Goal: Task Accomplishment & Management: Manage account settings

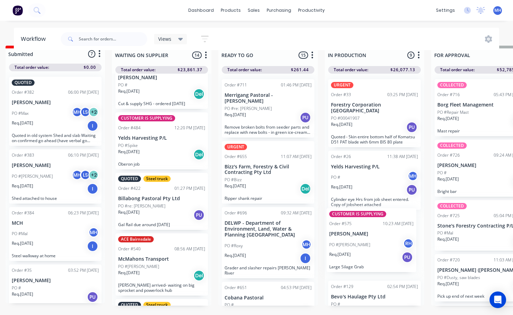
scroll to position [15, 116]
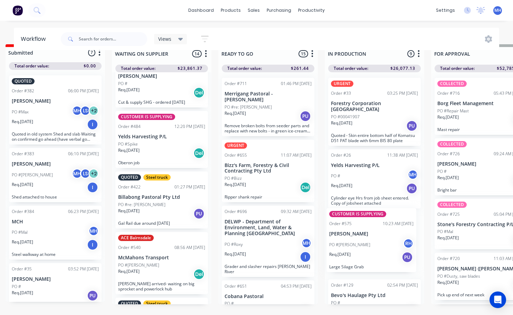
drag, startPoint x: 228, startPoint y: 167, endPoint x: 371, endPoint y: 249, distance: 164.4
click at [371, 249] on div "QUOTES TO DO 1 Status colour #273444 hex #273444 Save Cancel Notifications Emai…" at bounding box center [455, 184] width 1152 height 281
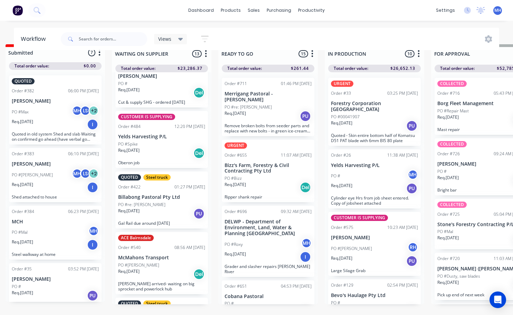
click at [373, 216] on div "CUSTOMER IS SUPPLYING Order #575 10:23 AM [DATE] [PERSON_NAME] PO #[PERSON_NAME…" at bounding box center [374, 244] width 93 height 64
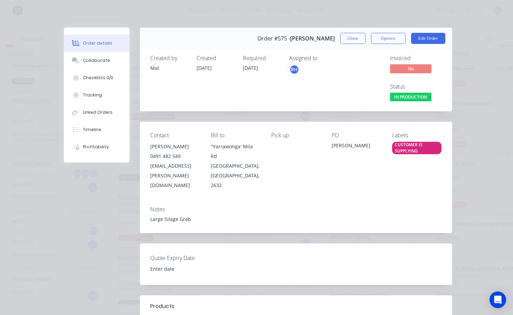
click at [415, 144] on div "CUSTOMER IS SUPPLYING" at bounding box center [416, 148] width 49 height 12
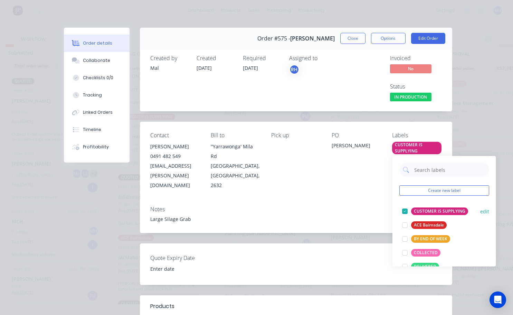
click at [404, 209] on div at bounding box center [405, 211] width 14 height 14
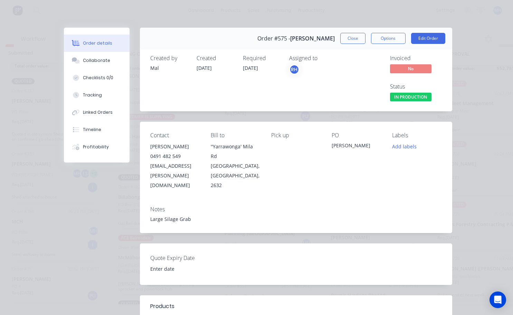
click at [367, 188] on div "Contact [PERSON_NAME] [PHONE_NUMBER] [EMAIL_ADDRESS][PERSON_NAME][DOMAIN_NAME] …" at bounding box center [296, 161] width 312 height 78
drag, startPoint x: 420, startPoint y: 77, endPoint x: 350, endPoint y: 35, distance: 81.5
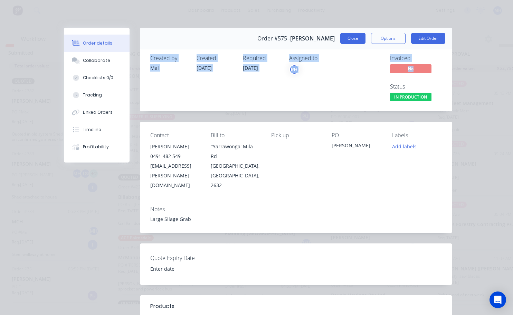
click at [350, 35] on button "Close" at bounding box center [352, 38] width 25 height 11
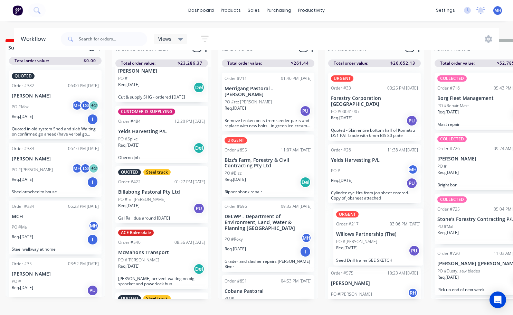
scroll to position [21, 116]
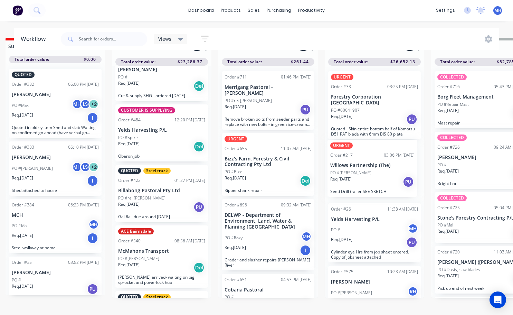
drag, startPoint x: 372, startPoint y: 229, endPoint x: 372, endPoint y: 171, distance: 57.4
click at [372, 171] on div "URGENT Order #33 03:25 PM [DATE] Forestry Corporation NSW PO #00041907 Req. [DA…" at bounding box center [374, 182] width 99 height 232
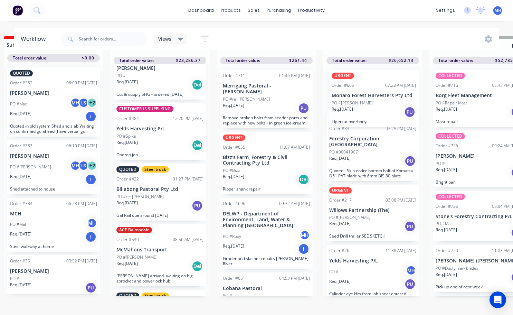
scroll to position [0, 0]
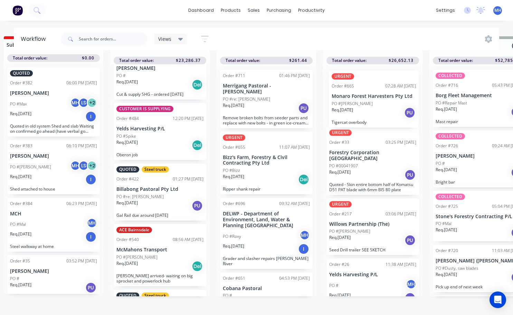
drag, startPoint x: 370, startPoint y: 270, endPoint x: 372, endPoint y: 100, distance: 170.0
click at [372, 100] on div "URGENT Order #33 03:25 PM [DATE] Forestry Corporation NSW PO #00041907 Req. [DA…" at bounding box center [372, 180] width 99 height 232
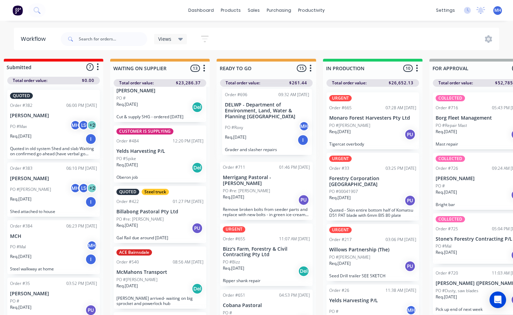
drag, startPoint x: 268, startPoint y: 208, endPoint x: 271, endPoint y: 111, distance: 96.8
click at [271, 111] on div "Order #711 01:46 PM [DATE] Merrigang Pastoral - [PERSON_NAME] PO #re: [PERSON_N…" at bounding box center [266, 203] width 99 height 232
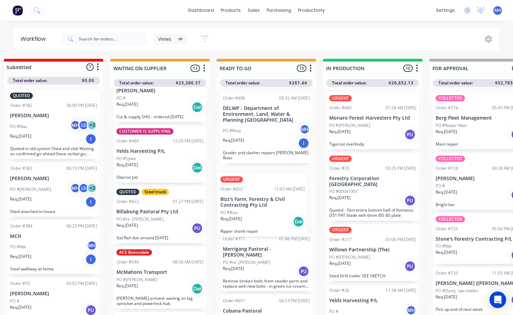
scroll to position [1, 117]
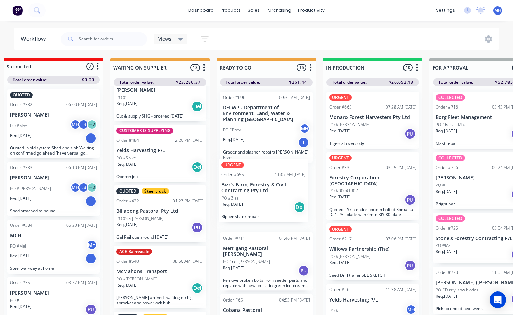
drag, startPoint x: 279, startPoint y: 262, endPoint x: 277, endPoint y: 202, distance: 60.1
click at [277, 202] on div "Order #696 09:32 AM [DATE] DELWP - Department of Environment, Land, Water & Pla…" at bounding box center [266, 202] width 99 height 232
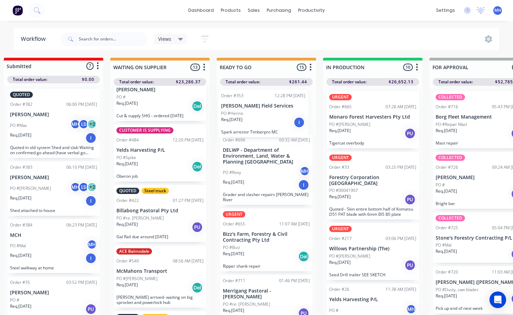
scroll to position [0, 0]
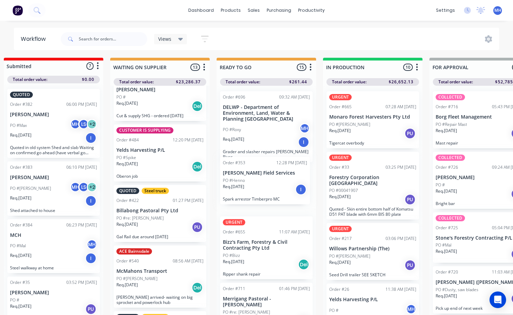
drag, startPoint x: 274, startPoint y: 250, endPoint x: 274, endPoint y: 187, distance: 62.9
click at [274, 187] on div "Order #696 09:32 AM [DATE] DELWP - Department of Environment, Land, Water & Pla…" at bounding box center [266, 202] width 99 height 232
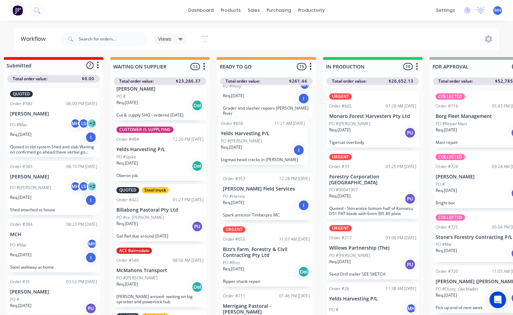
scroll to position [42, 0]
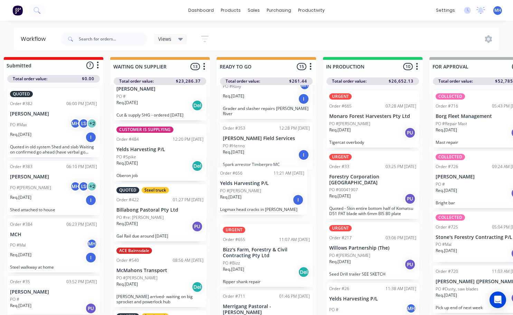
drag, startPoint x: 252, startPoint y: 251, endPoint x: 254, endPoint y: 186, distance: 65.0
click at [253, 186] on div "Order #696 09:32 AM [DATE] DELWP - Department of Environment, Land, Water & Pla…" at bounding box center [266, 201] width 99 height 232
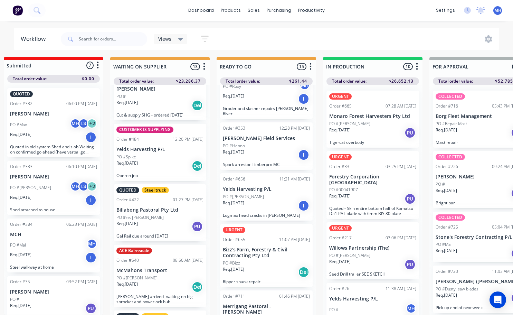
scroll to position [0, 0]
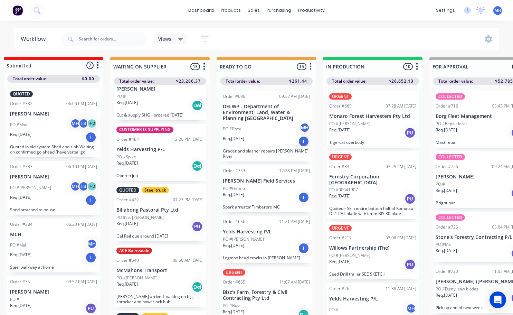
click at [291, 178] on p "[PERSON_NAME] Field Services" at bounding box center [266, 181] width 87 height 6
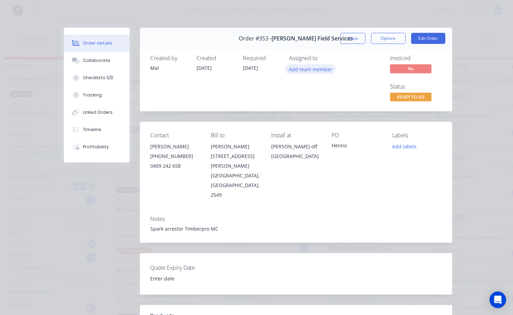
click at [318, 67] on button "Add team member" at bounding box center [310, 68] width 51 height 9
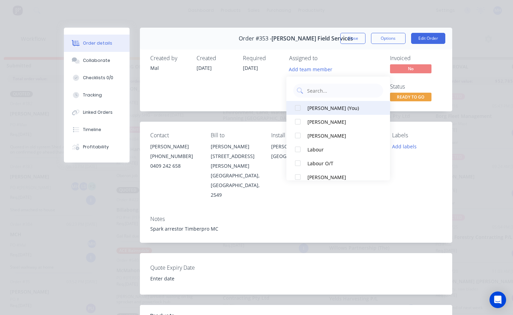
click at [301, 107] on div at bounding box center [298, 108] width 14 height 14
click at [273, 101] on div "Required [DATE]" at bounding box center [262, 79] width 38 height 48
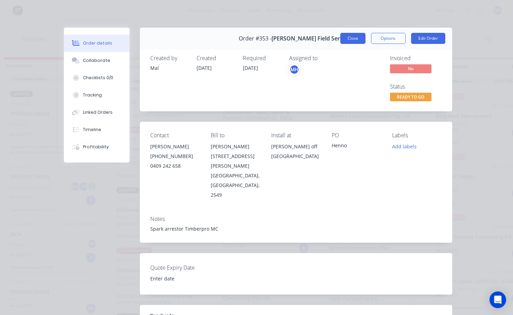
click at [345, 40] on button "Close" at bounding box center [352, 38] width 25 height 11
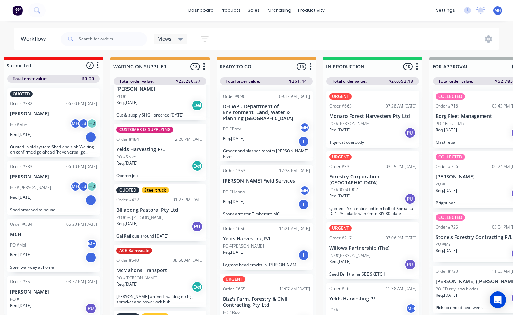
click at [282, 236] on div "Order #656 11:21 AM [DATE] Yelds Harvesting P/L PO #[PERSON_NAME]. [DATE] I Log…" at bounding box center [266, 245] width 93 height 47
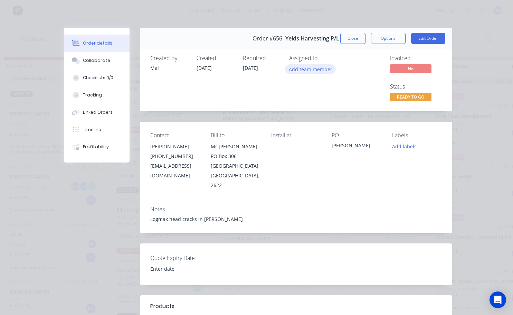
click at [313, 70] on button "Add team member" at bounding box center [310, 68] width 51 height 9
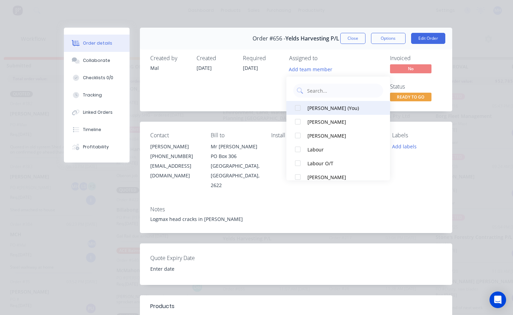
click at [299, 107] on div at bounding box center [298, 108] width 14 height 14
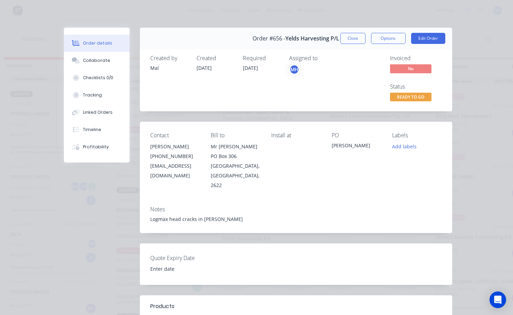
click at [271, 88] on div "Required [DATE]" at bounding box center [262, 79] width 38 height 48
click at [347, 43] on button "Close" at bounding box center [352, 38] width 25 height 11
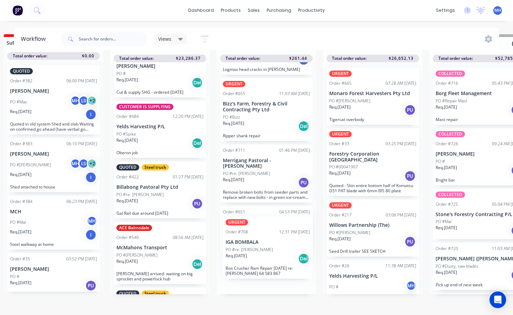
scroll to position [181, 0]
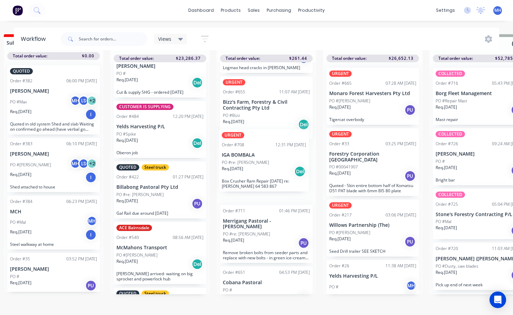
drag, startPoint x: 265, startPoint y: 279, endPoint x: 264, endPoint y: 179, distance: 99.8
click at [264, 179] on div "Order #696 09:32 AM [DATE] DELWP - Department of Environment, Land, Water & Pla…" at bounding box center [266, 178] width 99 height 232
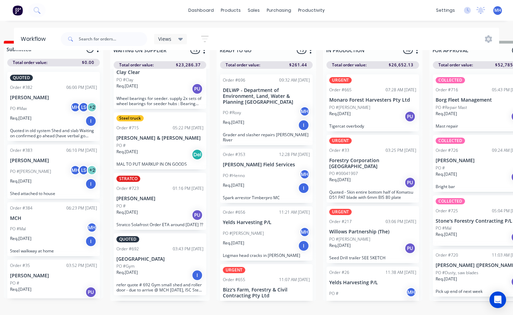
scroll to position [30, 117]
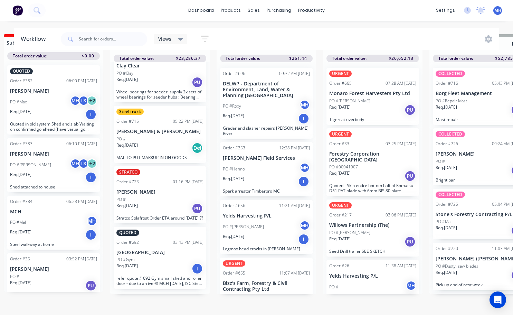
click at [163, 275] on p "refer quote # 692 Gym small shed and roller door - due to arrive @ MCH [DATE], …" at bounding box center [159, 280] width 87 height 10
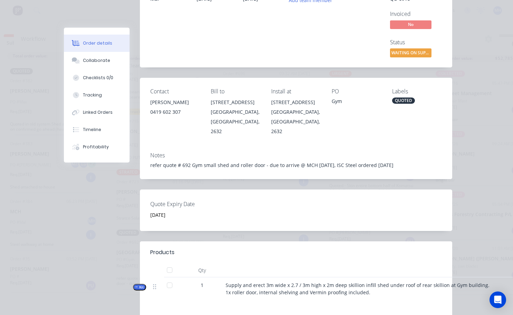
scroll to position [0, 0]
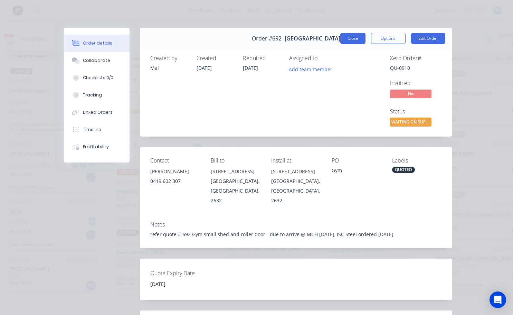
click at [350, 36] on button "Close" at bounding box center [352, 38] width 25 height 11
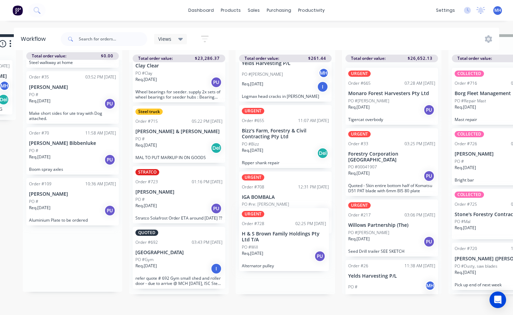
scroll to position [154, 0]
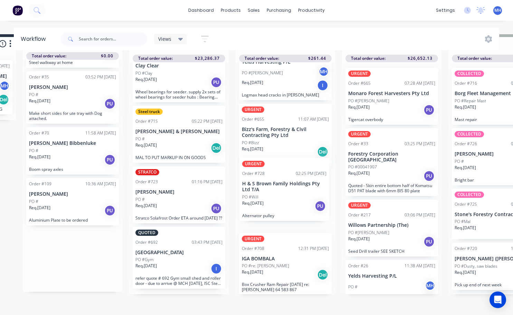
drag, startPoint x: 145, startPoint y: 268, endPoint x: 292, endPoint y: 201, distance: 160.6
click at [292, 201] on div "QUOTES TO DO 1 Status colour #273444 hex #273444 Save Cancel Notifications Emai…" at bounding box center [472, 174] width 1152 height 281
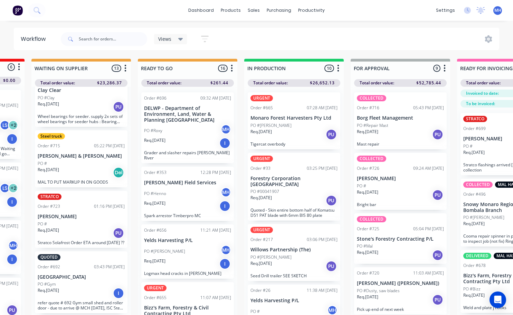
scroll to position [0, 204]
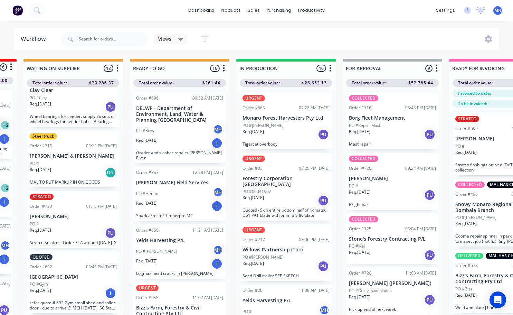
click at [383, 130] on div "Req. [DATE] PU" at bounding box center [392, 135] width 87 height 12
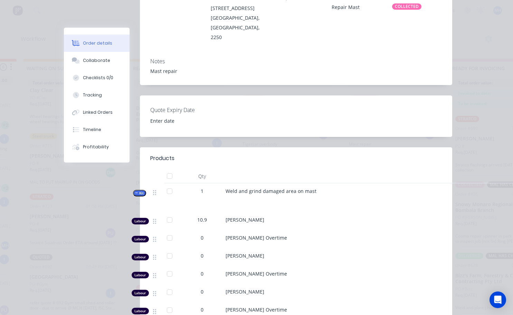
scroll to position [0, 0]
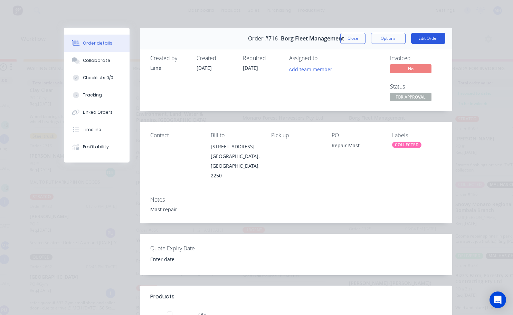
click at [436, 36] on button "Edit Order" at bounding box center [428, 38] width 34 height 11
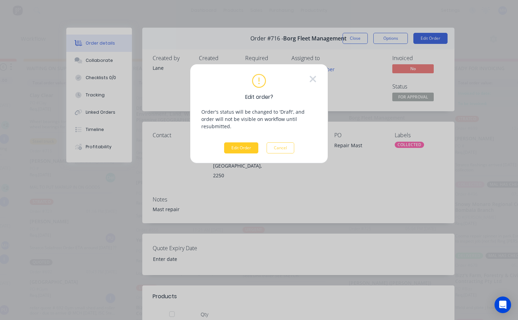
click at [249, 143] on button "Edit Order" at bounding box center [241, 147] width 34 height 11
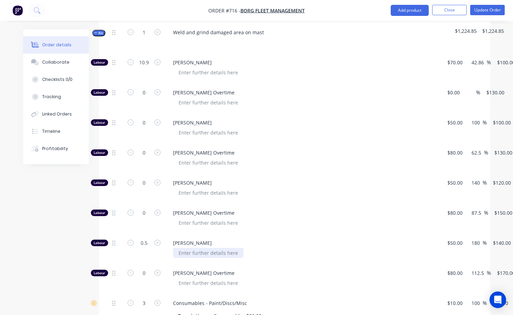
scroll to position [311, 0]
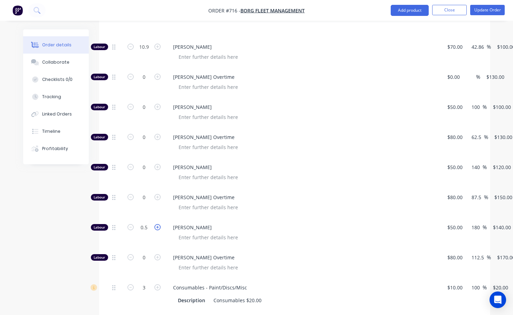
click at [159, 224] on icon "button" at bounding box center [157, 227] width 6 height 6
type input "1.5"
type input "$210.00"
click at [159, 224] on icon "button" at bounding box center [157, 227] width 6 height 6
type input "2.5"
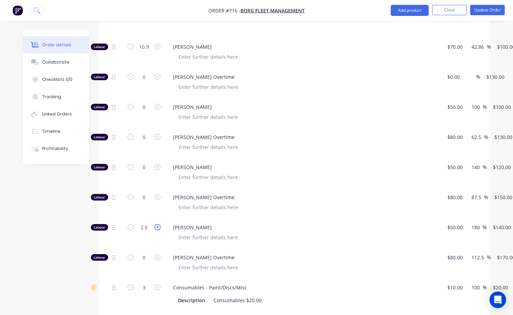
type input "$350.00"
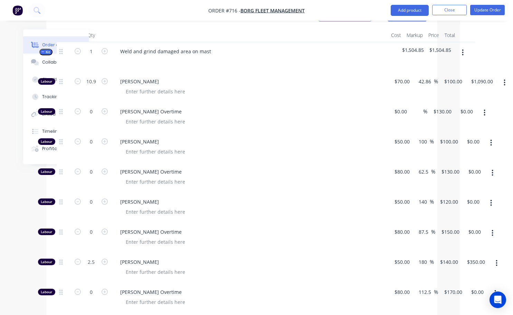
scroll to position [345, 53]
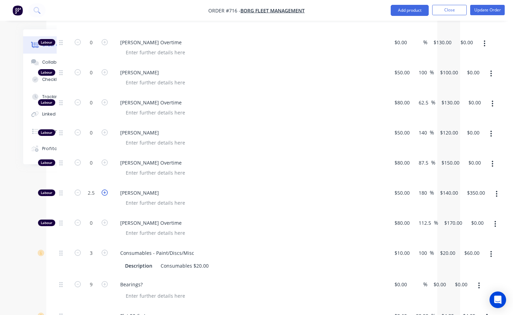
click at [105, 189] on icon "button" at bounding box center [105, 192] width 6 height 6
type input "3.5"
type input "$490.00"
click at [105, 189] on icon "button" at bounding box center [105, 192] width 6 height 6
type input "4.5"
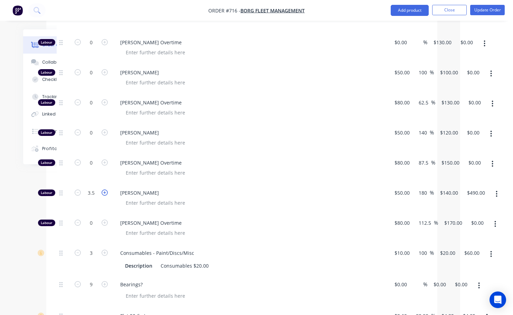
type input "$630.00"
click at [105, 189] on icon "button" at bounding box center [105, 192] width 6 height 6
type input "5.5"
type input "$770.00"
click at [105, 189] on icon "button" at bounding box center [105, 192] width 6 height 6
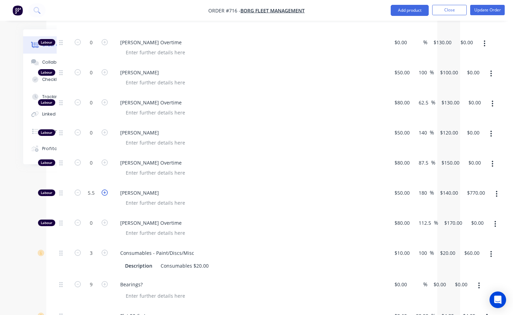
type input "6.5"
type input "$910.00"
click at [105, 189] on icon "button" at bounding box center [105, 192] width 6 height 6
type input "7.5"
type input "$1,050.00"
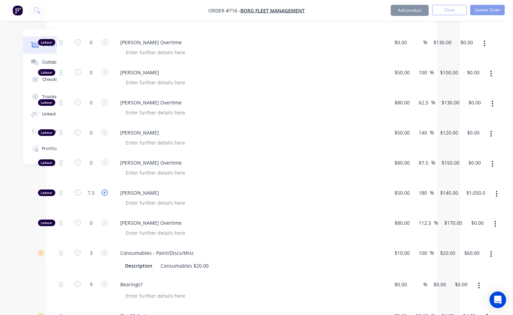
click at [105, 189] on icon "button" at bounding box center [105, 192] width 6 height 6
type input "8.5"
type input "$1,190.00"
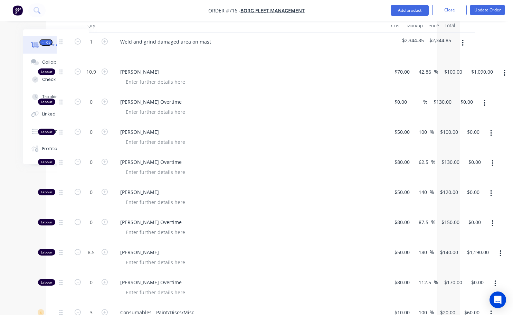
scroll to position [242, 53]
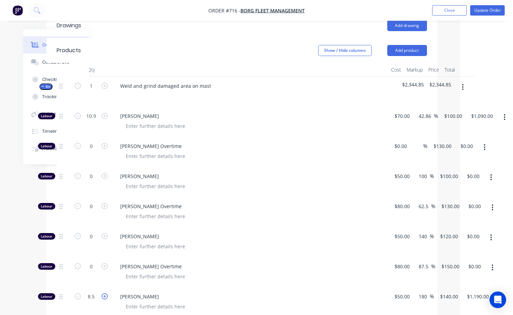
click at [104, 293] on icon "button" at bounding box center [105, 296] width 6 height 6
type input "9.5"
type input "$1,330.00"
click at [104, 293] on icon "button" at bounding box center [105, 296] width 6 height 6
type input "10.5"
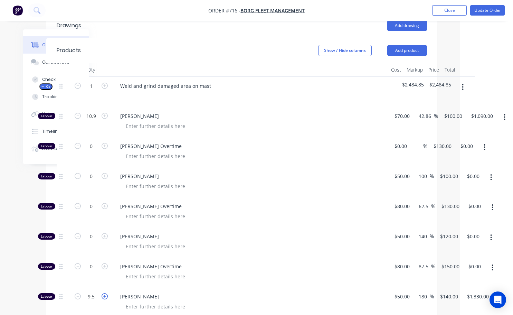
type input "$1,470.00"
click at [104, 293] on icon "button" at bounding box center [105, 296] width 6 height 6
type input "11.5"
type input "$1,610.00"
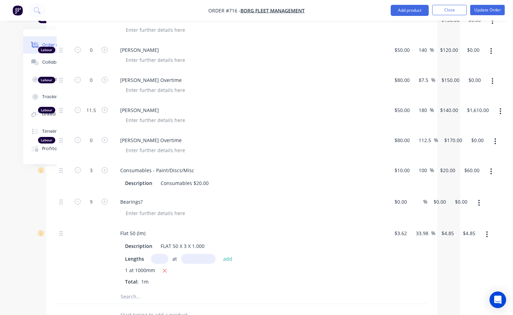
scroll to position [415, 53]
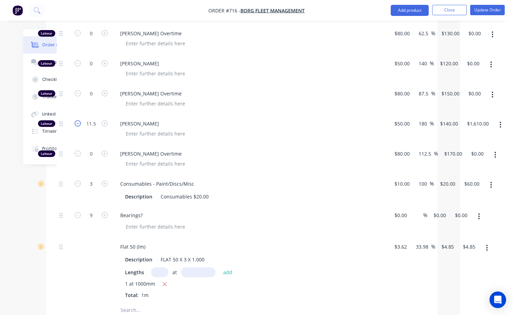
click at [79, 120] on icon "button" at bounding box center [78, 123] width 6 height 6
type input "10.5"
type input "$1,470.00"
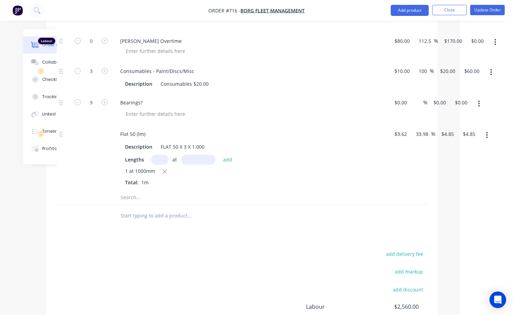
scroll to position [502, 53]
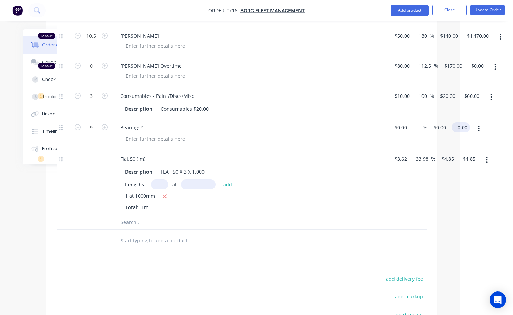
click at [465, 122] on input "0.00" at bounding box center [462, 127] width 16 height 10
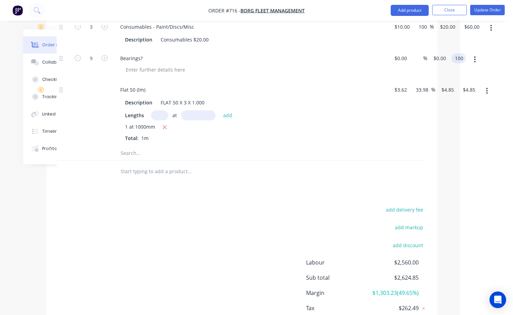
type input "100"
type input "$11.1111"
type input "$100.00"
click at [341, 125] on div "1 at 1000mm Total: 1m" at bounding box center [250, 132] width 250 height 19
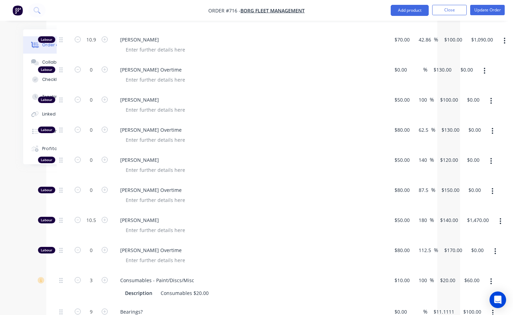
scroll to position [330, 53]
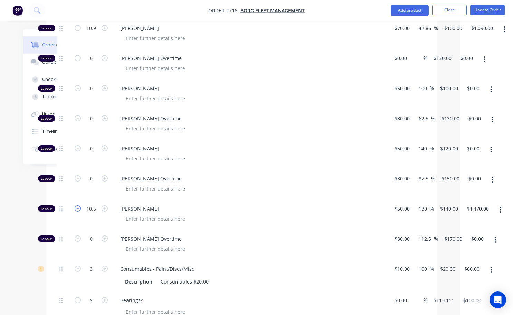
click at [75, 205] on icon "button" at bounding box center [78, 208] width 6 height 6
type input "9.5"
type input "$1,330.00"
click at [103, 205] on icon "button" at bounding box center [105, 208] width 6 height 6
type input "10.5"
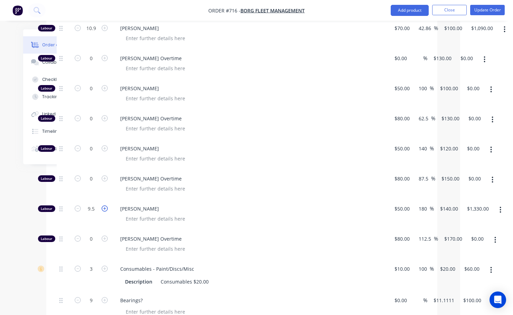
type input "$1,470.00"
click at [95, 203] on input "10.5" at bounding box center [91, 208] width 18 height 10
type input "10"
type input "$1,400.00"
click at [224, 183] on div at bounding box center [252, 188] width 265 height 10
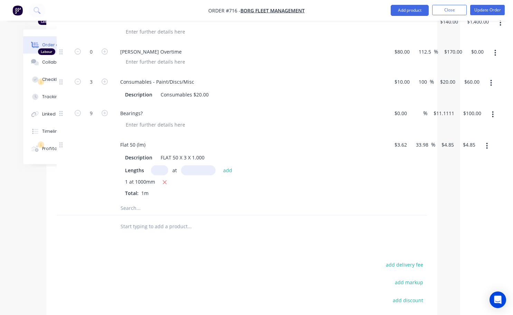
scroll to position [468, 53]
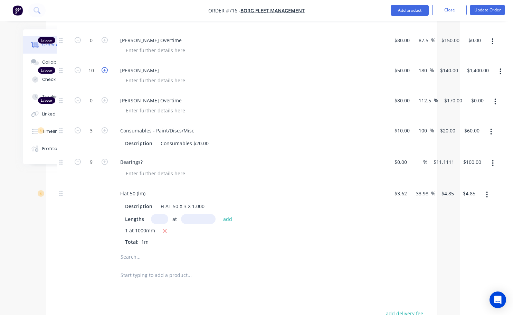
click at [103, 67] on icon "button" at bounding box center [105, 70] width 6 height 6
type input "11"
type input "$1,540.00"
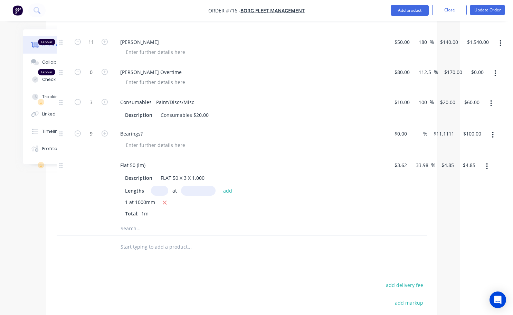
scroll to position [433, 53]
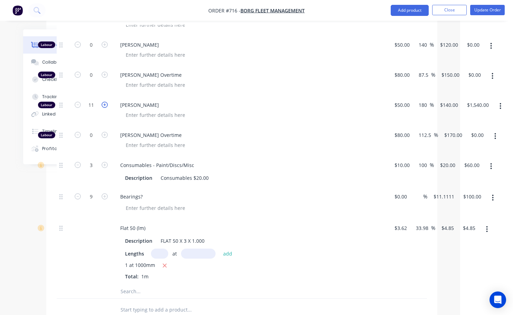
click at [105, 102] on icon "button" at bounding box center [105, 105] width 6 height 6
type input "12"
type input "$1,680.00"
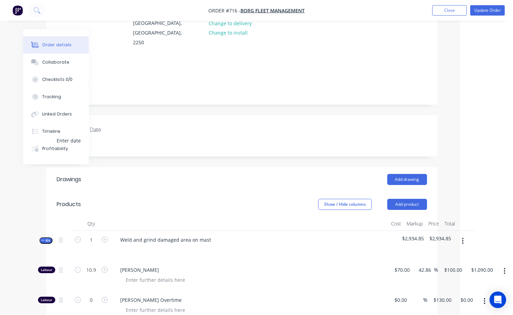
scroll to position [88, 53]
click at [120, 235] on div "Weld and grind damaged area on mast" at bounding box center [166, 240] width 102 height 10
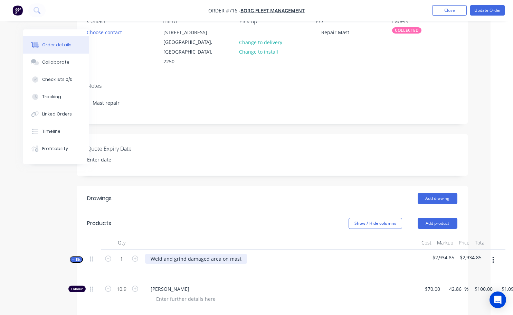
scroll to position [69, 8]
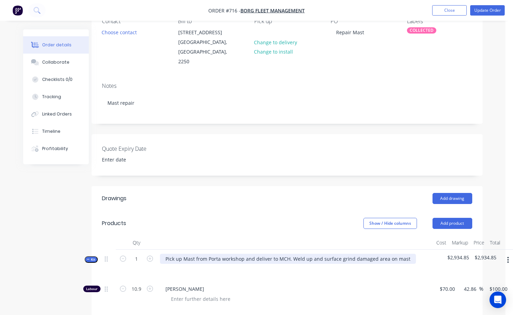
click at [381, 254] on div "Pick up Mast from Porta workshop and deliver to MCH. Weld up and surface grind …" at bounding box center [288, 259] width 256 height 10
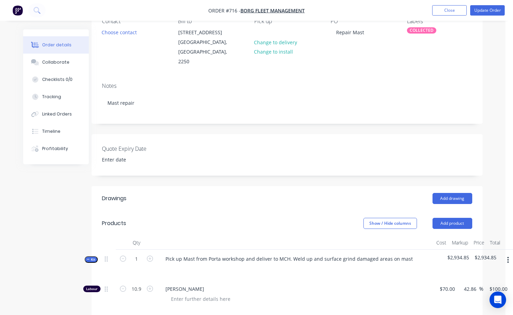
click at [400, 279] on div "[PERSON_NAME]" at bounding box center [295, 294] width 276 height 30
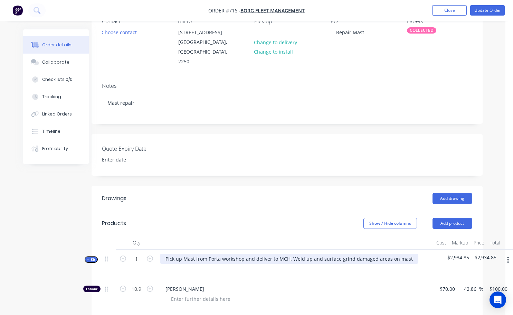
click at [404, 254] on div "Pick up Mast from Porta workshop and deliver to MCH. Weld up and surface grind …" at bounding box center [289, 259] width 258 height 10
click at [407, 254] on div "Pick up Mast from Porta workshop and deliver to MCH. Weld up and surface grind …" at bounding box center [289, 259] width 258 height 10
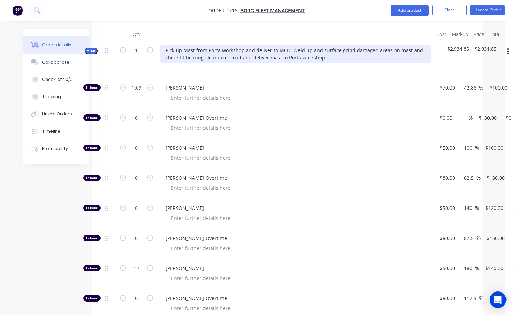
scroll to position [276, 8]
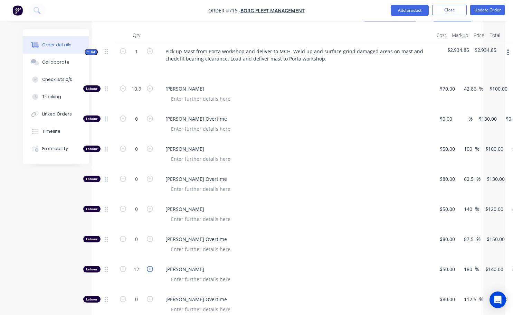
click at [150, 265] on button "button" at bounding box center [149, 268] width 9 height 7
type input "13"
type input "$1,820.00"
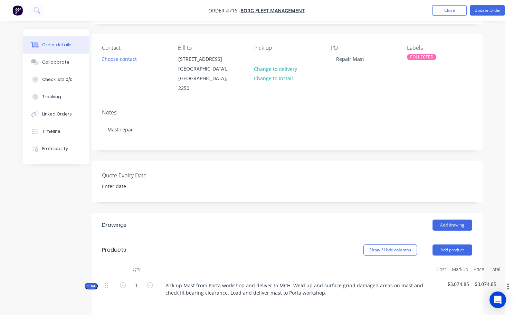
scroll to position [35, 8]
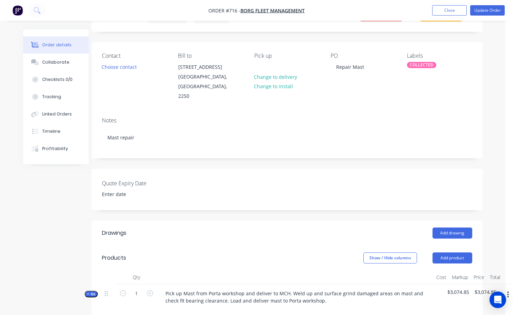
click at [424, 66] on div "COLLECTED" at bounding box center [421, 65] width 29 height 6
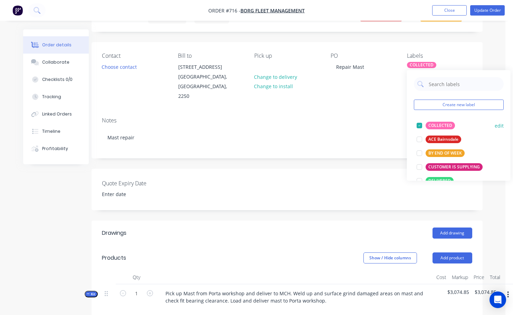
click at [418, 124] on div at bounding box center [420, 126] width 14 height 14
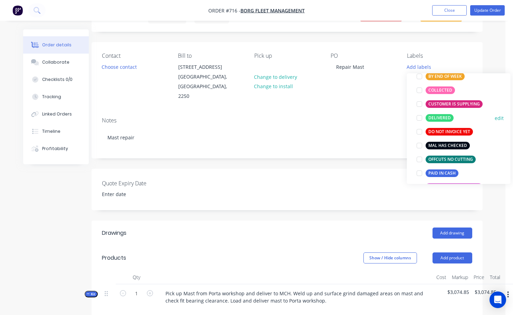
scroll to position [69, 0]
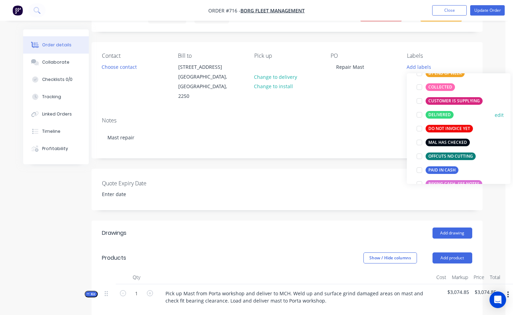
click at [421, 117] on div at bounding box center [420, 115] width 14 height 14
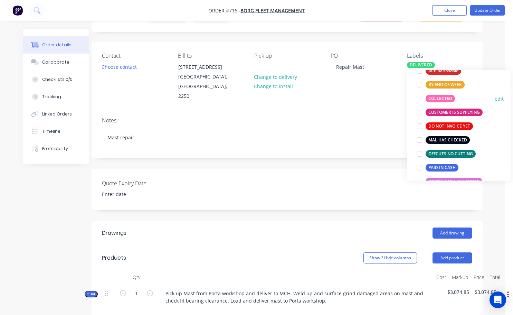
scroll to position [117, 0]
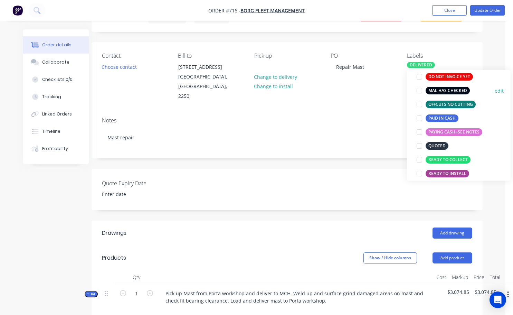
click at [418, 91] on div at bounding box center [420, 91] width 14 height 14
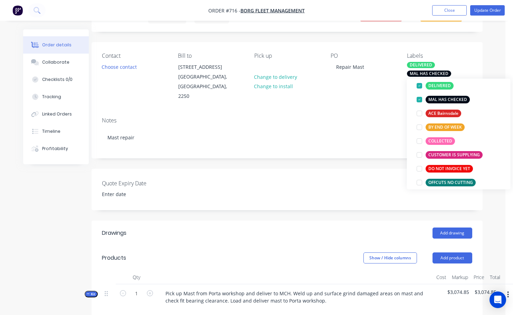
click at [390, 84] on div "PO Repair Mast" at bounding box center [363, 77] width 65 height 49
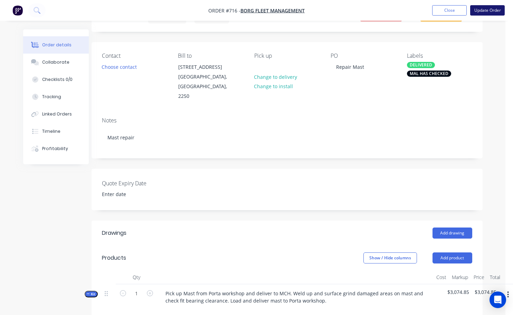
click at [480, 12] on button "Update Order" at bounding box center [487, 10] width 35 height 10
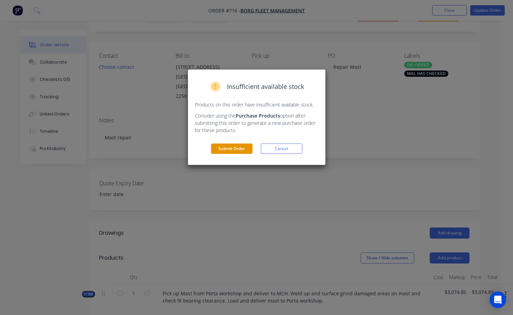
click at [238, 146] on button "Submit Order" at bounding box center [231, 148] width 41 height 10
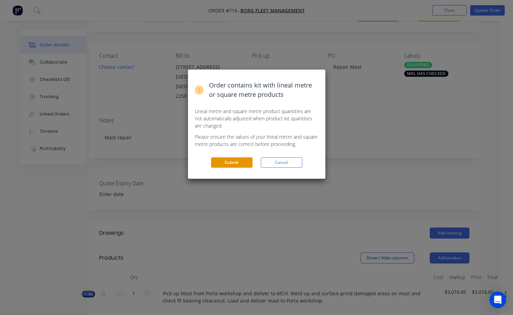
click at [237, 163] on button "Submit" at bounding box center [231, 162] width 41 height 10
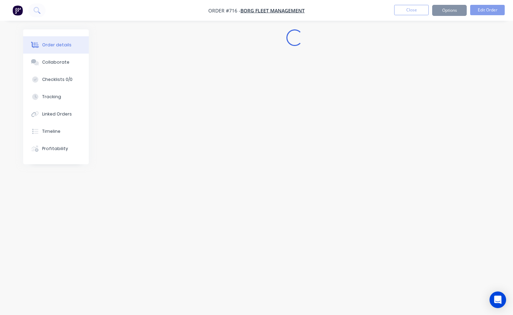
scroll to position [0, 0]
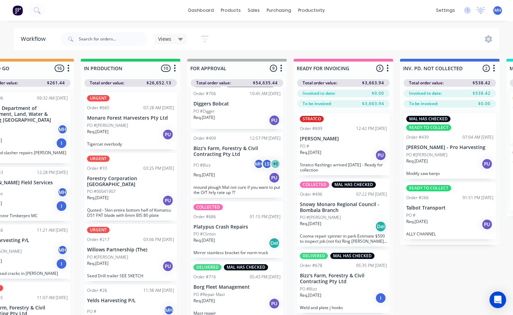
scroll to position [1, 360]
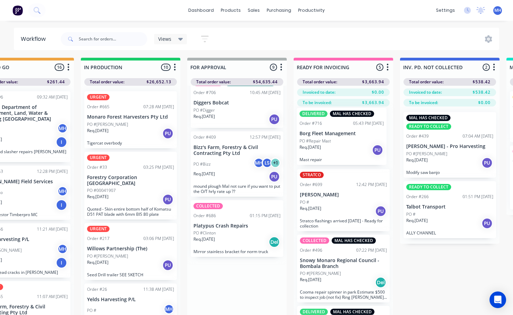
drag, startPoint x: 240, startPoint y: 296, endPoint x: 348, endPoint y: 139, distance: 191.1
click at [348, 139] on div "QUOTES TO DO 1 Status colour #273444 hex #273444 Save Cancel Notifications Emai…" at bounding box center [211, 198] width 1152 height 281
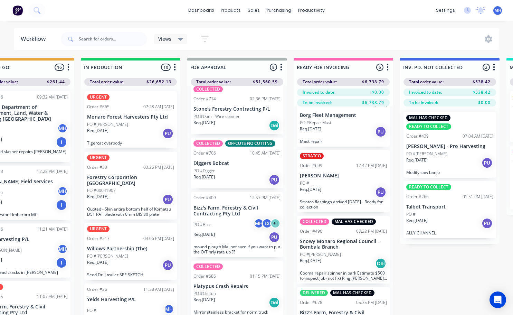
scroll to position [35, 0]
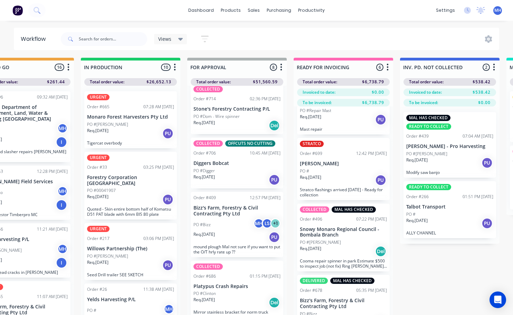
click at [332, 252] on div "Req. [DATE] Del" at bounding box center [343, 251] width 87 height 12
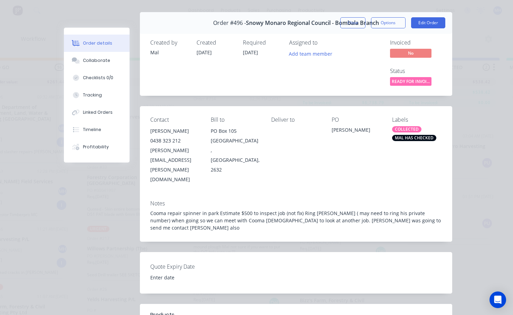
scroll to position [0, 0]
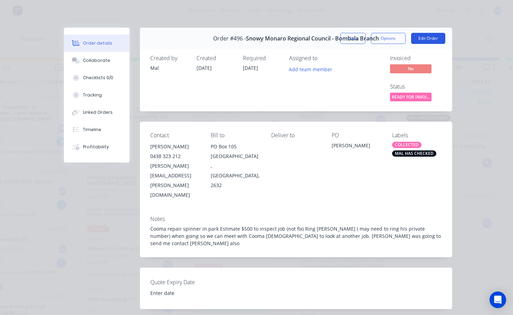
click at [437, 42] on button "Edit Order" at bounding box center [428, 38] width 34 height 11
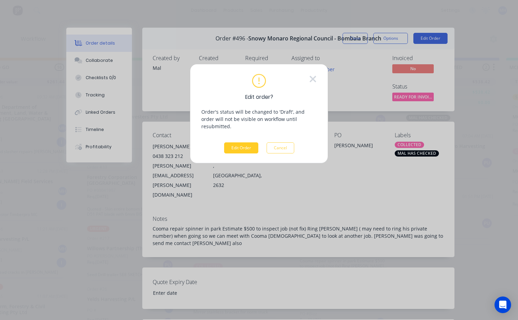
click at [252, 142] on button "Edit Order" at bounding box center [241, 147] width 34 height 11
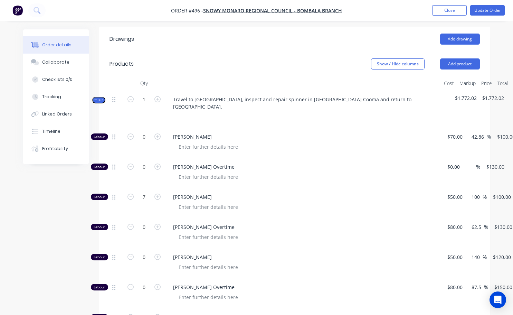
scroll to position [251, 0]
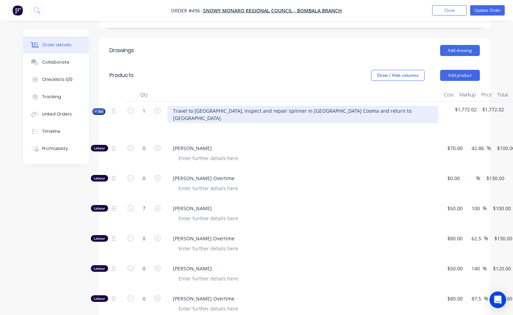
click at [254, 106] on div "Travel to [GEOGRAPHIC_DATA], inspect and repair spinner in [GEOGRAPHIC_DATA] Co…" at bounding box center [303, 114] width 271 height 17
click at [229, 106] on div "Travel to [GEOGRAPHIC_DATA], inspect and repair playground spinner in [GEOGRAPH…" at bounding box center [303, 114] width 271 height 17
click at [371, 106] on div "Travel to [GEOGRAPHIC_DATA], inspect, dis assemble and repair playground spinne…" at bounding box center [303, 114] width 271 height 17
click at [230, 106] on div "Travel to [GEOGRAPHIC_DATA], inspect, dis assemble and repair playground spinne…" at bounding box center [303, 114] width 271 height 17
drag, startPoint x: 330, startPoint y: 91, endPoint x: 416, endPoint y: 88, distance: 86.8
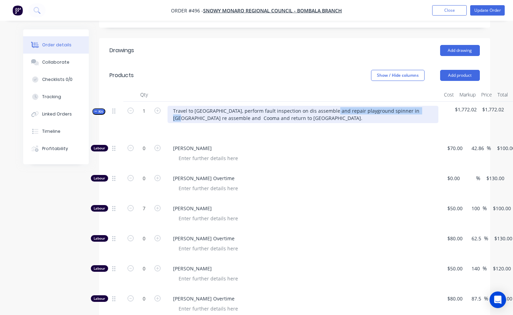
click at [416, 106] on div "Travel to [GEOGRAPHIC_DATA], perform fault inspection on dis assemble and repai…" at bounding box center [303, 114] width 271 height 17
click at [275, 106] on div "Travel to [GEOGRAPHIC_DATA], perform fault inspection on dis assemble and repai…" at bounding box center [303, 114] width 271 height 17
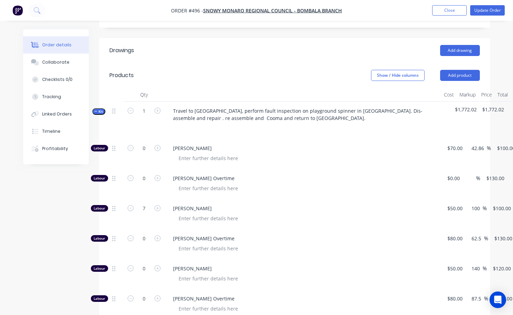
click at [368, 116] on div "Travel to [GEOGRAPHIC_DATA], perform fault inspection on playground spinner in …" at bounding box center [303, 120] width 276 height 37
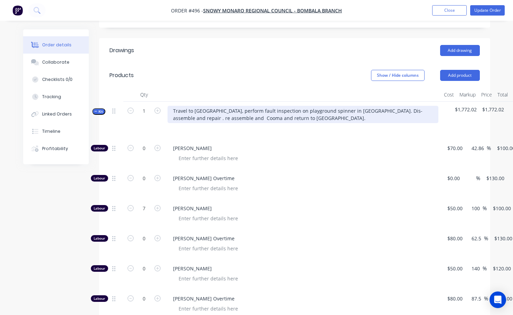
click at [419, 106] on div "Travel to [GEOGRAPHIC_DATA], perform fault inspection on playground spinner in …" at bounding box center [303, 114] width 271 height 17
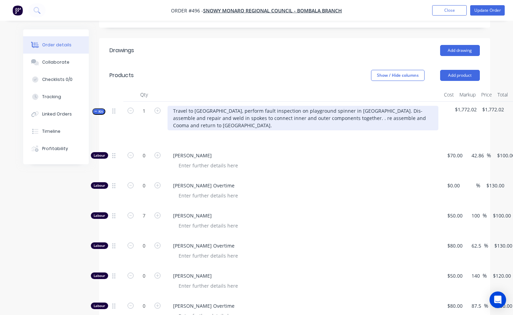
click at [324, 106] on div "Travel to [GEOGRAPHIC_DATA], perform fault inspection on playground spinner in …" at bounding box center [303, 118] width 271 height 25
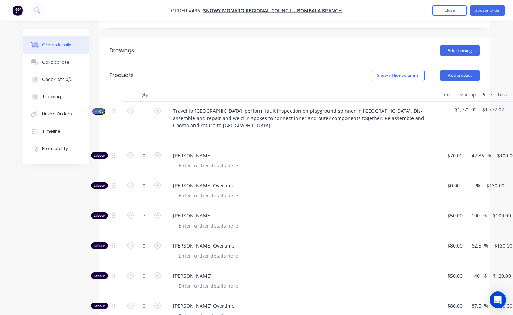
click at [344, 113] on div "Travel to [GEOGRAPHIC_DATA], perform fault inspection on playground spinner in …" at bounding box center [303, 124] width 276 height 45
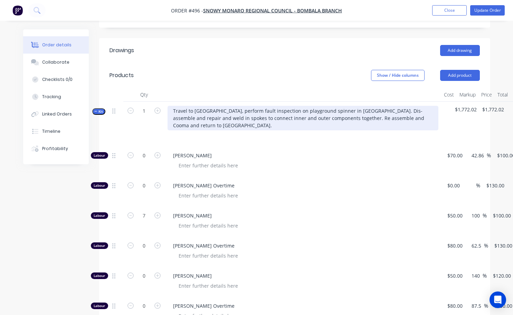
click at [387, 106] on div "Travel to [GEOGRAPHIC_DATA], perform fault inspection on playground spinner in …" at bounding box center [303, 118] width 271 height 25
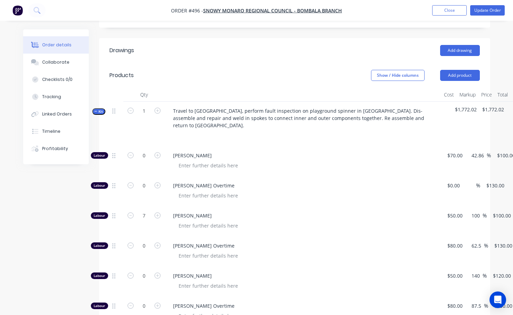
click at [385, 112] on div "Travel to [GEOGRAPHIC_DATA], perform fault inspection on playground spinner in …" at bounding box center [303, 124] width 276 height 45
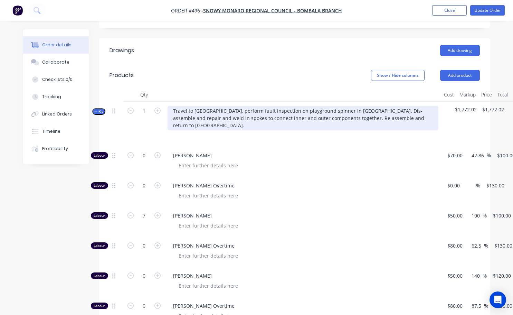
click at [363, 106] on div "Travel to [GEOGRAPHIC_DATA], perform fault inspection on playground spinner in …" at bounding box center [303, 118] width 271 height 25
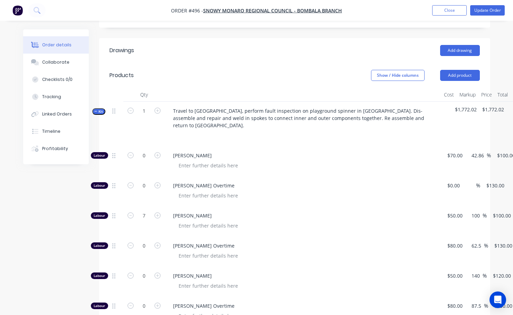
click at [359, 88] on div at bounding box center [303, 95] width 276 height 14
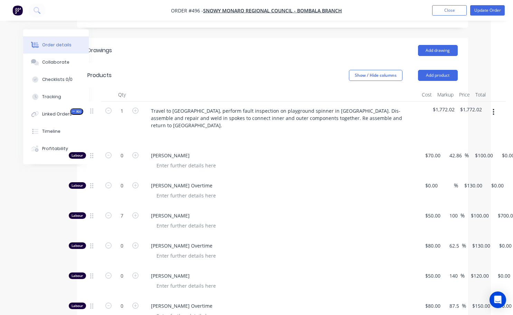
scroll to position [251, 45]
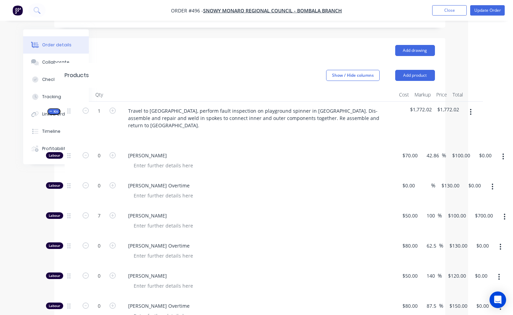
click at [471, 108] on icon "button" at bounding box center [471, 112] width 2 height 8
click at [436, 153] on div "Duplicate" at bounding box center [446, 158] width 53 height 10
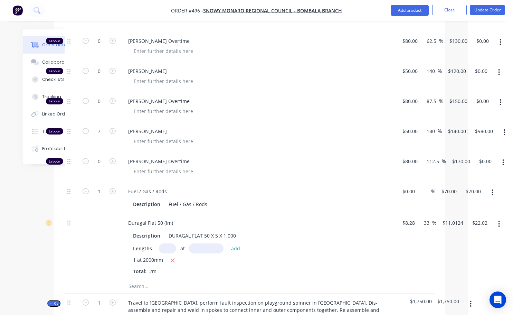
scroll to position [424, 45]
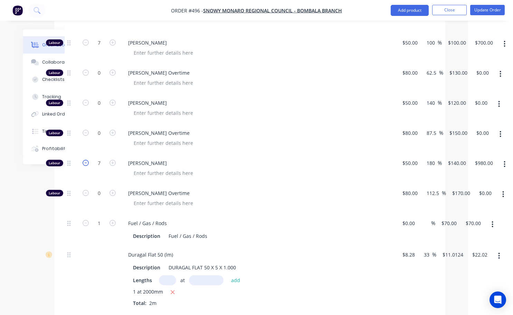
click at [85, 160] on icon "button" at bounding box center [86, 163] width 6 height 6
type input "6"
type input "$840.00"
click at [85, 160] on icon "button" at bounding box center [86, 163] width 6 height 6
type input "5"
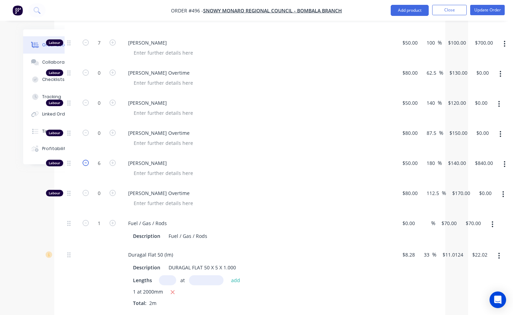
type input "$700.00"
click at [85, 160] on icon "button" at bounding box center [86, 163] width 6 height 6
type input "4"
type input "$560.00"
click at [85, 160] on icon "button" at bounding box center [86, 163] width 6 height 6
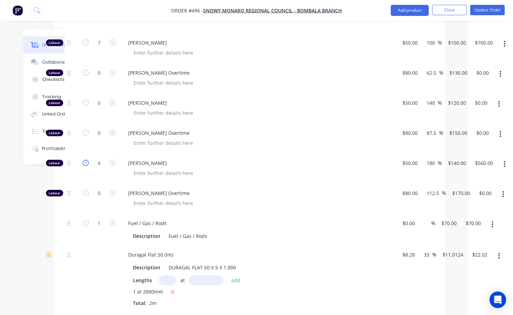
type input "3"
type input "$420.00"
click at [85, 160] on icon "button" at bounding box center [86, 163] width 6 height 6
type input "2"
type input "$280.00"
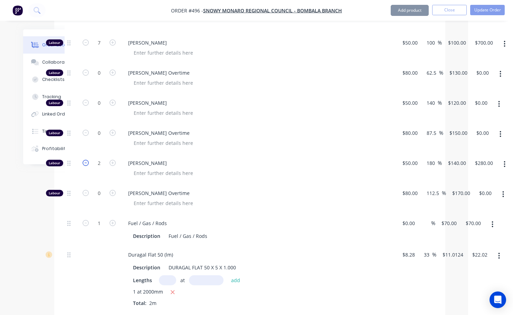
click at [85, 160] on icon "button" at bounding box center [86, 163] width 6 height 6
type input "1"
type input "$140.00"
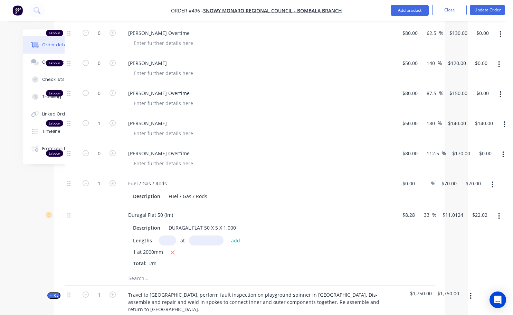
scroll to position [458, 45]
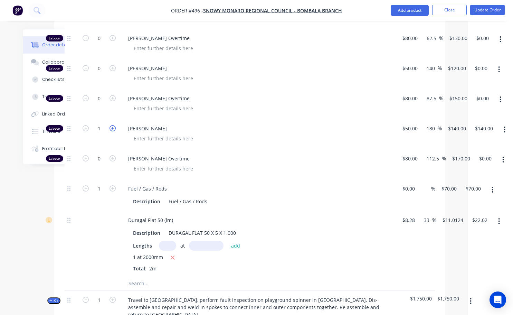
click at [112, 125] on icon "button" at bounding box center [113, 128] width 6 height 6
type input "2"
type input "$280.00"
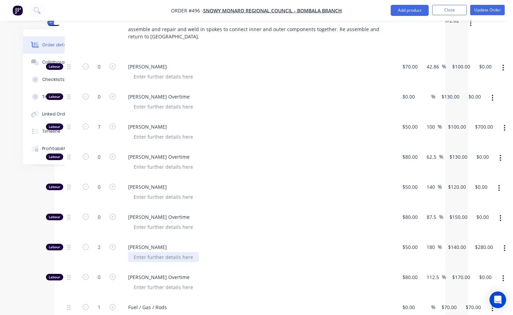
scroll to position [320, 45]
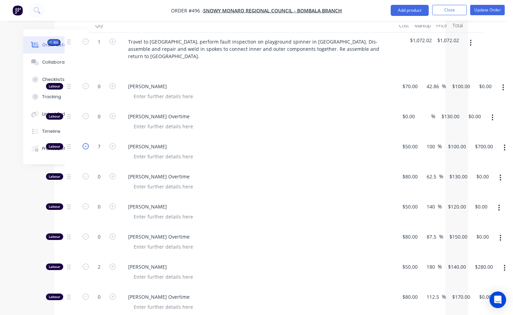
click at [85, 143] on icon "button" at bounding box center [86, 146] width 6 height 6
type input "6"
type input "$600.00"
click at [85, 143] on icon "button" at bounding box center [86, 146] width 6 height 6
type input "5"
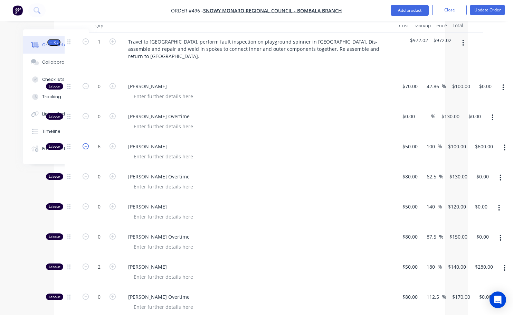
type input "$500.00"
click at [85, 143] on icon "button" at bounding box center [86, 146] width 6 height 6
type input "4"
type input "$400.00"
click at [85, 143] on icon "button" at bounding box center [86, 146] width 6 height 6
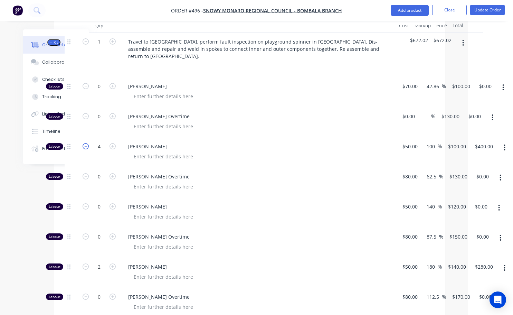
type input "3"
type input "$300.00"
click at [85, 143] on icon "button" at bounding box center [86, 146] width 6 height 6
type input "2"
type input "$200.00"
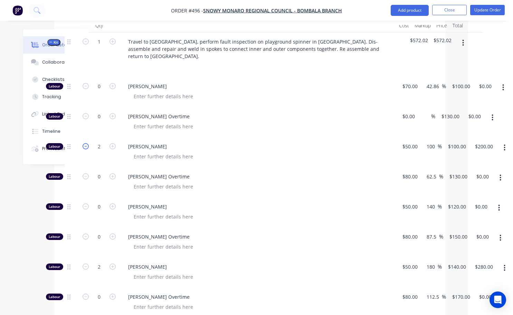
click at [85, 143] on icon "button" at bounding box center [86, 146] width 6 height 6
type input "1"
type input "$100.00"
click at [113, 143] on icon "button" at bounding box center [113, 146] width 6 height 6
type input "2"
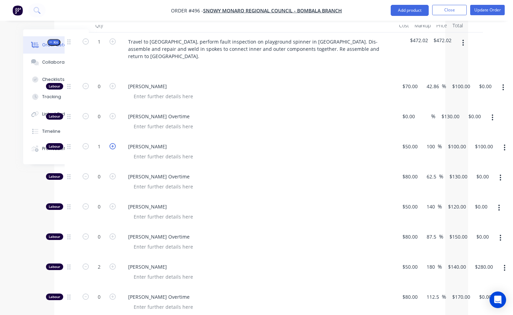
type input "$200.00"
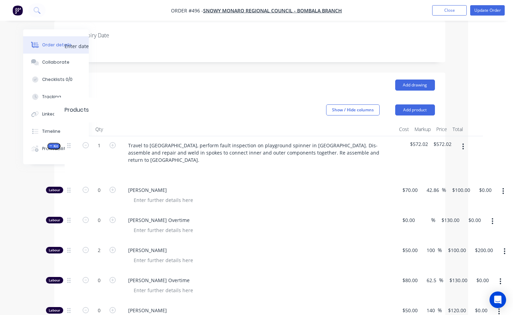
drag, startPoint x: 451, startPoint y: 123, endPoint x: 449, endPoint y: 121, distance: 3.7
click at [451, 140] on span "$572.02" at bounding box center [443, 143] width 18 height 7
click at [442, 140] on span "$572.02" at bounding box center [443, 143] width 18 height 7
click at [446, 140] on span "$572.02" at bounding box center [443, 143] width 18 height 7
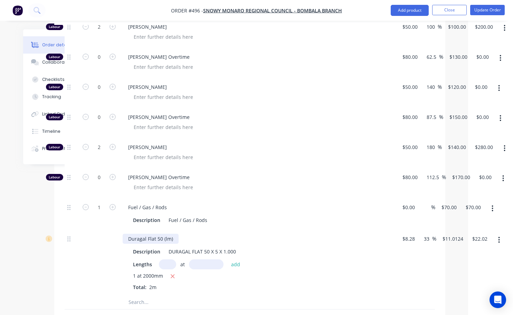
scroll to position [458, 45]
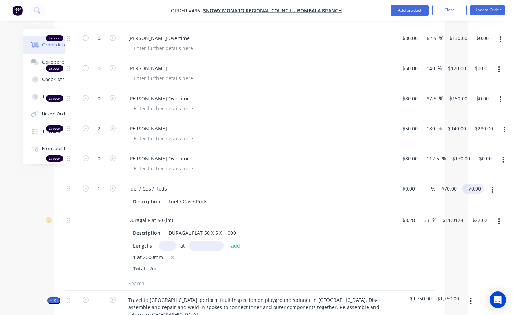
click at [472, 183] on input "70.00" at bounding box center [474, 188] width 19 height 10
type input "$70.00"
click at [484, 215] on input "22.02" at bounding box center [480, 220] width 16 height 10
type input "20"
type input "20.77"
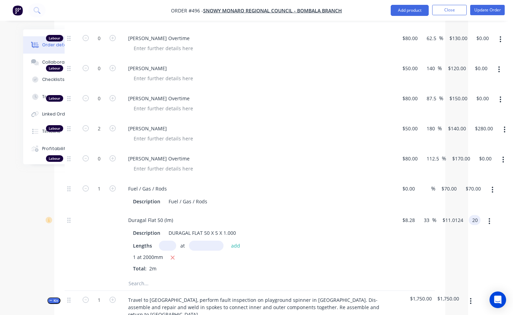
type input "$10.00"
type input "$20.00"
click at [386, 226] on div "Description DURAGAL FLAT 50 X 5 X 1.000 Lengths at add 1 at 2000mm Total: 2m" at bounding box center [258, 249] width 271 height 46
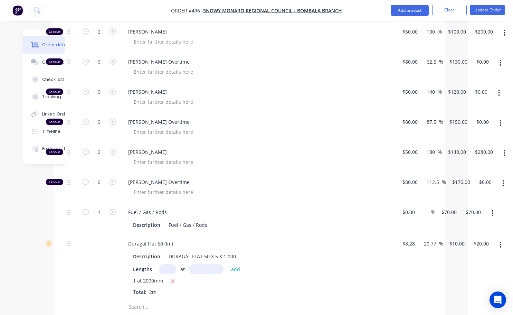
scroll to position [424, 45]
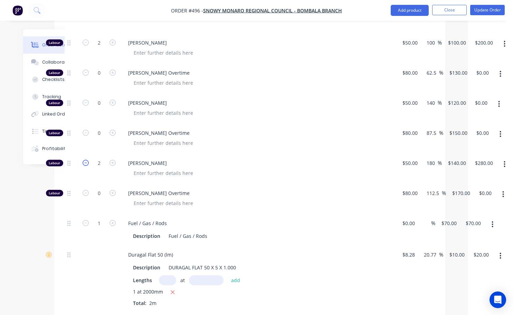
click at [86, 160] on icon "button" at bounding box center [86, 163] width 6 height 6
type input "1"
type input "$140.00"
click at [98, 158] on input "1" at bounding box center [99, 163] width 18 height 10
type input "1.5"
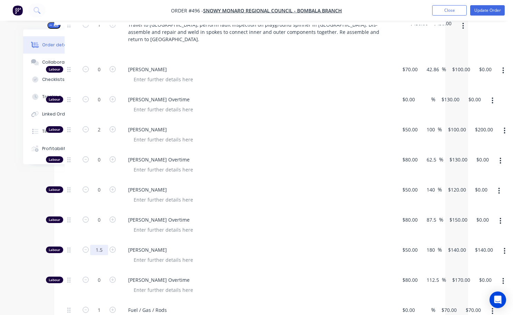
scroll to position [285, 45]
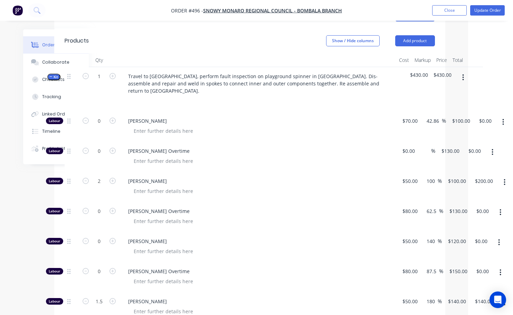
type input "$210.00"
click at [313, 292] on div "[PERSON_NAME]" at bounding box center [258, 307] width 276 height 30
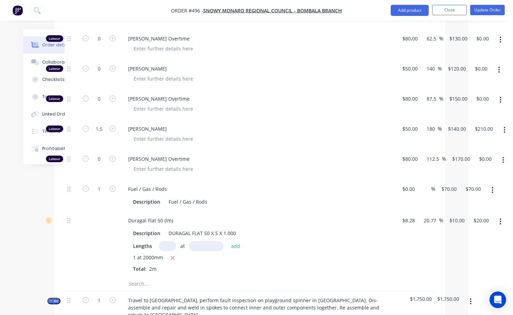
scroll to position [567, 45]
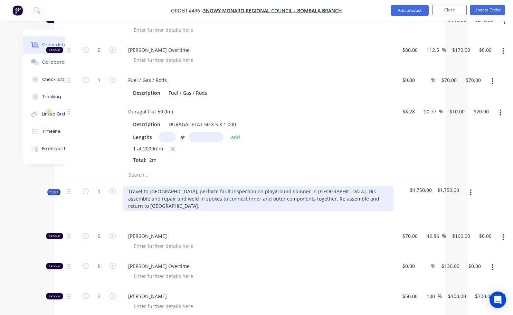
click at [358, 186] on div "Travel to [GEOGRAPHIC_DATA], perform fault inspection on playground spinner in …" at bounding box center [258, 198] width 271 height 25
click at [318, 186] on div "Travel to [GEOGRAPHIC_DATA], perform fault inspection on playground spinner in …" at bounding box center [258, 198] width 271 height 25
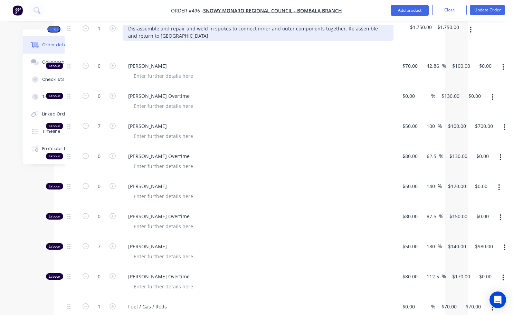
scroll to position [739, 45]
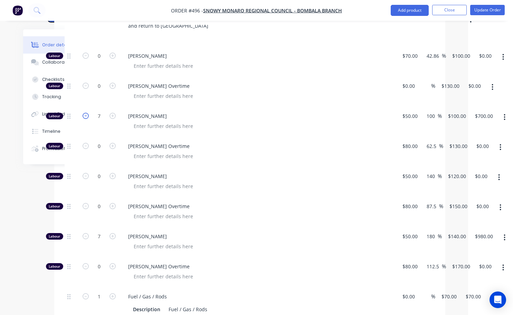
click at [84, 113] on icon "button" at bounding box center [86, 116] width 6 height 6
type input "6"
type input "$600.00"
click at [85, 113] on icon "button" at bounding box center [86, 116] width 6 height 6
type input "5"
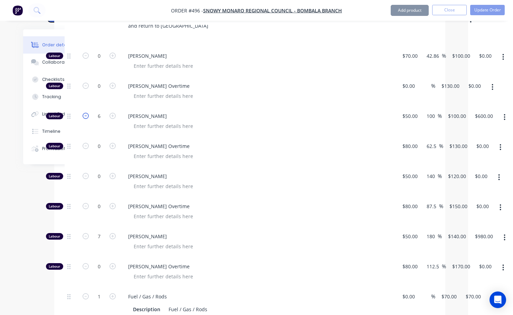
type input "$500.00"
click at [85, 233] on icon "button" at bounding box center [86, 236] width 6 height 6
type input "6"
type input "$840.00"
click at [85, 233] on icon "button" at bounding box center [86, 236] width 6 height 6
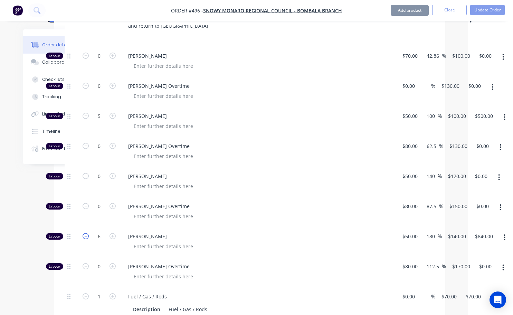
type input "5"
type input "$700.00"
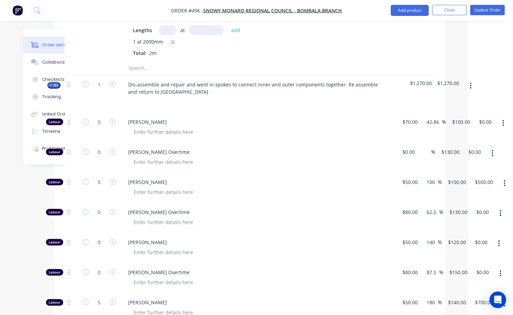
scroll to position [670, 45]
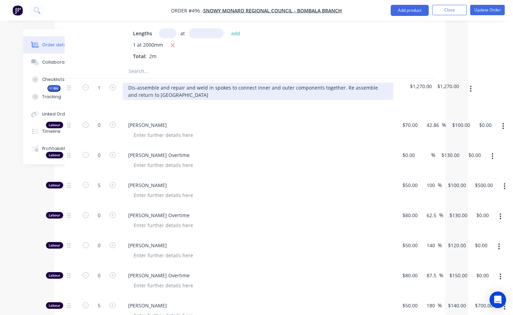
click at [159, 83] on div "Dis-assemble and repair and weld in spokes to connect inner and outer component…" at bounding box center [258, 91] width 271 height 17
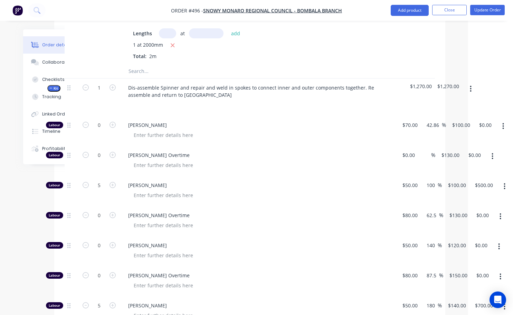
click at [208, 83] on div "Dis-assemble Spinner and repair and weld in spokes to connect inner and outer c…" at bounding box center [258, 96] width 276 height 37
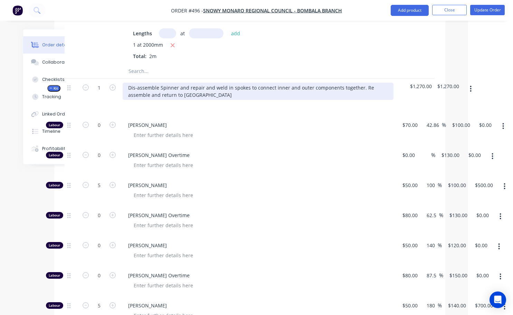
click at [200, 83] on div "Dis-assemble Spinner and repair and weld in spokes to connect inner and outer c…" at bounding box center [258, 91] width 271 height 17
click at [208, 83] on div "Dis-assemble Spinner and reset levells of outer ring and weld in spokes to conn…" at bounding box center [258, 91] width 271 height 17
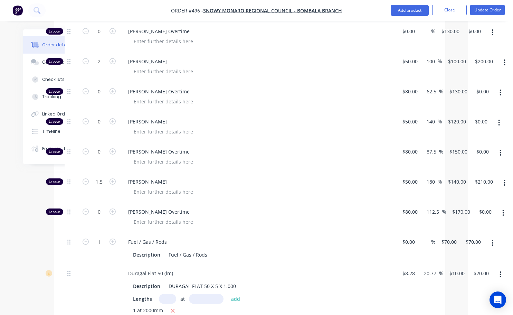
scroll to position [394, 45]
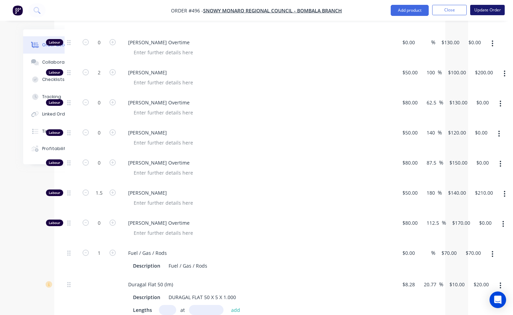
click at [487, 13] on button "Update Order" at bounding box center [487, 10] width 35 height 10
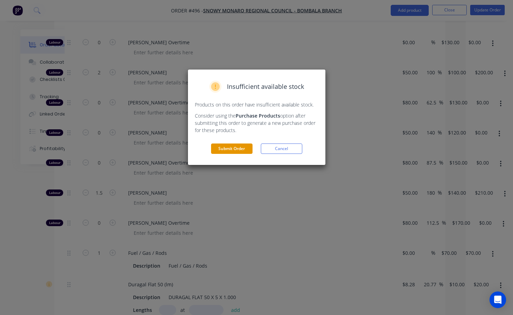
click at [234, 150] on button "Submit Order" at bounding box center [231, 148] width 41 height 10
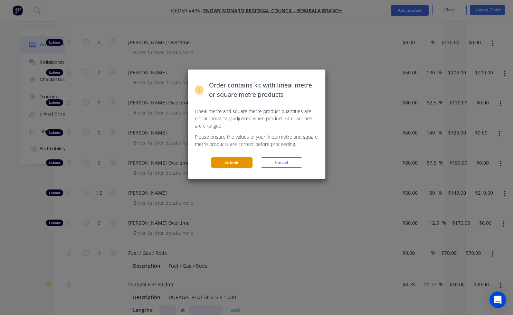
click at [240, 162] on button "Submit" at bounding box center [231, 162] width 41 height 10
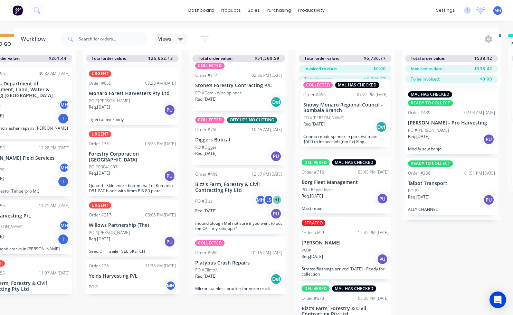
drag, startPoint x: 342, startPoint y: 284, endPoint x: 342, endPoint y: 119, distance: 164.8
click at [342, 119] on div "DELIVERED MAL HAS CHECKED Order #716 05:43 PM [DATE] Borg Fleet Management PO #…" at bounding box center [344, 199] width 99 height 232
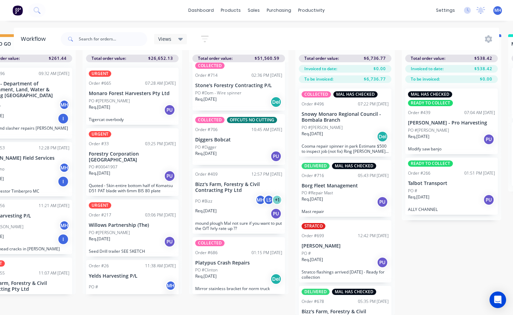
click at [343, 124] on div "PO #[PERSON_NAME]" at bounding box center [345, 127] width 87 height 6
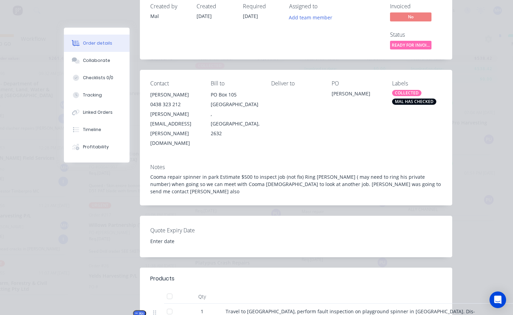
scroll to position [138, 0]
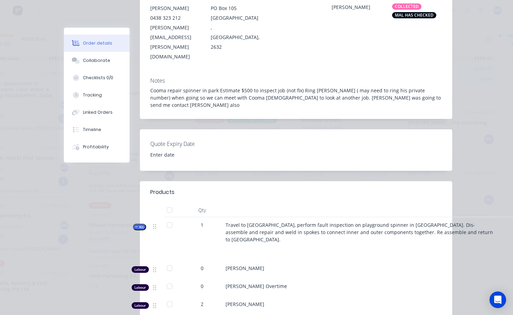
click at [443, 217] on div "Travel to [GEOGRAPHIC_DATA], perform fault inspection on playground spinner in …" at bounding box center [361, 238] width 276 height 43
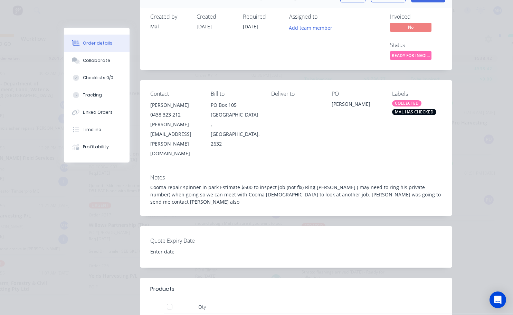
scroll to position [0, 0]
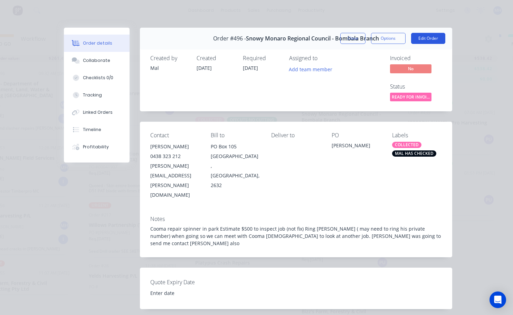
click at [421, 37] on button "Edit Order" at bounding box center [428, 38] width 34 height 11
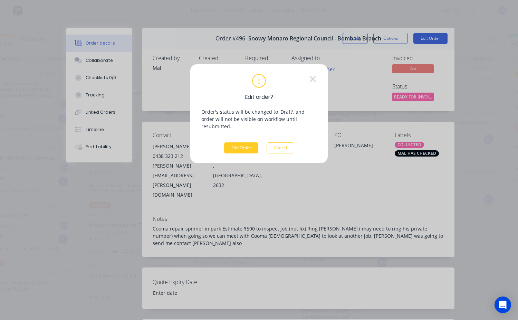
click at [240, 142] on button "Edit Order" at bounding box center [241, 147] width 34 height 11
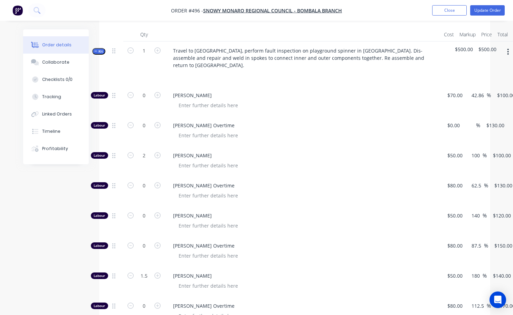
scroll to position [173, 0]
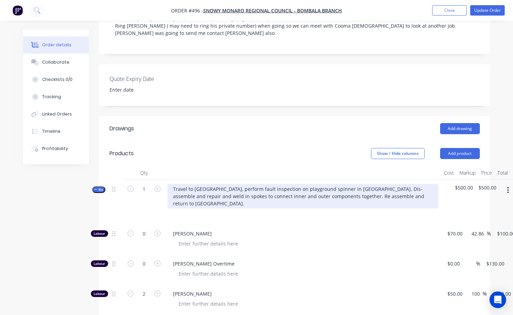
click at [402, 184] on div "Travel to [GEOGRAPHIC_DATA], perform fault inspection on playground spinner in …" at bounding box center [303, 196] width 271 height 25
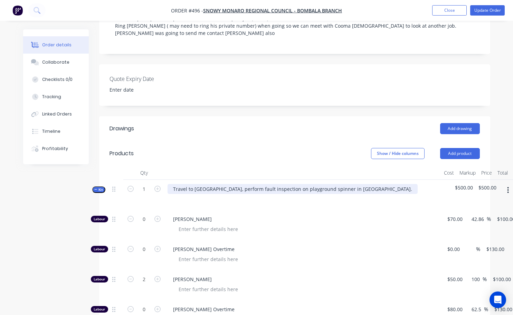
click at [171, 184] on div "Travel to [GEOGRAPHIC_DATA], perform fault inspection on playground spinner in …" at bounding box center [293, 189] width 250 height 10
click at [366, 184] on div "Travel to [GEOGRAPHIC_DATA], perform fault inspection on playground spinner in …" at bounding box center [293, 189] width 250 height 10
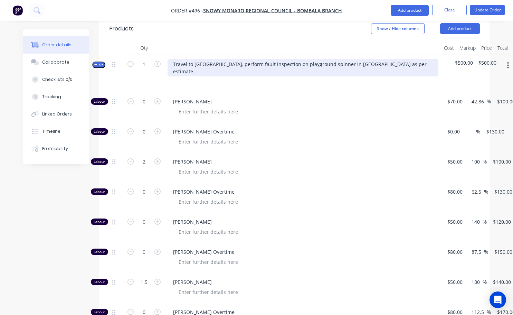
scroll to position [248, 0]
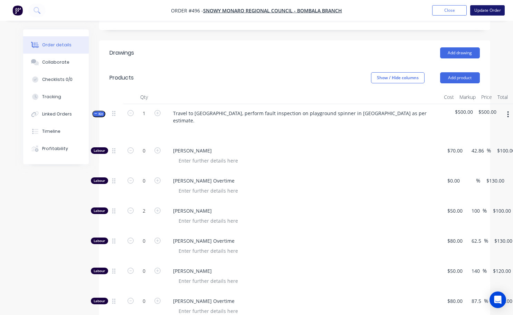
click at [493, 9] on button "Update Order" at bounding box center [487, 10] width 35 height 10
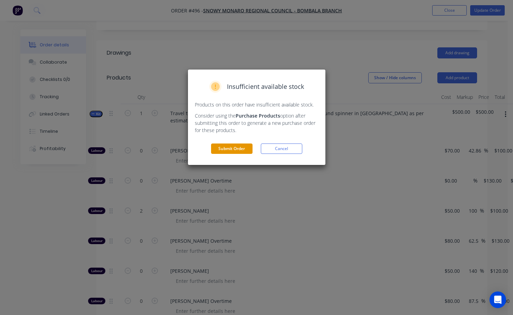
click at [245, 148] on button "Submit Order" at bounding box center [231, 148] width 41 height 10
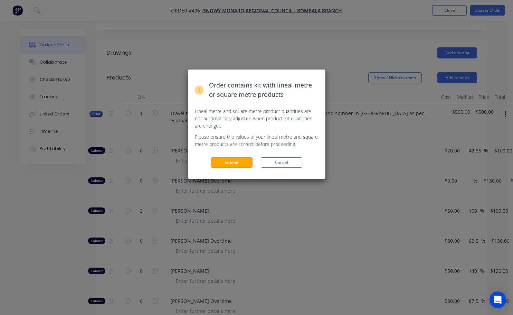
click at [235, 162] on button "Submit" at bounding box center [231, 162] width 41 height 10
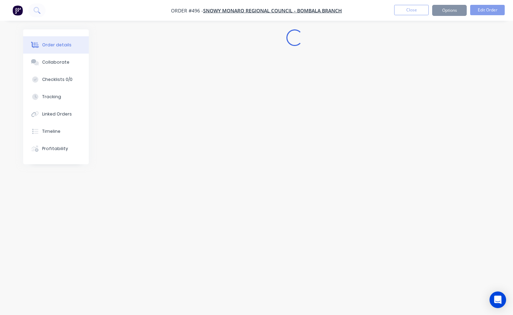
scroll to position [0, 0]
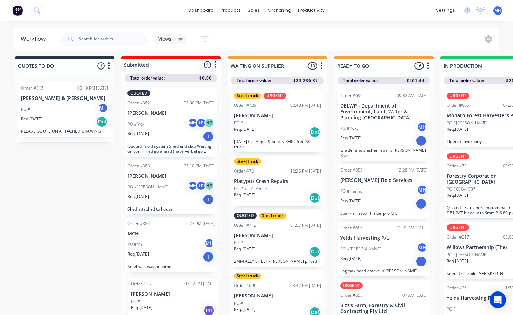
drag, startPoint x: 210, startPoint y: 314, endPoint x: 216, endPoint y: 315, distance: 6.3
click at [216, 271] on html "dashboard products sales purchasing productivity dashboard products Product Cat…" at bounding box center [256, 134] width 513 height 273
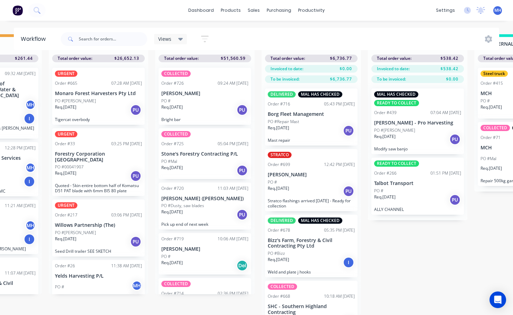
click at [289, 153] on div "STRATCO Order #699 12:42 PM [DATE] [PERSON_NAME] PO # Req. [DATE] PU Stratco fl…" at bounding box center [311, 180] width 93 height 62
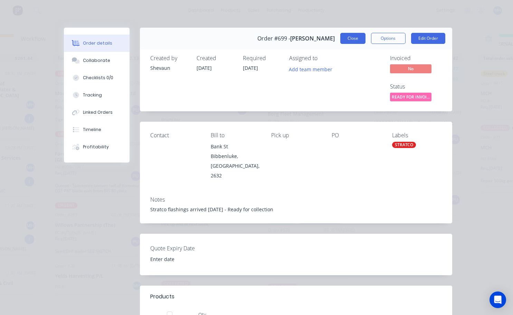
click at [353, 41] on button "Close" at bounding box center [352, 38] width 25 height 11
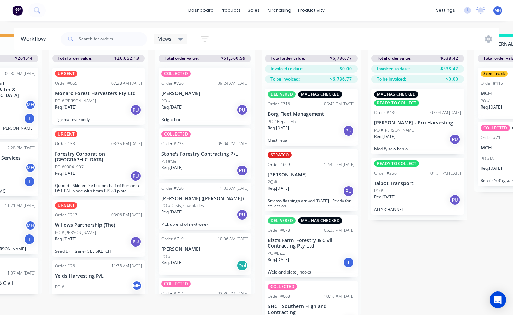
click at [304, 187] on div "Req. [DATE] PU" at bounding box center [311, 191] width 87 height 12
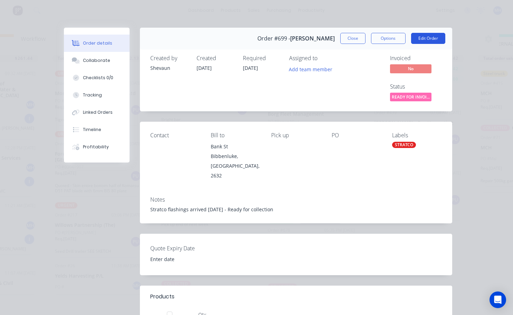
click at [421, 37] on button "Edit Order" at bounding box center [428, 38] width 34 height 11
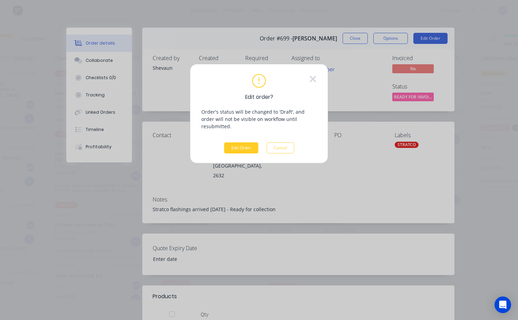
click at [250, 142] on button "Edit Order" at bounding box center [241, 147] width 34 height 11
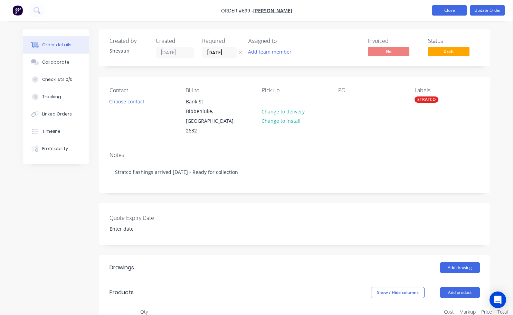
click at [449, 8] on button "Close" at bounding box center [449, 10] width 35 height 10
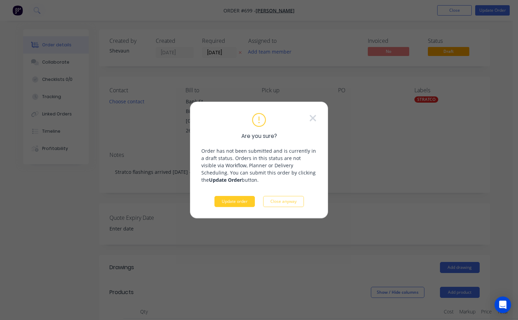
click at [248, 200] on button "Update order" at bounding box center [235, 201] width 40 height 11
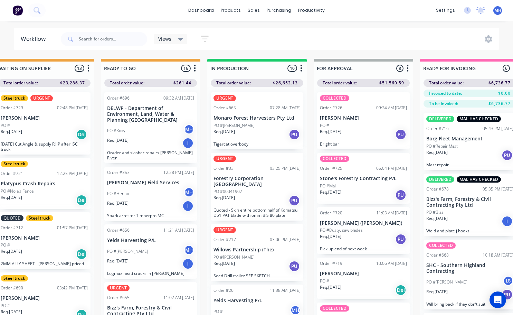
scroll to position [0, 234]
click at [359, 132] on div "Req. [DATE] PU" at bounding box center [363, 135] width 87 height 12
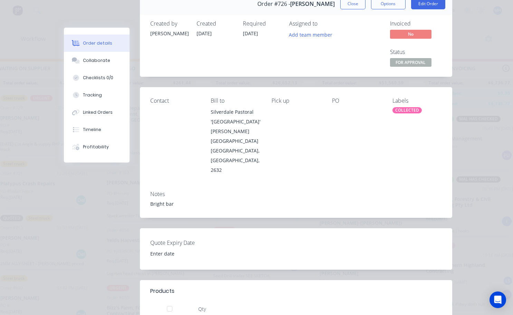
scroll to position [0, 0]
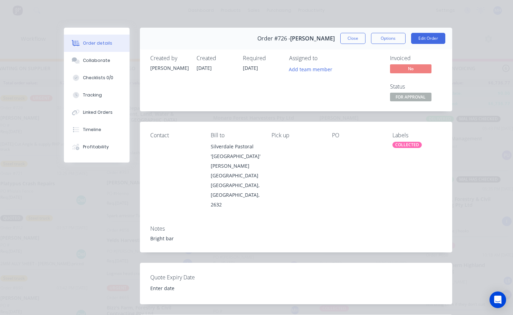
click at [405, 145] on div "COLLECTED" at bounding box center [406, 145] width 29 height 6
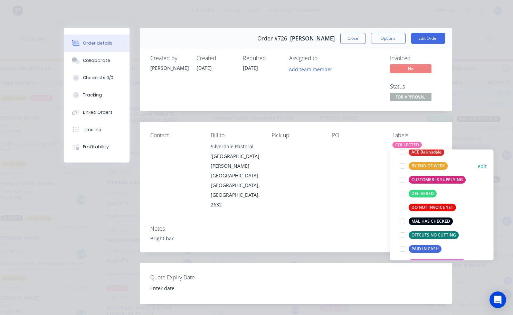
scroll to position [69, 0]
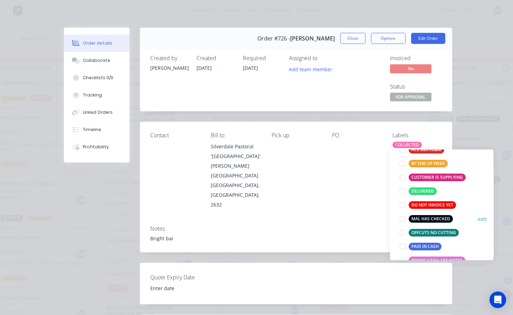
click at [402, 219] on div at bounding box center [403, 219] width 14 height 14
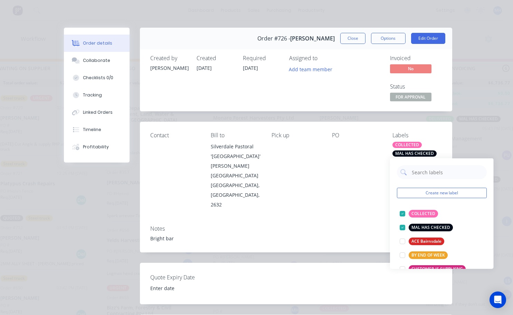
click at [372, 159] on div "PO" at bounding box center [356, 170] width 49 height 77
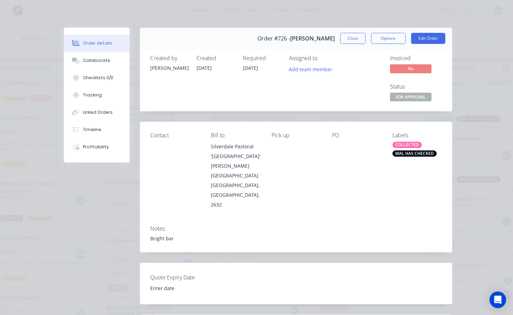
click at [372, 159] on div "PO" at bounding box center [356, 170] width 49 height 77
click at [417, 37] on button "Edit Order" at bounding box center [428, 38] width 34 height 11
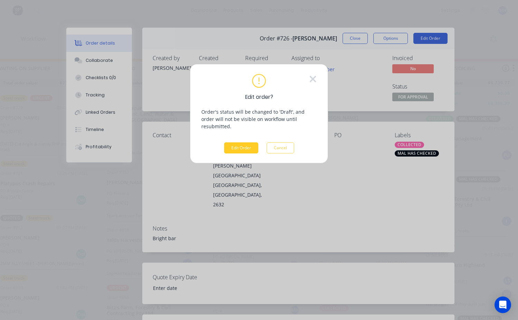
click at [237, 144] on button "Edit Order" at bounding box center [241, 147] width 34 height 11
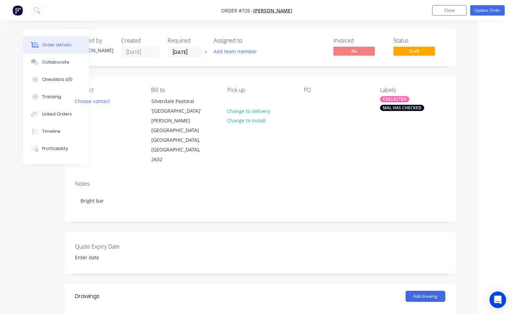
scroll to position [0, 35]
click at [482, 12] on button "Update Order" at bounding box center [487, 10] width 35 height 10
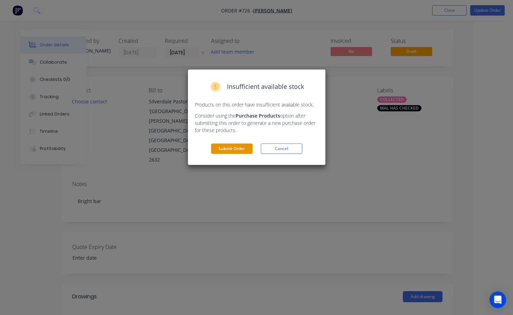
click at [243, 151] on button "Submit Order" at bounding box center [231, 148] width 41 height 10
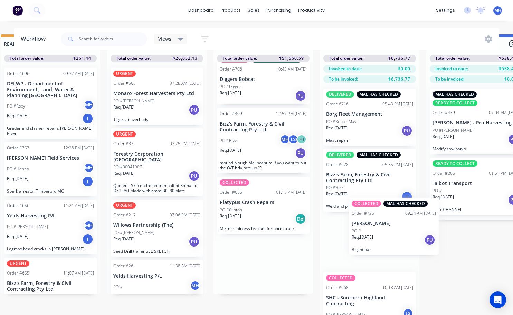
scroll to position [30, 335]
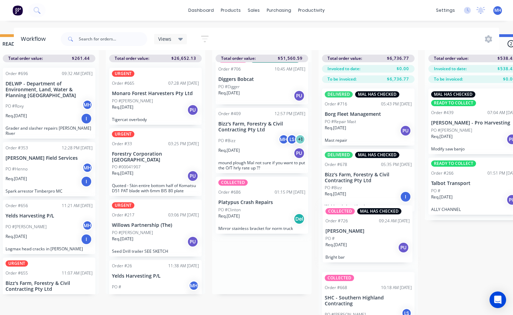
drag, startPoint x: 265, startPoint y: 265, endPoint x: 366, endPoint y: 238, distance: 104.9
click at [366, 238] on div "QUOTES TO DO 1 Status colour #273444 hex #273444 Save Cancel Notifications Emai…" at bounding box center [236, 174] width 1152 height 281
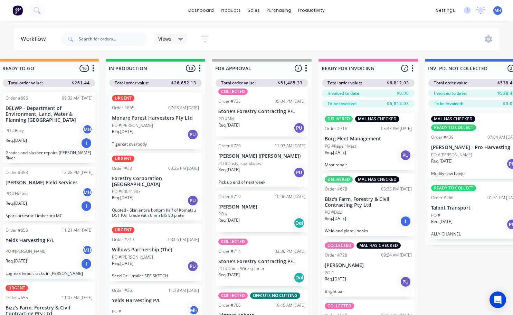
scroll to position [0, 0]
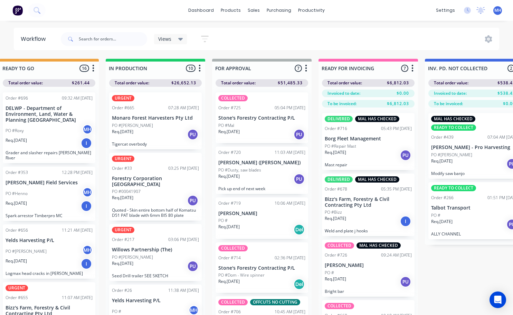
click at [266, 121] on p "Stone's Forestry Contracting P/L" at bounding box center [261, 118] width 87 height 6
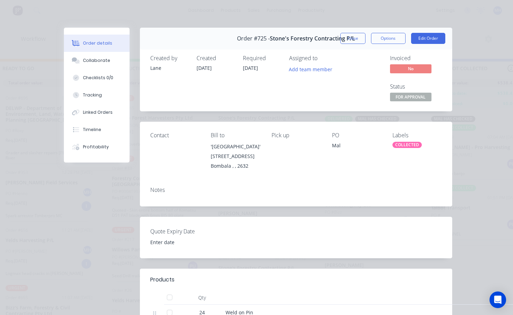
click at [397, 100] on span "FOR APPROVAL" at bounding box center [410, 97] width 41 height 9
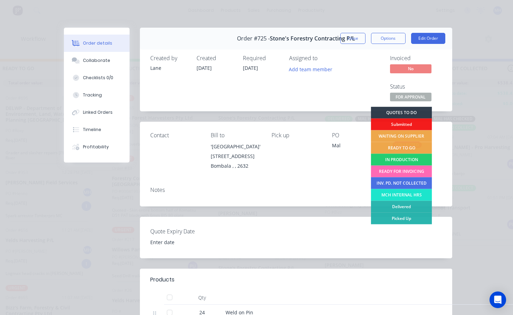
click at [396, 173] on div "READY FOR INVOICING" at bounding box center [401, 171] width 61 height 12
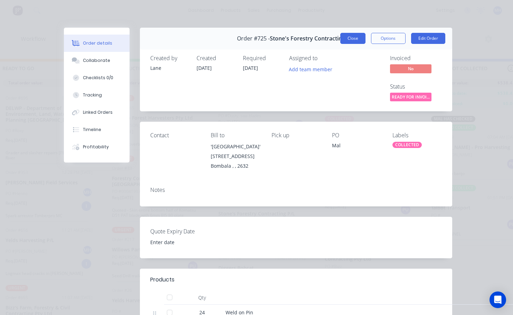
click at [350, 39] on button "Close" at bounding box center [352, 38] width 25 height 11
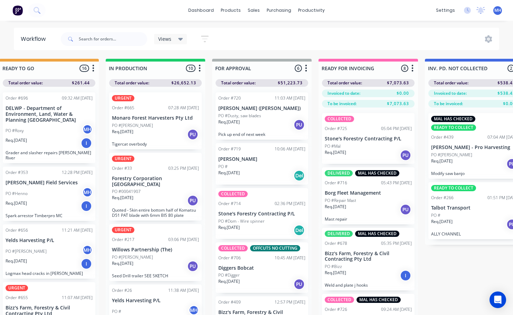
scroll to position [35, 0]
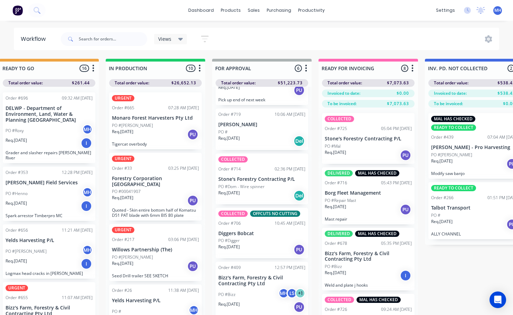
click at [259, 239] on div "PO #Digger" at bounding box center [261, 240] width 87 height 6
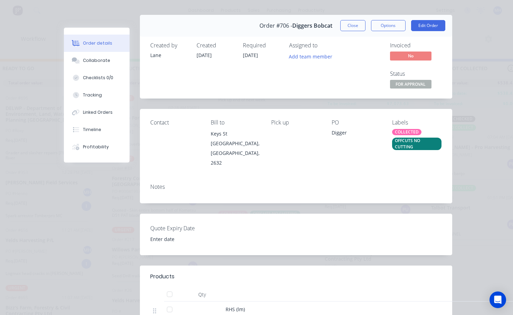
scroll to position [0, 0]
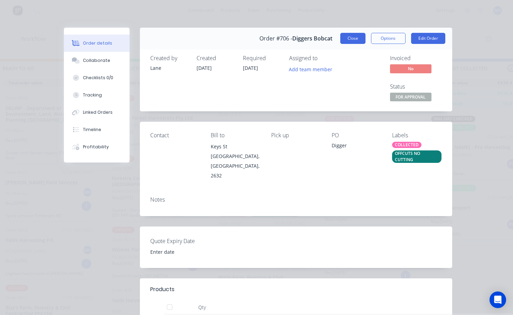
click at [354, 41] on button "Close" at bounding box center [352, 38] width 25 height 11
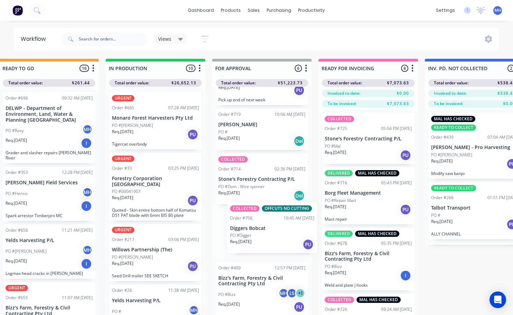
scroll to position [0, 335]
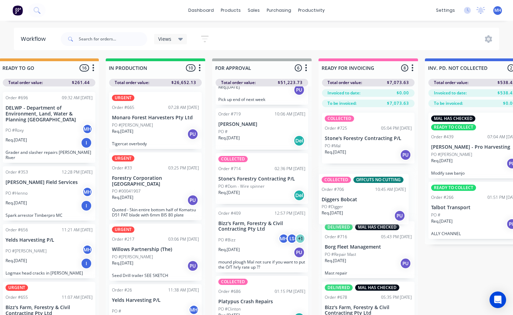
drag, startPoint x: 268, startPoint y: 239, endPoint x: 374, endPoint y: 204, distance: 111.3
click at [374, 204] on div "QUOTES TO DO 1 Status colour #273444 hex #273444 Save Cancel Notifications Emai…" at bounding box center [236, 198] width 1152 height 281
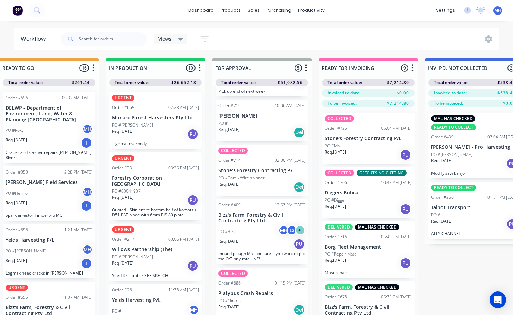
scroll to position [49, 0]
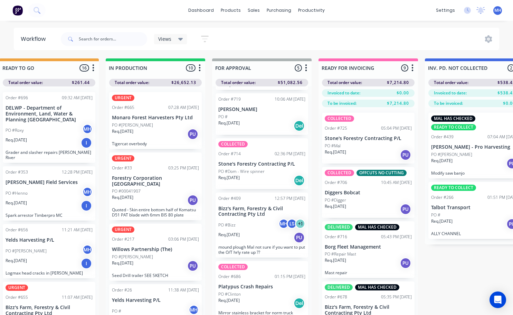
click at [256, 284] on p "Platypus Crash Repairs" at bounding box center [261, 287] width 87 height 6
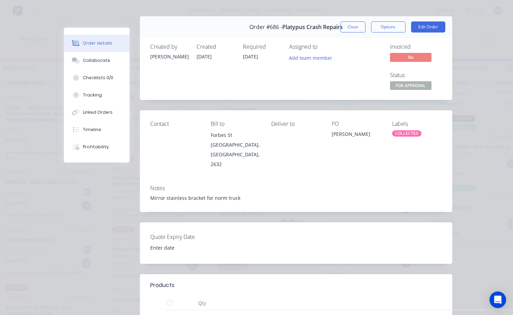
scroll to position [0, 0]
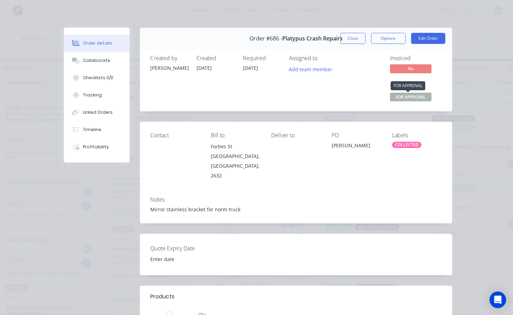
click at [409, 98] on span "FOR APPROVAL" at bounding box center [410, 97] width 41 height 9
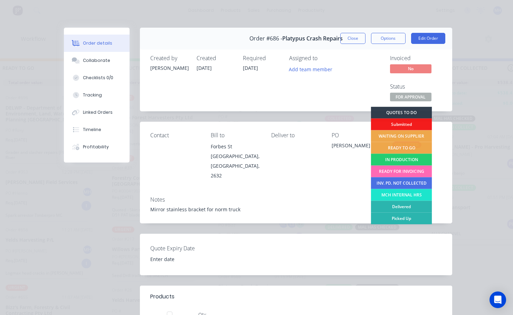
click at [395, 169] on div "READY FOR INVOICING" at bounding box center [401, 171] width 61 height 12
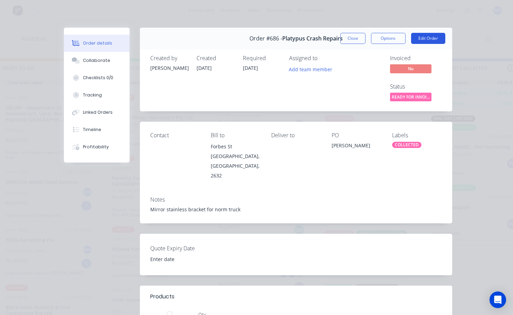
click at [417, 37] on button "Edit Order" at bounding box center [428, 38] width 34 height 11
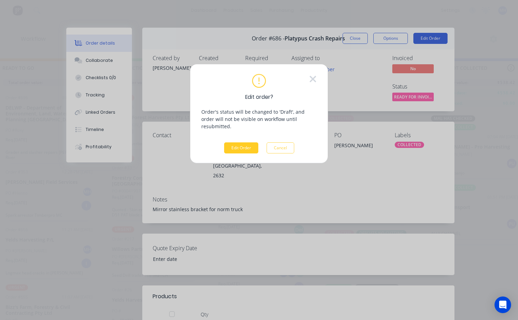
click at [247, 142] on button "Edit Order" at bounding box center [241, 147] width 34 height 11
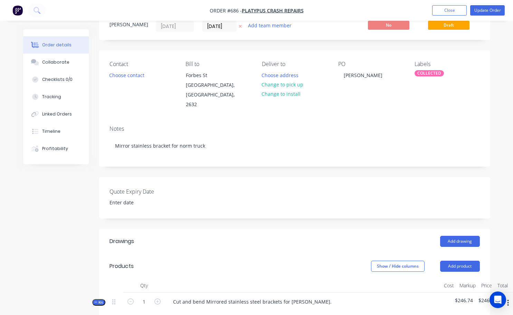
scroll to position [35, 0]
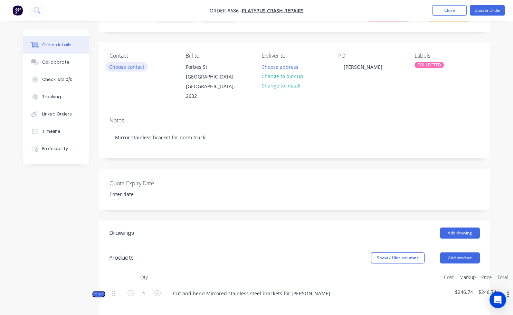
click at [141, 65] on button "Choose contact" at bounding box center [126, 66] width 42 height 9
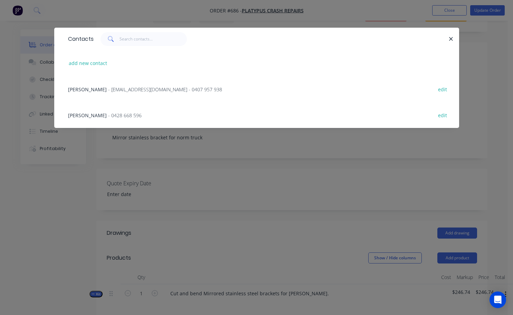
click at [108, 114] on span "- 0428 668 596" at bounding box center [125, 115] width 34 height 7
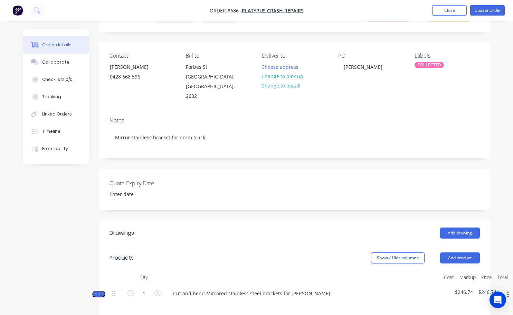
click at [426, 67] on div "COLLECTED" at bounding box center [429, 65] width 29 height 6
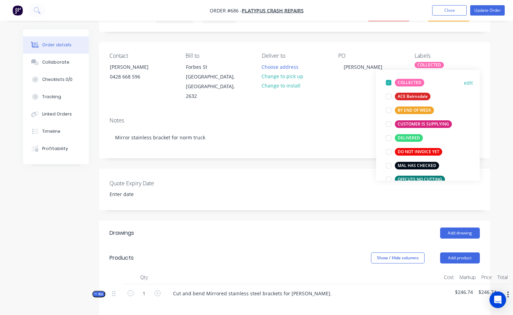
scroll to position [69, 0]
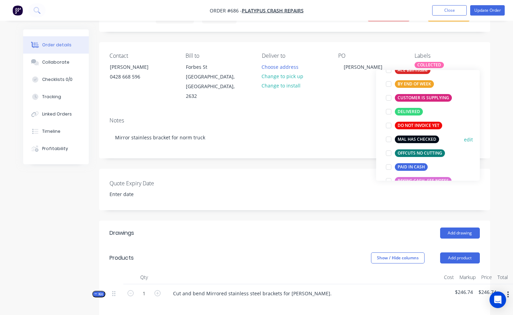
click at [390, 139] on div at bounding box center [389, 139] width 14 height 14
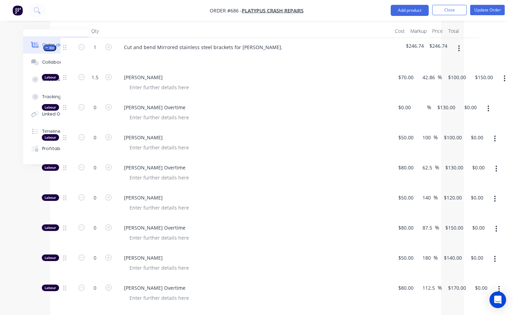
scroll to position [242, 49]
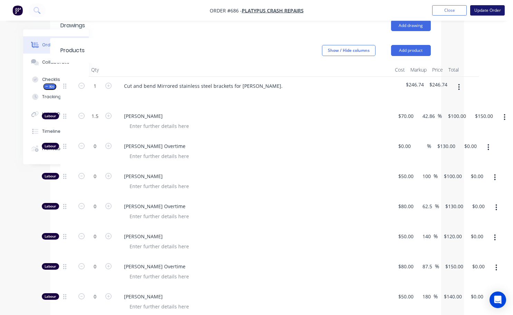
click at [485, 11] on button "Update Order" at bounding box center [487, 10] width 35 height 10
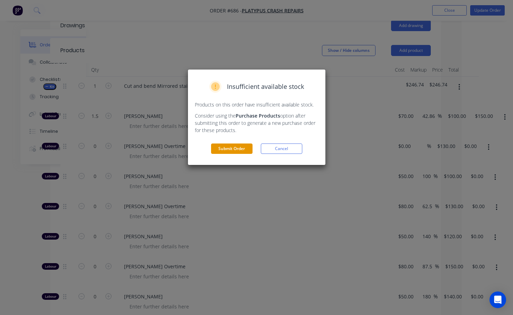
click at [228, 147] on button "Submit Order" at bounding box center [231, 148] width 41 height 10
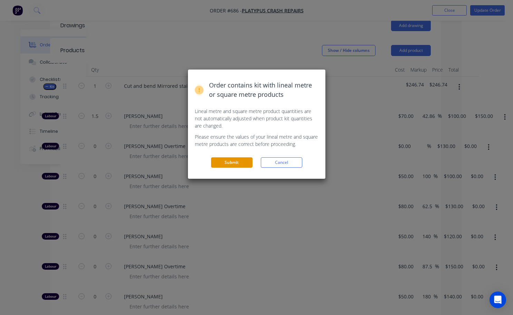
click at [241, 163] on button "Submit" at bounding box center [231, 162] width 41 height 10
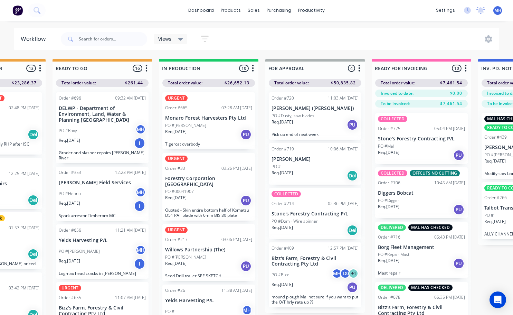
click at [313, 131] on div "Order #720 11:03 AM [DATE] [PERSON_NAME] ([PERSON_NAME]) PO #[PERSON_NAME], saw…" at bounding box center [315, 115] width 93 height 47
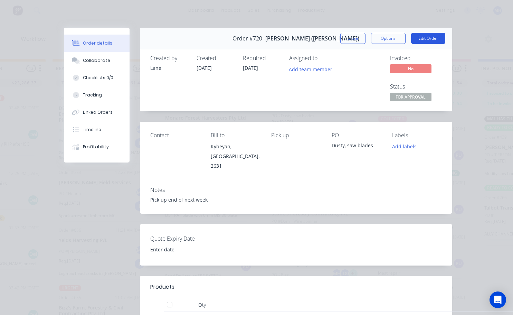
click at [434, 37] on button "Edit Order" at bounding box center [428, 38] width 34 height 11
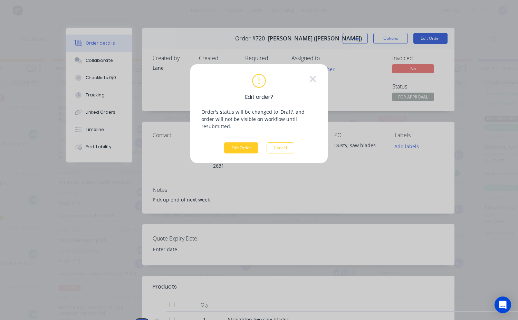
click at [238, 142] on button "Edit Order" at bounding box center [241, 147] width 34 height 11
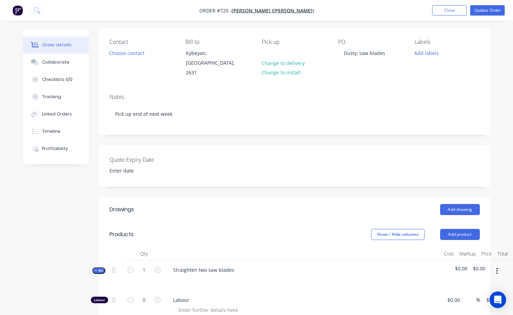
scroll to position [69, 0]
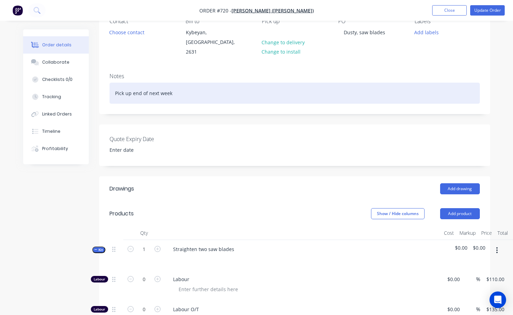
click at [176, 86] on div "Pick up end of next week" at bounding box center [295, 93] width 370 height 21
click at [115, 86] on div "Pick up end of next week" at bounding box center [295, 93] width 370 height 21
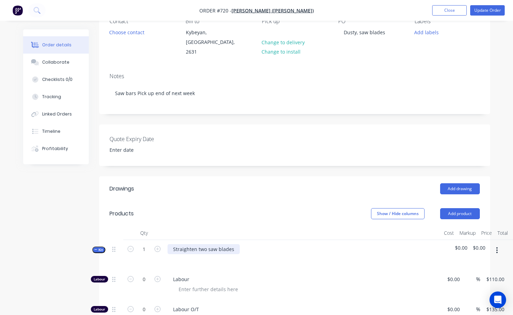
click at [233, 244] on div "Straighten two saw blades" at bounding box center [204, 249] width 72 height 10
click at [216, 244] on div "Straighten two saw bars" at bounding box center [201, 249] width 67 height 10
click at [230, 244] on div "Straighten two harvestert bars" at bounding box center [209, 249] width 82 height 10
click at [216, 258] on div "Straighten two harvester bars" at bounding box center [303, 255] width 276 height 30
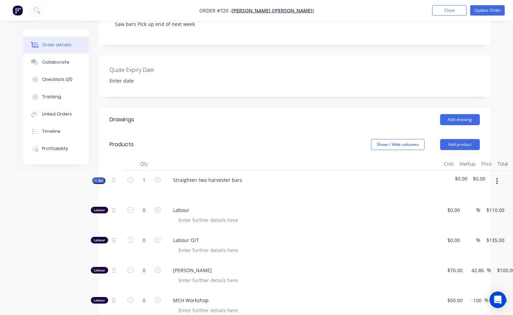
scroll to position [0, 0]
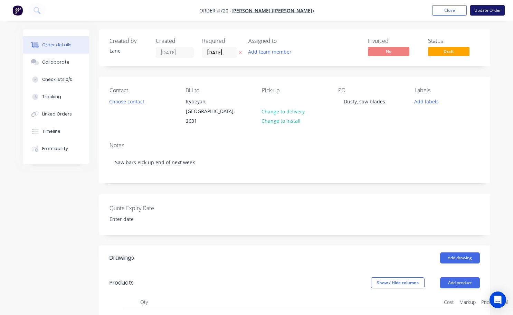
click at [483, 11] on button "Update Order" at bounding box center [487, 10] width 35 height 10
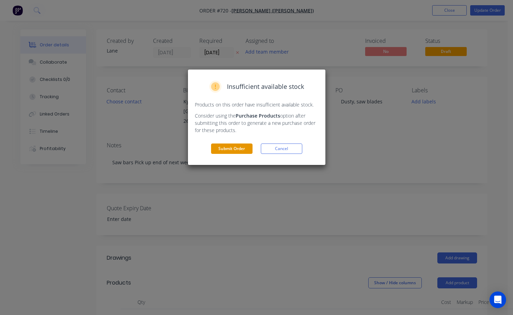
click at [237, 146] on button "Submit Order" at bounding box center [231, 148] width 41 height 10
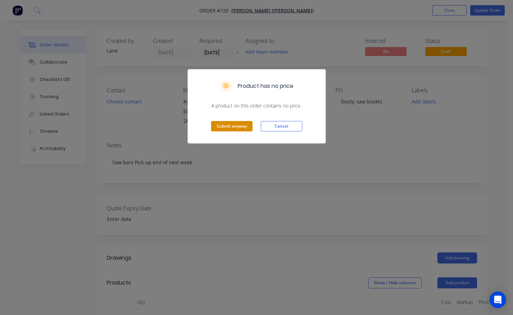
click at [240, 125] on button "Submit anyway" at bounding box center [231, 126] width 41 height 10
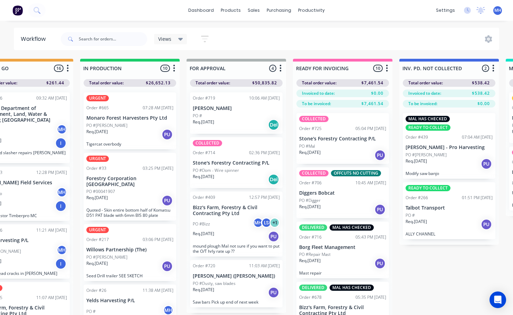
click at [235, 172] on p "PO #Dom - Wire spinner" at bounding box center [216, 170] width 46 height 6
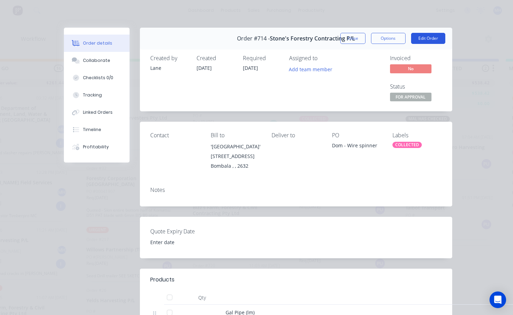
click at [421, 37] on button "Edit Order" at bounding box center [428, 38] width 34 height 11
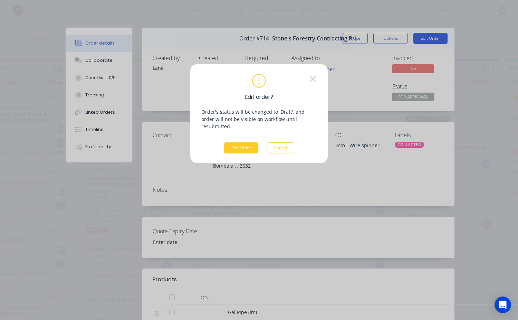
click at [247, 145] on button "Edit Order" at bounding box center [241, 147] width 34 height 11
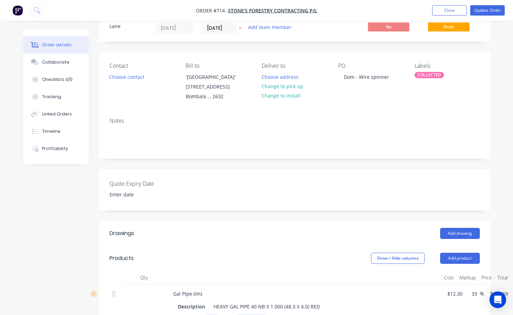
scroll to position [35, 0]
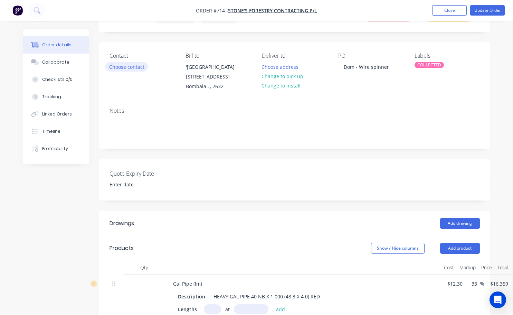
click at [138, 68] on button "Choose contact" at bounding box center [126, 66] width 42 height 9
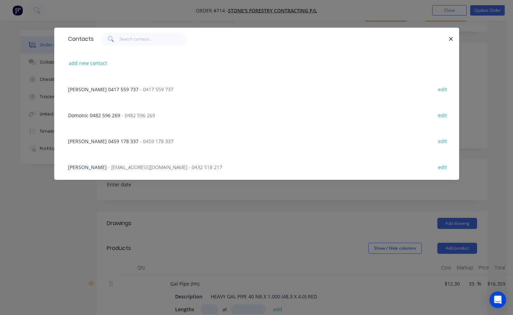
click at [104, 115] on span "Domonic 0482 596 269" at bounding box center [94, 115] width 52 height 7
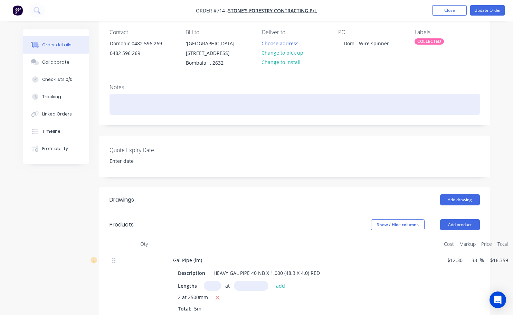
scroll to position [69, 0]
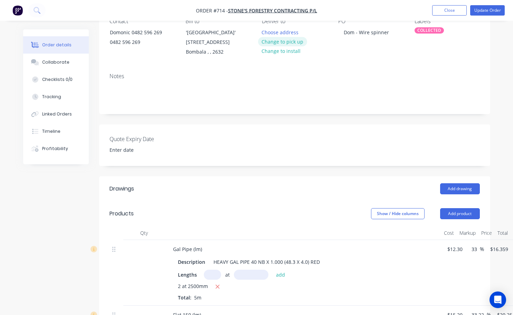
click at [284, 41] on button "Change to pick up" at bounding box center [282, 41] width 49 height 9
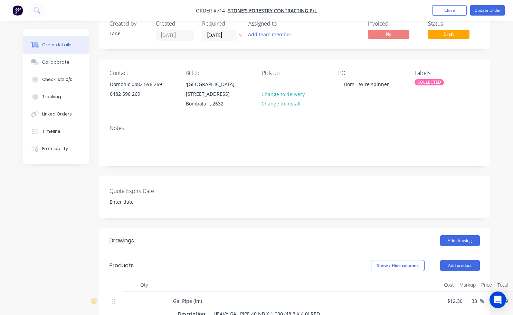
scroll to position [0, 0]
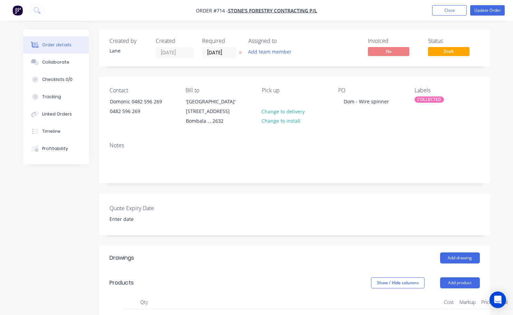
click at [424, 100] on div "COLLECTED" at bounding box center [429, 99] width 29 height 6
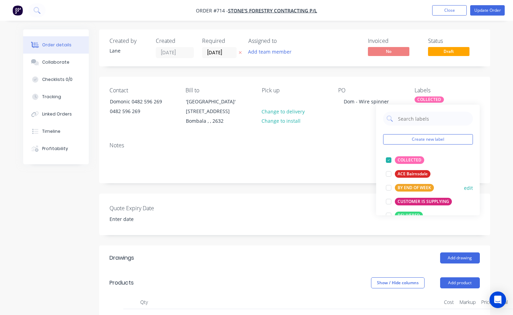
scroll to position [69, 0]
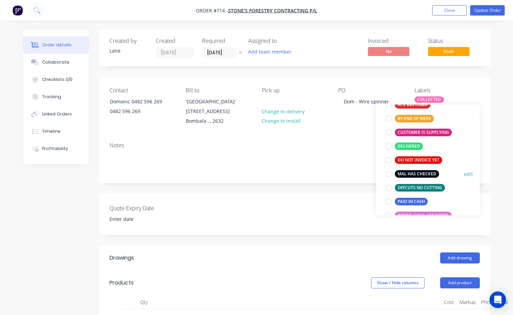
click at [386, 172] on div at bounding box center [389, 174] width 14 height 14
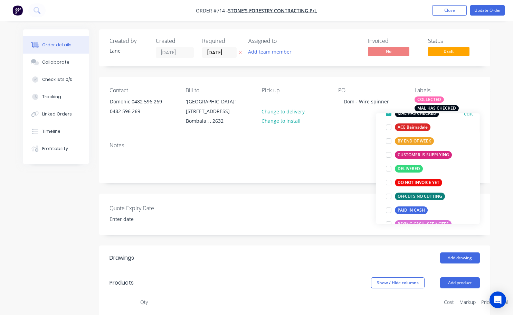
scroll to position [0, 0]
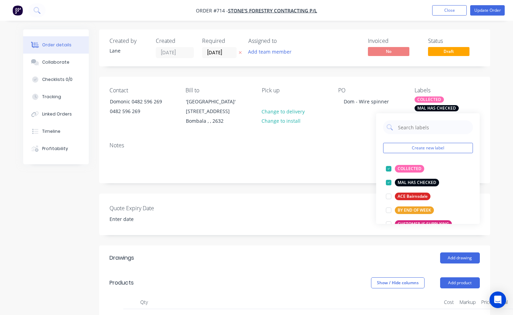
click at [352, 117] on div "PO Dom - Wire spinner" at bounding box center [370, 106] width 65 height 39
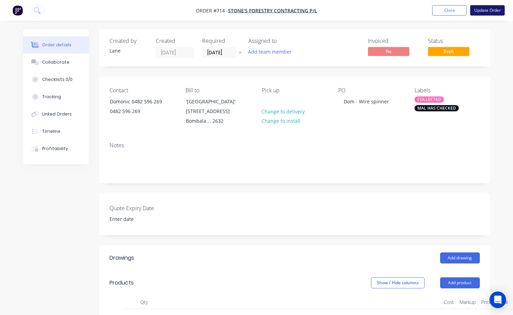
click at [482, 11] on button "Update Order" at bounding box center [487, 10] width 35 height 10
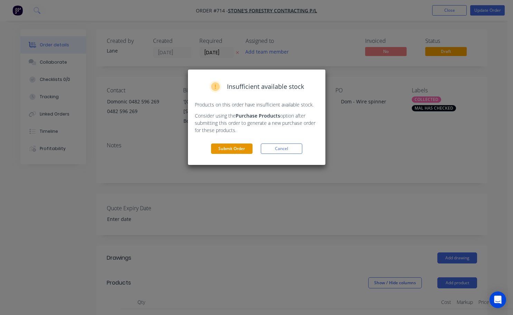
click at [240, 147] on button "Submit Order" at bounding box center [231, 148] width 41 height 10
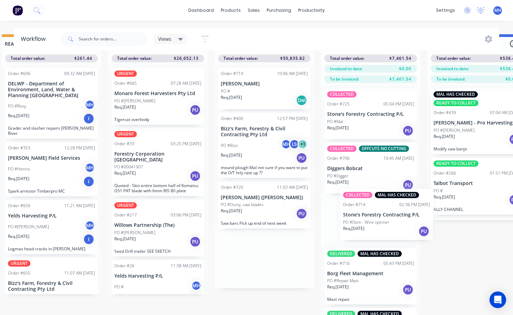
scroll to position [30, 333]
drag, startPoint x: 355, startPoint y: 250, endPoint x: 368, endPoint y: 210, distance: 41.6
click at [368, 210] on div "QUOTES TO DO 1 Status colour #273444 hex #273444 Save Cancel Notifications Emai…" at bounding box center [238, 174] width 1152 height 281
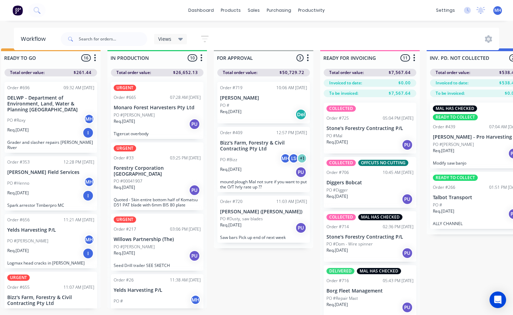
scroll to position [0, 333]
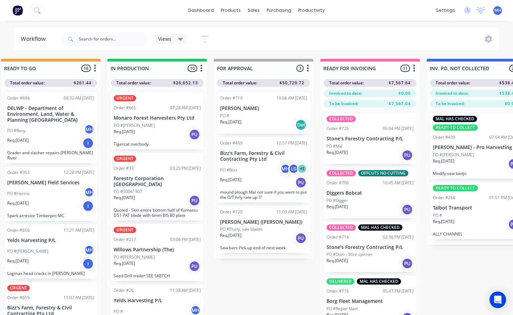
click at [256, 235] on div "Req. [DATE] PU" at bounding box center [263, 238] width 87 height 12
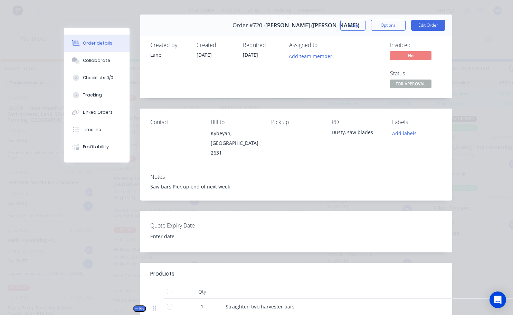
scroll to position [0, 0]
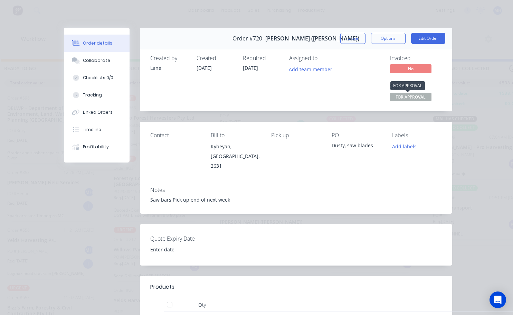
click at [411, 99] on span "FOR APPROVAL" at bounding box center [410, 97] width 41 height 9
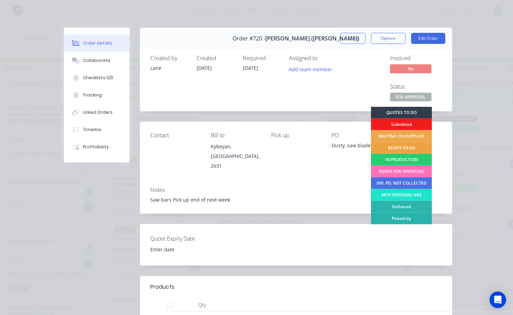
click at [397, 147] on div "READY TO GO" at bounding box center [401, 148] width 61 height 12
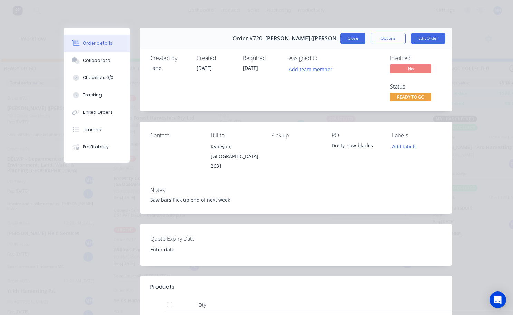
click at [355, 41] on button "Close" at bounding box center [352, 38] width 25 height 11
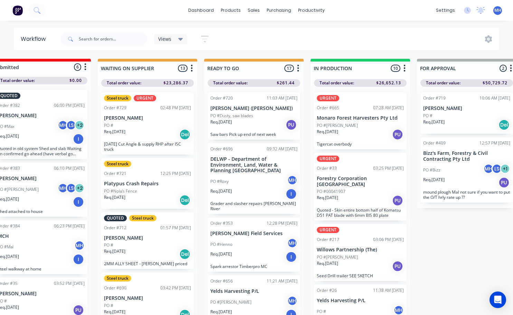
click at [279, 107] on p "[PERSON_NAME] ([PERSON_NAME])" at bounding box center [253, 108] width 87 height 6
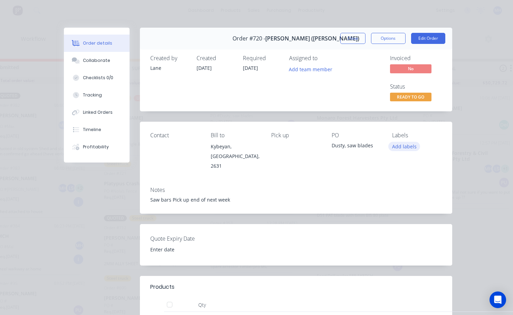
click at [395, 147] on button "Add labels" at bounding box center [404, 146] width 32 height 9
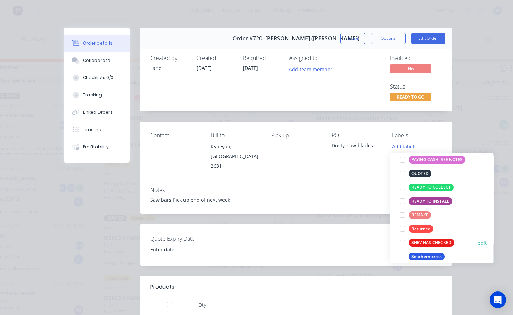
scroll to position [249, 0]
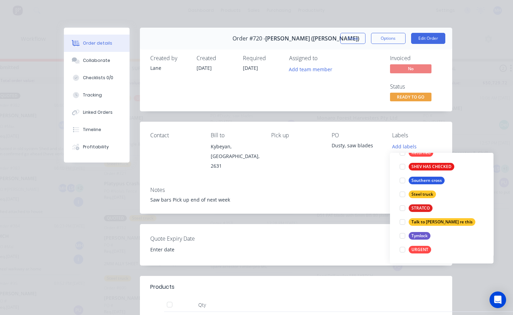
click at [402, 249] on div at bounding box center [403, 250] width 14 height 14
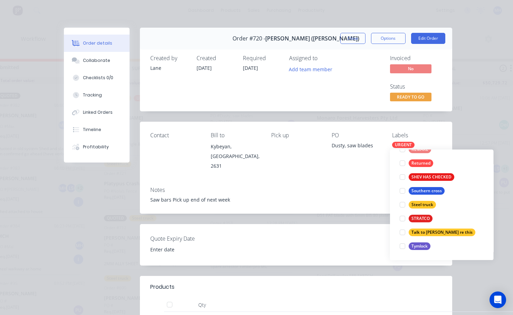
scroll to position [0, 0]
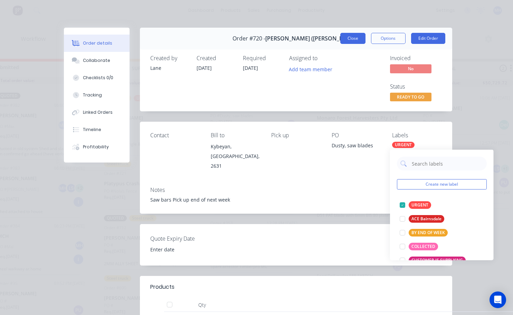
click at [349, 36] on button "Close" at bounding box center [352, 38] width 25 height 11
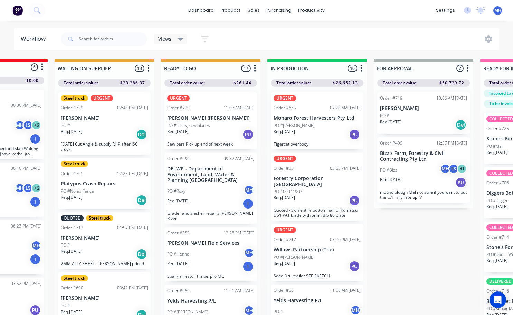
scroll to position [0, 175]
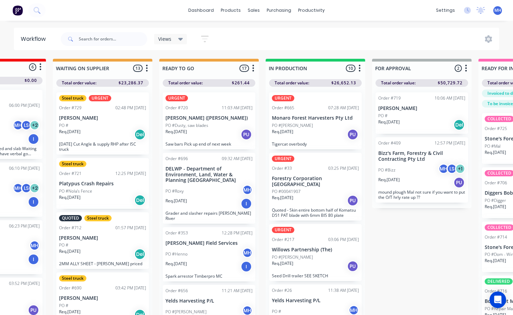
click at [417, 121] on div "Req. [DATE] Del" at bounding box center [421, 125] width 87 height 12
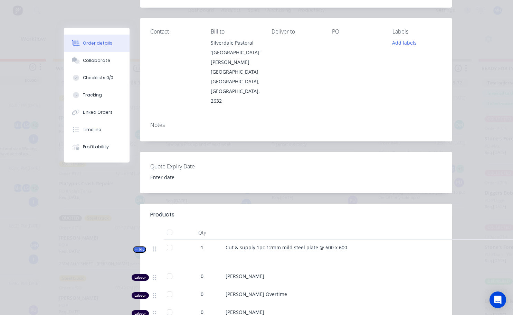
scroll to position [0, 0]
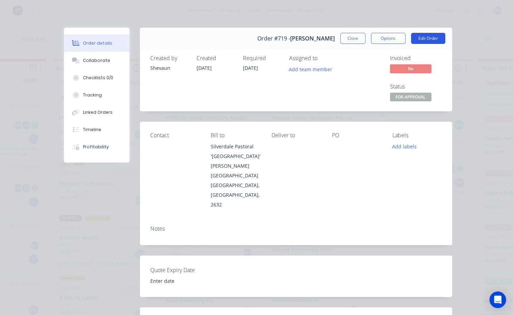
click at [414, 41] on button "Edit Order" at bounding box center [428, 38] width 34 height 11
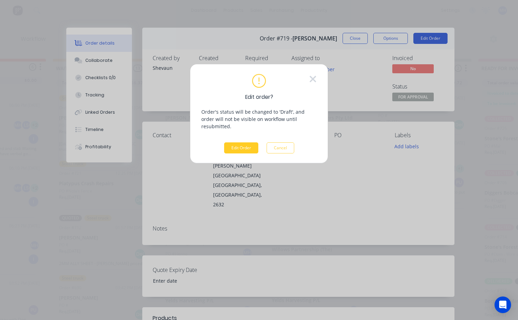
click at [247, 145] on button "Edit Order" at bounding box center [241, 147] width 34 height 11
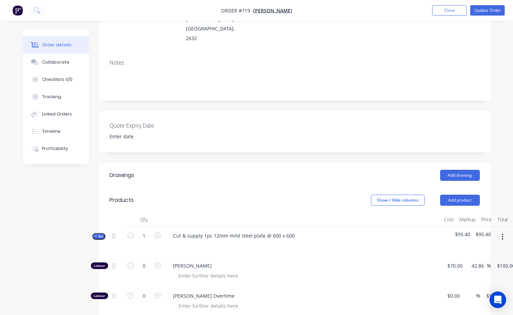
scroll to position [173, 0]
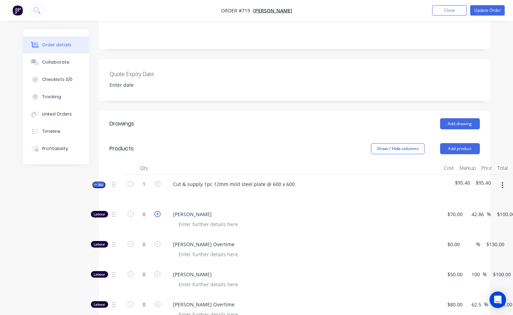
click at [160, 211] on icon "button" at bounding box center [157, 214] width 6 height 6
type input "1"
type input "$100.00"
click at [148, 209] on input "1" at bounding box center [144, 214] width 18 height 10
click at [155, 211] on icon "button" at bounding box center [157, 214] width 6 height 6
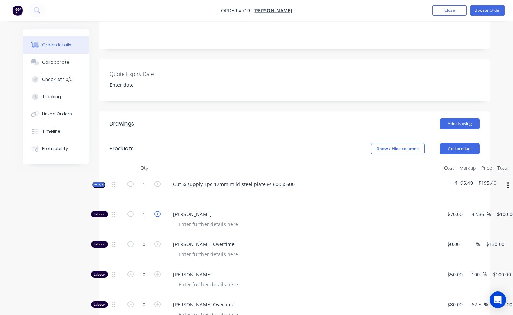
type input "2"
type input "$200.00"
click at [133, 208] on form "2" at bounding box center [144, 213] width 36 height 10
click at [133, 211] on icon "button" at bounding box center [130, 214] width 6 height 6
type input "1"
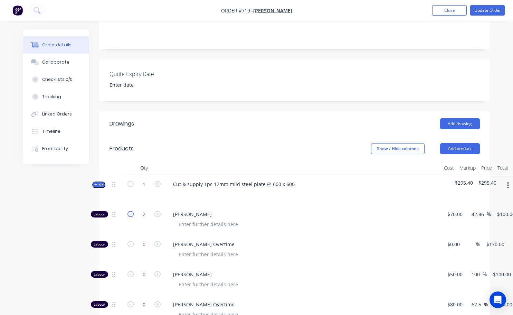
type input "$100.00"
click at [142, 209] on input "1" at bounding box center [144, 214] width 18 height 10
click at [295, 249] on div at bounding box center [305, 254] width 265 height 10
type input "0.5"
type input "$50.00"
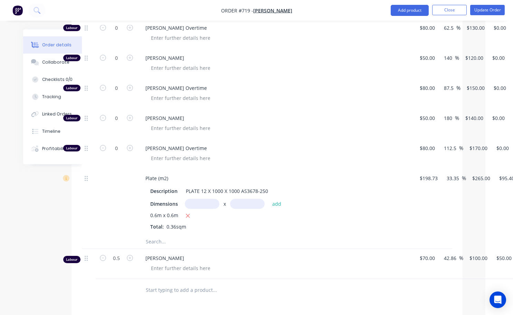
scroll to position [449, 49]
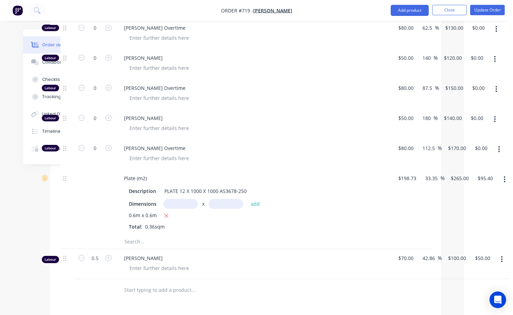
click at [502, 256] on icon "button" at bounding box center [501, 259] width 1 height 6
click at [464, 314] on div "Delete" at bounding box center [477, 319] width 53 height 10
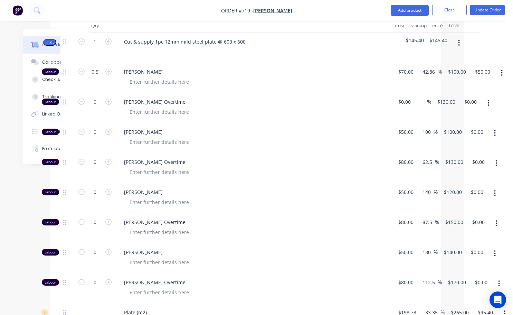
scroll to position [415, 49]
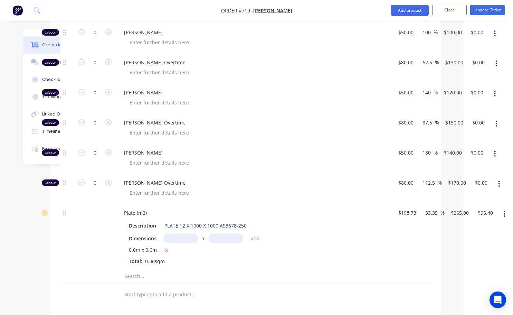
drag, startPoint x: 153, startPoint y: 230, endPoint x: 157, endPoint y: 234, distance: 4.6
click at [154, 258] on span "0.36sqm" at bounding box center [154, 261] width 25 height 7
click at [153, 246] on span "0.6m x 0.6m" at bounding box center [143, 250] width 28 height 9
click at [166, 248] on icon "button" at bounding box center [167, 250] width 4 height 4
type input "$0.00"
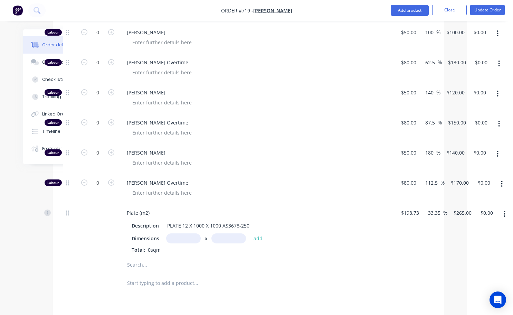
scroll to position [415, 46]
click at [183, 233] on input "text" at bounding box center [183, 238] width 35 height 10
type input "0.6m"
click at [224, 233] on input "text" at bounding box center [228, 238] width 35 height 10
type input "0.7m"
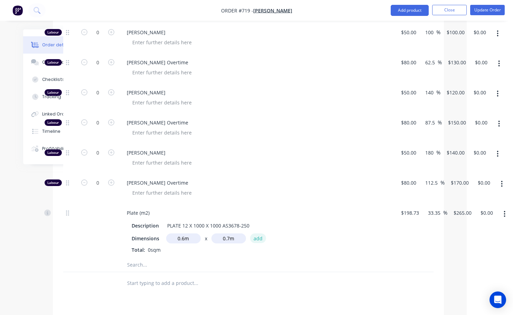
click at [259, 233] on button "add" at bounding box center [258, 237] width 16 height 9
type input "$111.30"
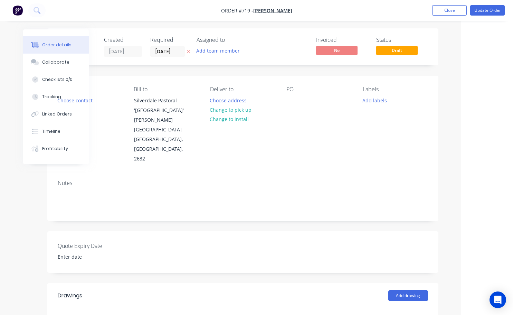
scroll to position [0, 52]
click at [383, 102] on button "Add labels" at bounding box center [375, 100] width 32 height 9
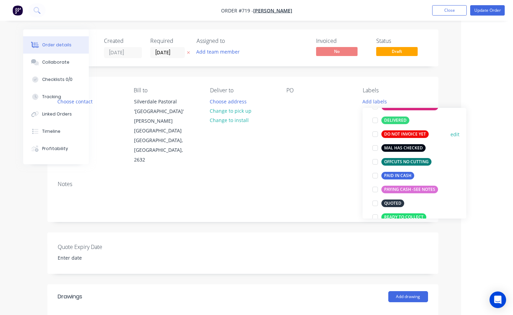
scroll to position [104, 0]
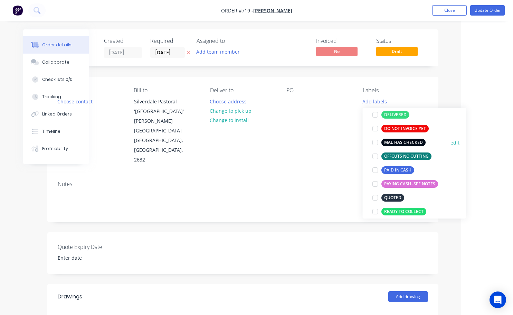
click at [375, 142] on div at bounding box center [375, 142] width 14 height 14
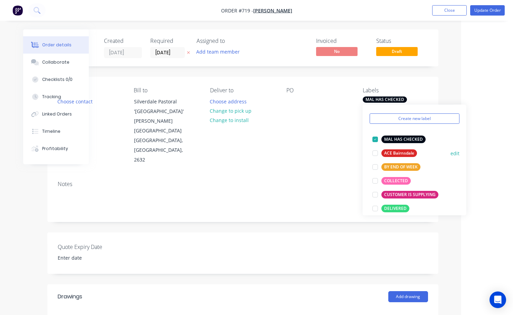
scroll to position [0, 0]
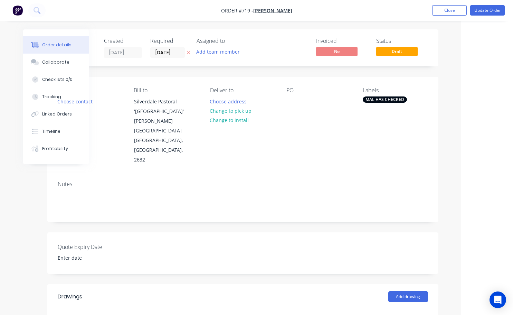
click at [340, 141] on div "Contact Choose contact [PERSON_NAME] to Silverdale Pastoral '[GEOGRAPHIC_DATA]'…" at bounding box center [242, 126] width 391 height 98
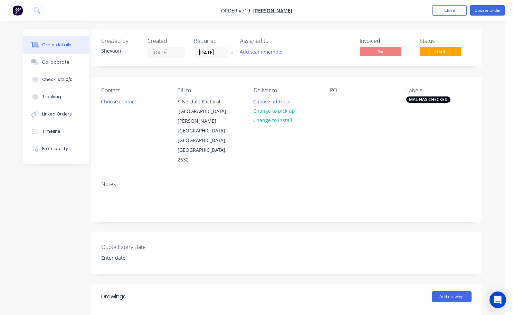
scroll to position [0, 5]
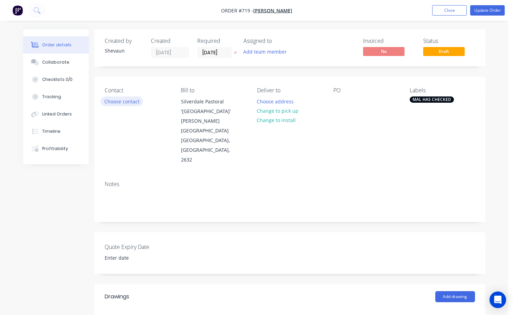
click at [130, 102] on button "Choose contact" at bounding box center [122, 100] width 42 height 9
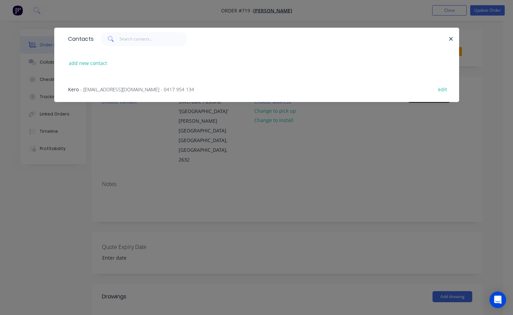
drag, startPoint x: 106, startPoint y: 89, endPoint x: 113, endPoint y: 95, distance: 9.3
click at [106, 89] on span "- [EMAIL_ADDRESS][DOMAIN_NAME] - 0417 954 134" at bounding box center [137, 89] width 114 height 7
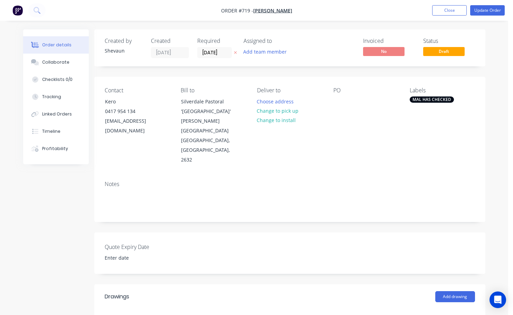
click at [423, 99] on div "MAL HAS CHECKED" at bounding box center [432, 99] width 44 height 6
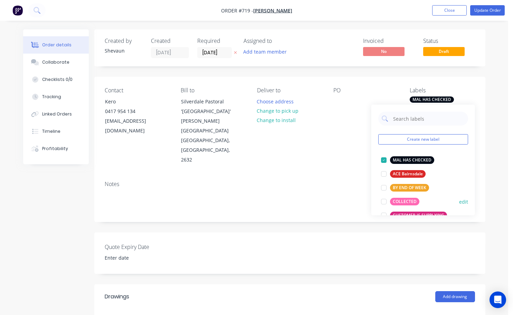
click at [382, 201] on div at bounding box center [384, 202] width 14 height 14
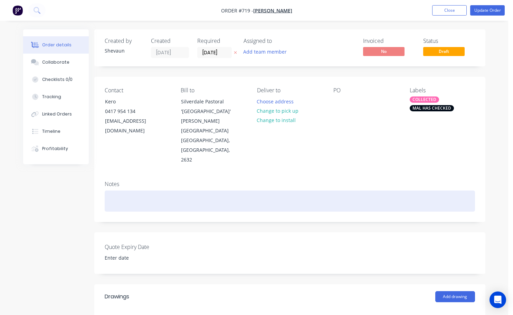
drag, startPoint x: 359, startPoint y: 167, endPoint x: 359, endPoint y: 152, distance: 14.2
click at [359, 190] on div at bounding box center [290, 200] width 370 height 21
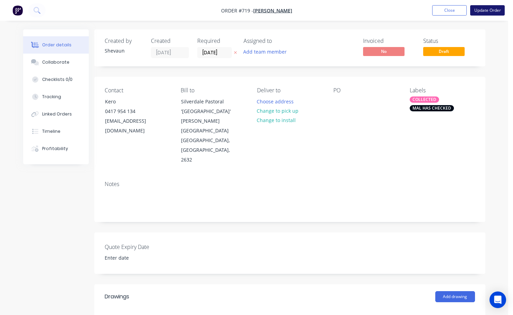
click at [482, 13] on button "Update Order" at bounding box center [487, 10] width 35 height 10
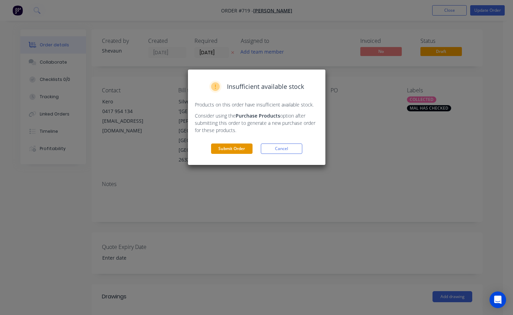
click at [243, 146] on button "Submit Order" at bounding box center [231, 148] width 41 height 10
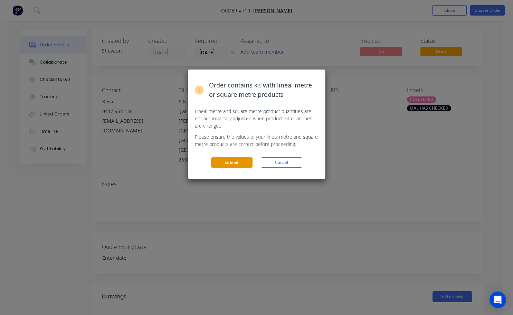
click at [246, 162] on button "Submit" at bounding box center [231, 162] width 41 height 10
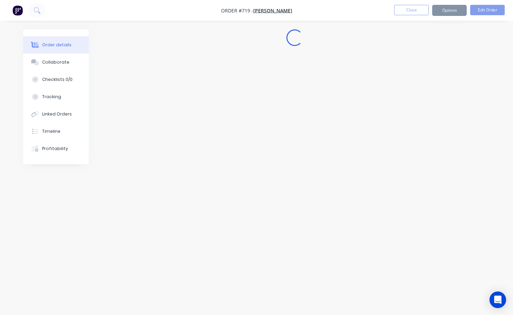
scroll to position [0, 0]
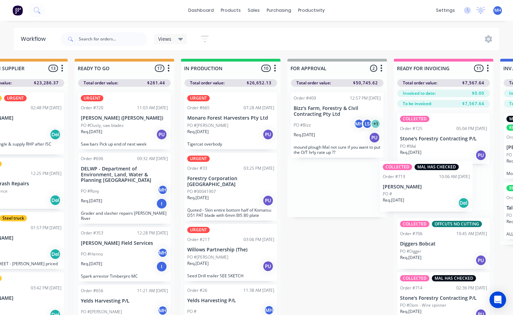
scroll to position [0, 280]
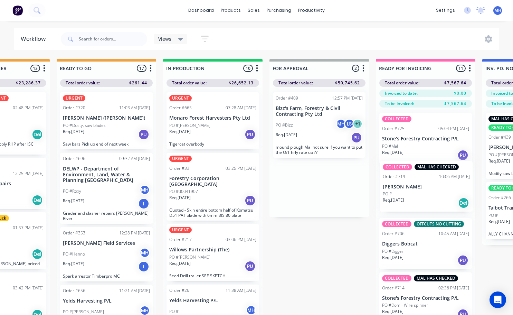
drag, startPoint x: 337, startPoint y: 190, endPoint x: 424, endPoint y: 191, distance: 87.1
click at [424, 191] on div "QUOTES TO DO 1 Status colour #273444 hex #273444 Save Cancel Notifications Emai…" at bounding box center [293, 199] width 1152 height 281
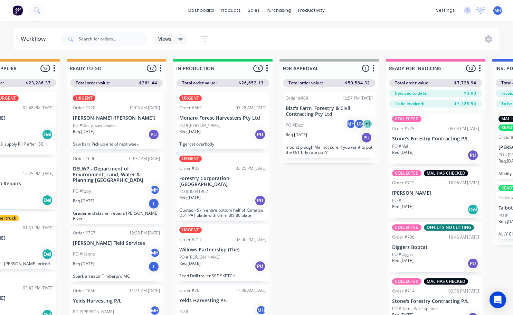
scroll to position [0, 269]
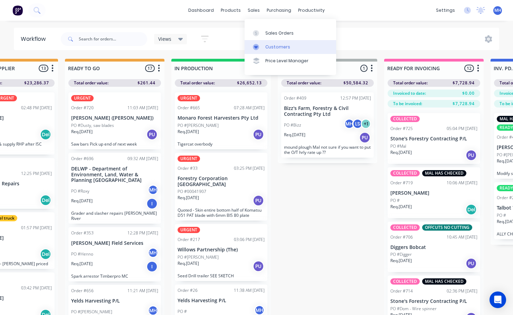
click at [276, 51] on link "Customers" at bounding box center [291, 47] width 92 height 14
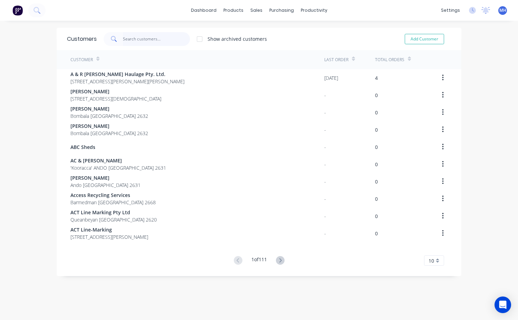
click at [135, 41] on input "text" at bounding box center [156, 39] width 67 height 14
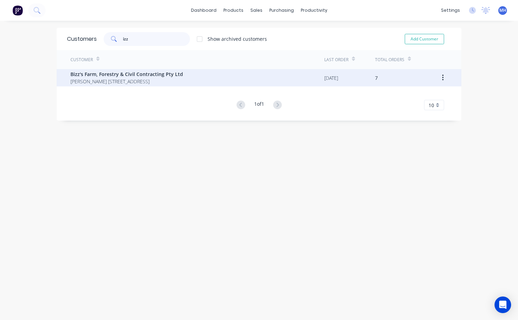
type input "izz"
click at [107, 73] on span "Bizz's Farm, Forestry & Civil Contracting Pty Ltd" at bounding box center [126, 73] width 113 height 7
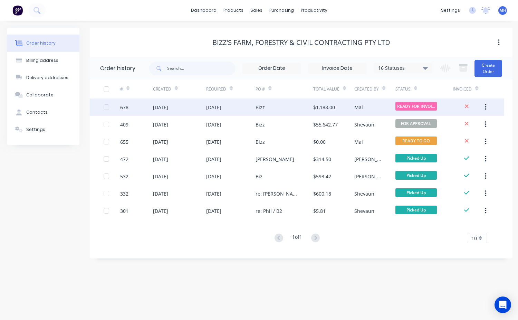
click at [278, 111] on div "Bizz" at bounding box center [285, 106] width 58 height 17
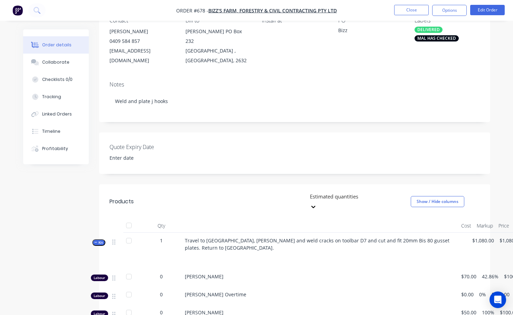
scroll to position [35, 0]
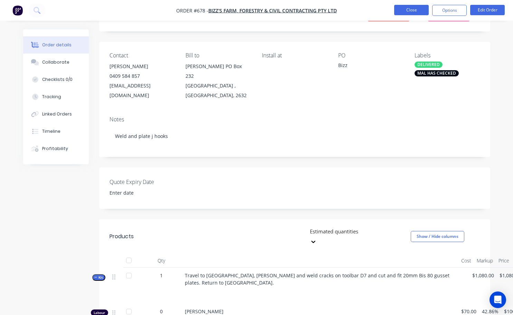
click at [420, 9] on button "Close" at bounding box center [411, 10] width 35 height 10
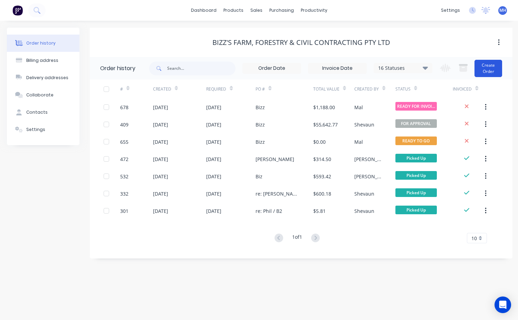
click at [501, 74] on button "Create Order" at bounding box center [489, 68] width 28 height 17
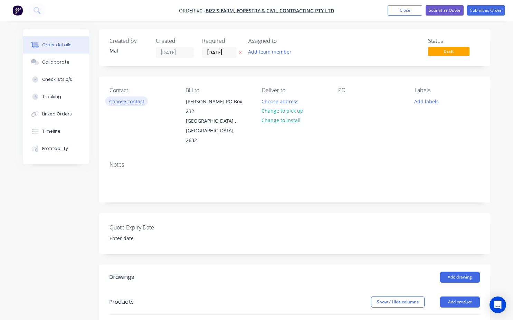
click at [128, 103] on button "Choose contact" at bounding box center [126, 100] width 42 height 9
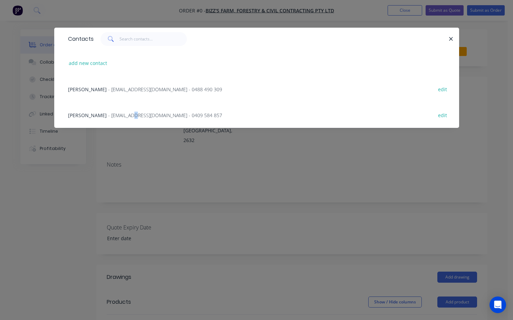
click at [124, 115] on span "- [EMAIL_ADDRESS][DOMAIN_NAME] - 0409 584 857" at bounding box center [165, 115] width 114 height 7
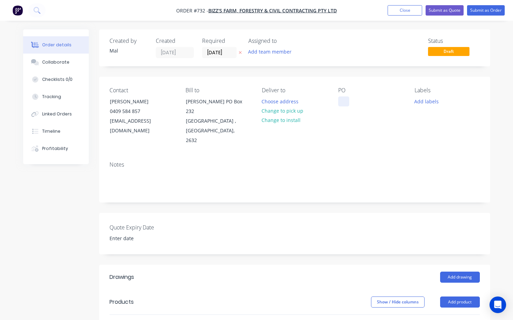
click at [341, 103] on div at bounding box center [343, 101] width 11 height 10
click at [282, 113] on button "Change to pick up" at bounding box center [282, 110] width 49 height 9
click at [430, 105] on button "Add labels" at bounding box center [427, 100] width 32 height 9
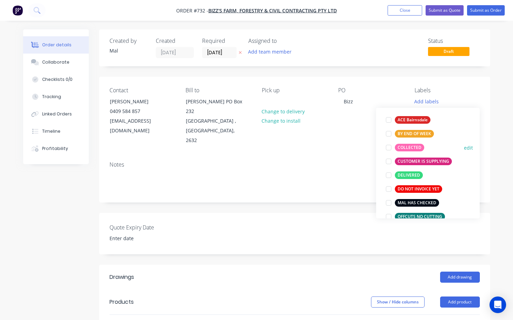
scroll to position [69, 0]
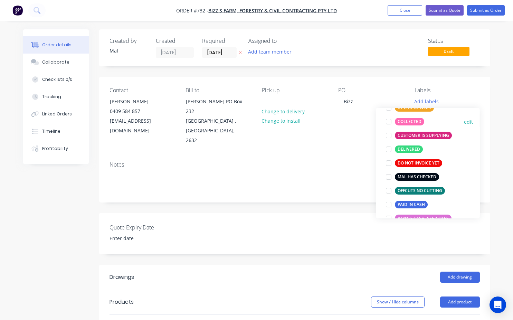
click at [389, 122] on div at bounding box center [389, 122] width 14 height 14
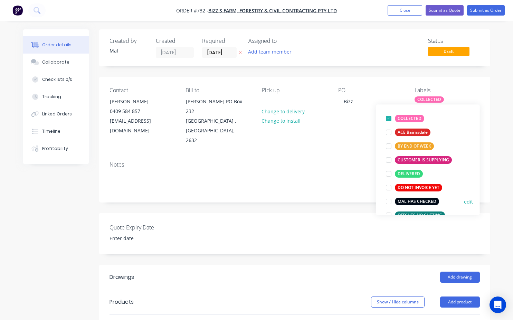
click at [388, 203] on div at bounding box center [389, 202] width 14 height 14
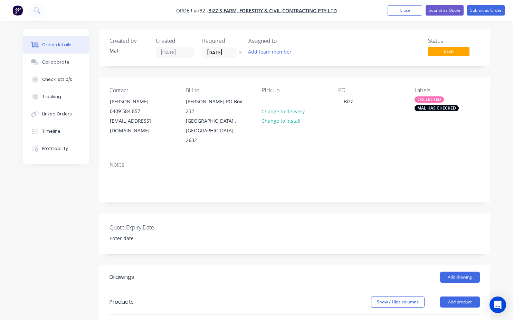
click at [358, 161] on div "Notes" at bounding box center [295, 164] width 370 height 7
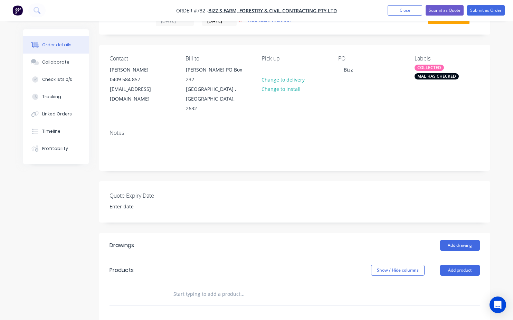
scroll to position [69, 0]
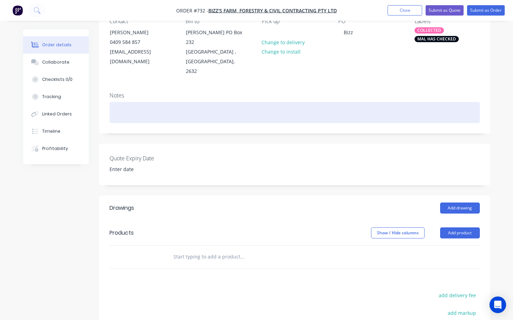
click at [138, 102] on div at bounding box center [295, 112] width 370 height 21
click at [143, 103] on div "Car trailer hbire" at bounding box center [295, 112] width 370 height 21
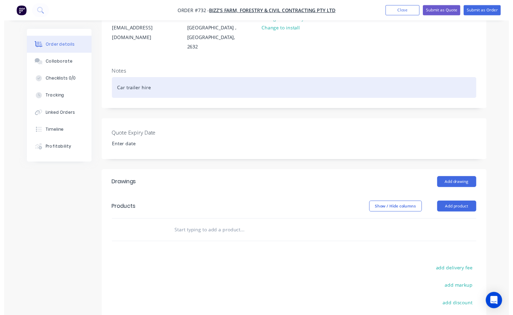
scroll to position [104, 0]
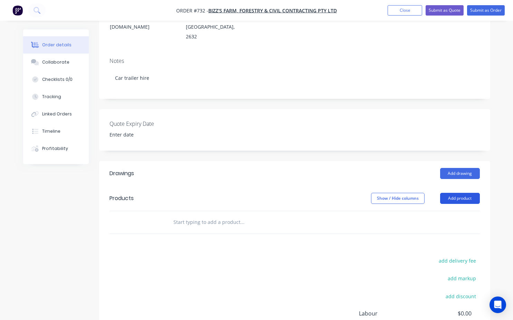
click at [454, 193] on button "Add product" at bounding box center [460, 198] width 40 height 11
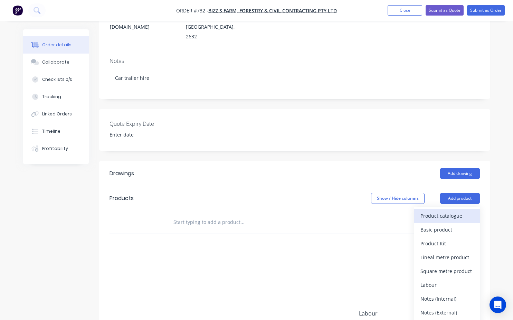
click at [444, 211] on div "Product catalogue" at bounding box center [446, 216] width 53 height 10
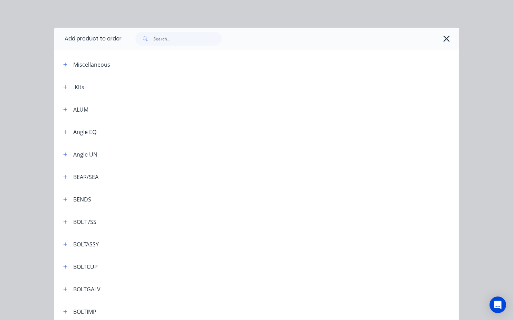
click at [73, 87] on div ".Kits" at bounding box center [78, 87] width 11 height 8
click at [65, 86] on button "button" at bounding box center [65, 87] width 9 height 9
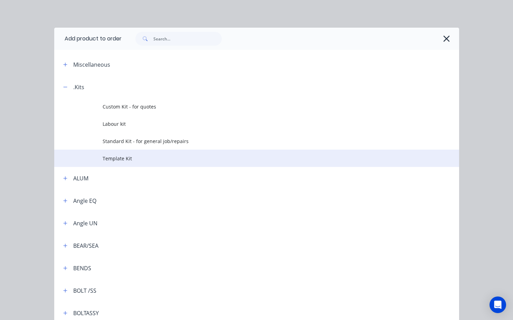
click at [122, 159] on span "Template Kit" at bounding box center [245, 158] width 285 height 7
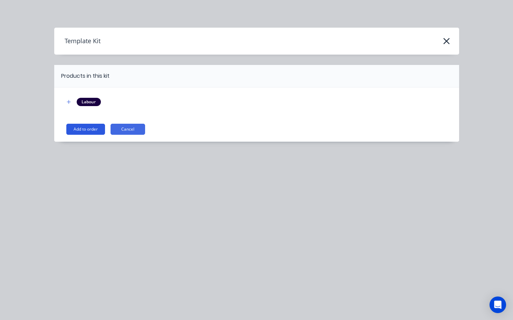
click at [94, 128] on button "Add to order" at bounding box center [85, 129] width 39 height 11
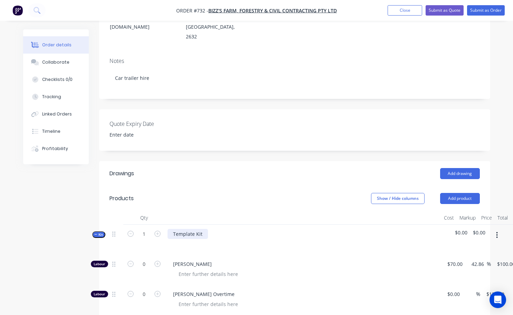
click at [200, 229] on div "Template Kit" at bounding box center [188, 234] width 40 height 10
click at [479, 229] on span "$0.00" at bounding box center [479, 232] width 12 height 7
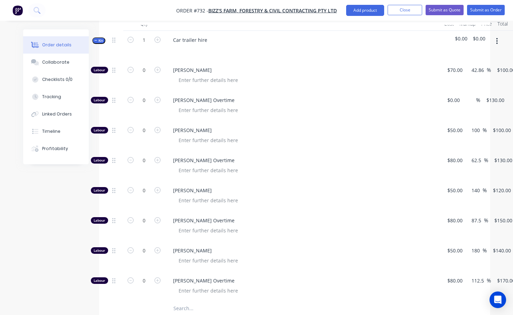
scroll to position [311, 0]
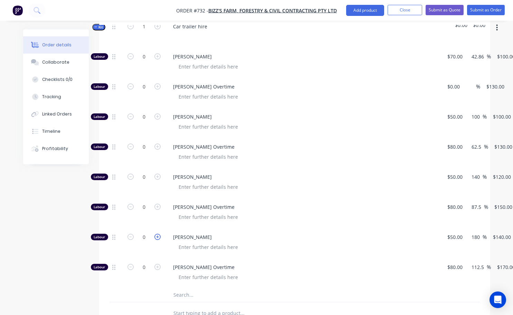
click at [157, 234] on icon "button" at bounding box center [157, 237] width 6 height 6
type input "1"
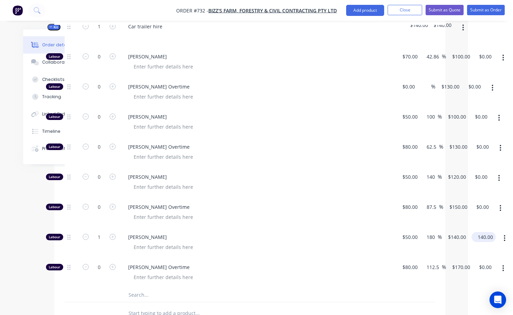
scroll to position [311, 44]
click at [489, 232] on input "140.00" at bounding box center [486, 237] width 21 height 10
type input "100"
type input "$100.00"
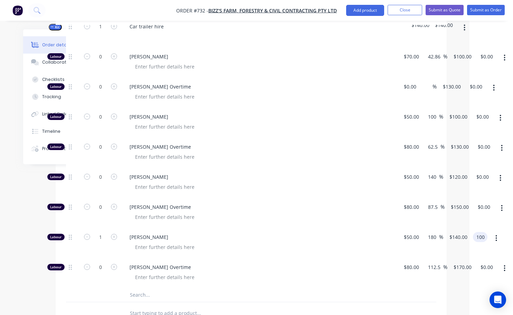
type input "$100.00"
click at [325, 302] on div at bounding box center [245, 313] width 249 height 22
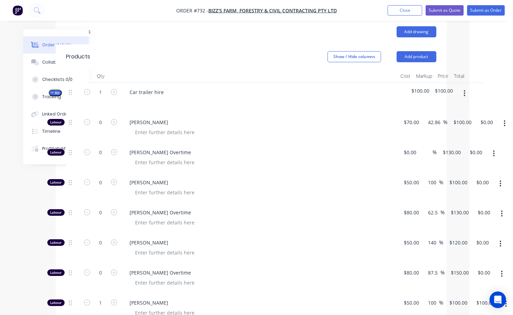
scroll to position [245, 44]
click at [480, 11] on button "Submit as Order" at bounding box center [486, 10] width 38 height 10
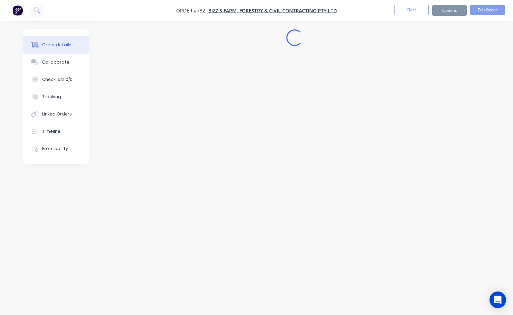
scroll to position [0, 0]
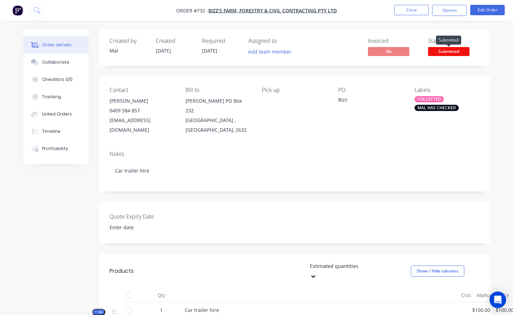
click at [452, 51] on span "Submitted" at bounding box center [448, 51] width 41 height 9
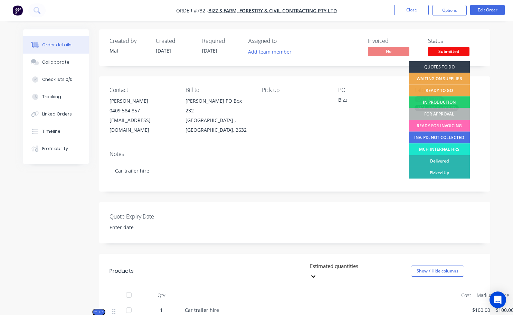
click at [442, 124] on div "READY FOR INVOICING" at bounding box center [439, 126] width 61 height 12
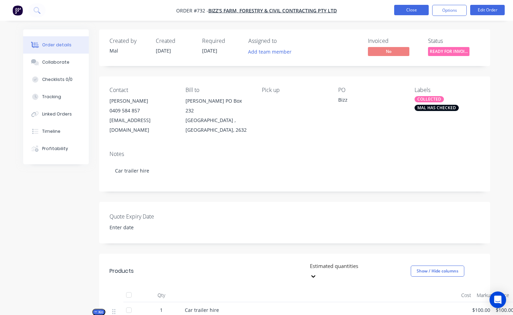
click at [421, 12] on button "Close" at bounding box center [411, 10] width 35 height 10
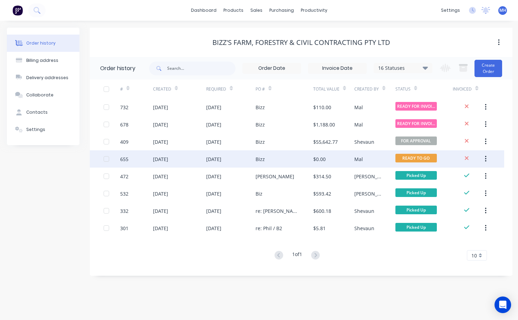
click at [274, 159] on div "Bizz" at bounding box center [285, 158] width 58 height 17
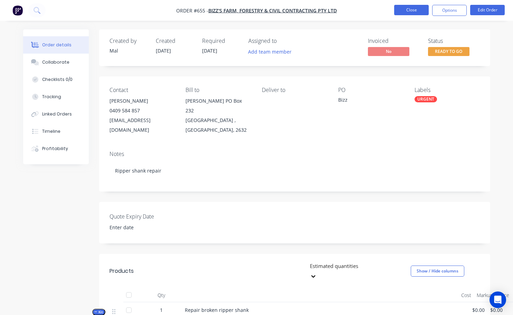
click at [418, 9] on button "Close" at bounding box center [411, 10] width 35 height 10
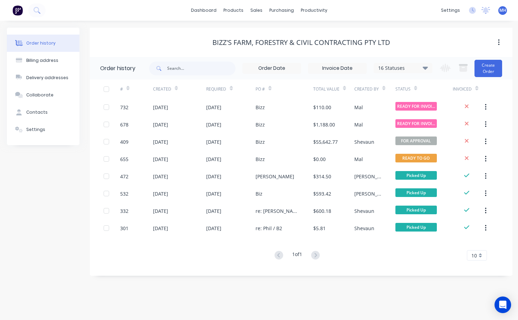
click at [331, 301] on div "Order history Billing address Delivery addresses Collaborate Contacts Settings …" at bounding box center [259, 170] width 518 height 299
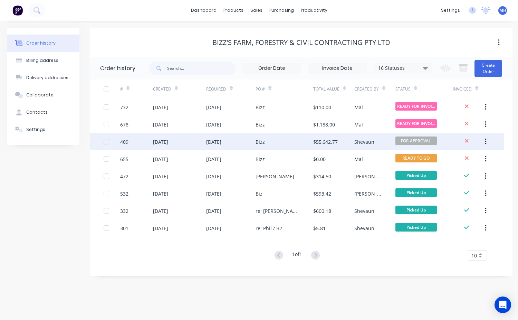
click at [331, 142] on div "$55,642.77" at bounding box center [325, 141] width 25 height 7
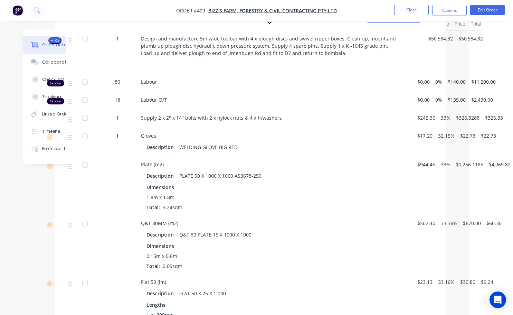
scroll to position [268, 44]
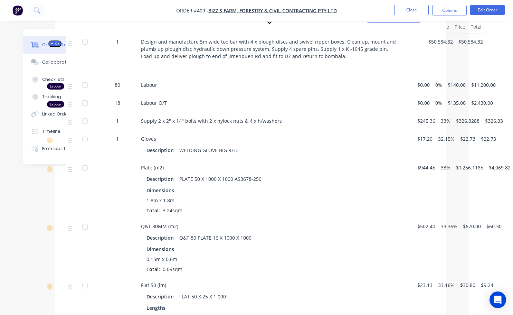
click at [206, 47] on span "Design and manufacture 5m wide toolbar with 4 x plough discs and swivel ripper …" at bounding box center [269, 48] width 256 height 21
click at [490, 12] on button "Edit Order" at bounding box center [487, 10] width 35 height 10
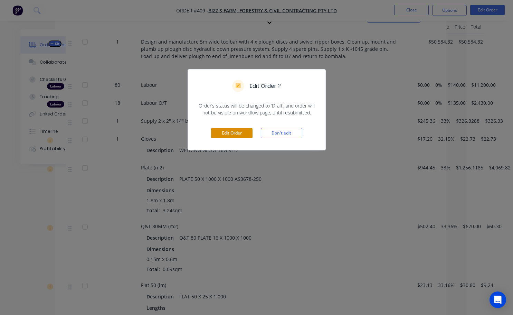
click at [241, 135] on button "Edit Order" at bounding box center [231, 133] width 41 height 10
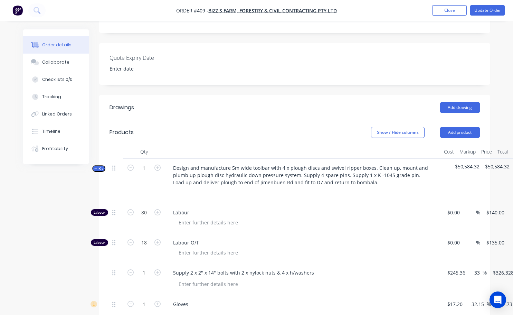
scroll to position [207, 0]
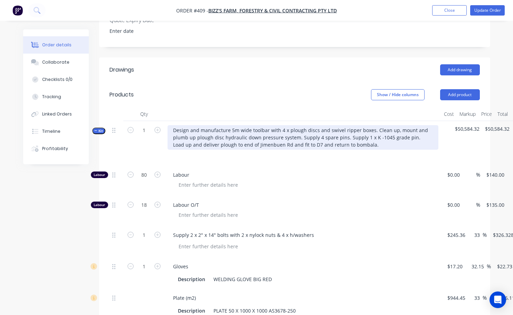
click at [238, 136] on div "Design and manufacture 5m wide toolbar with 4 x plough discs and swivel ripper …" at bounding box center [303, 137] width 271 height 25
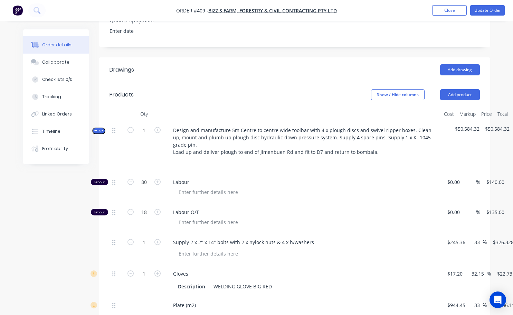
click at [298, 173] on div "Design and manufacture 5m Centre to centre wide toolbar with 4 x plough discs a…" at bounding box center [303, 147] width 276 height 52
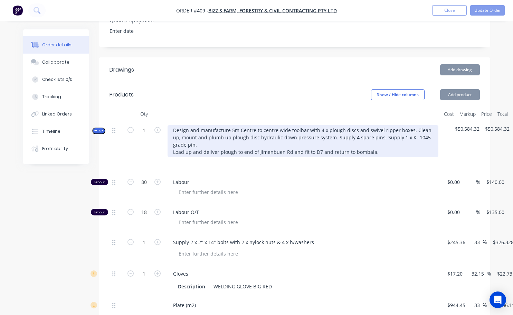
click at [287, 135] on div "Design and manufacture 5m Centre to centre wide toolbar with 4 x plough discs a…" at bounding box center [303, 141] width 271 height 32
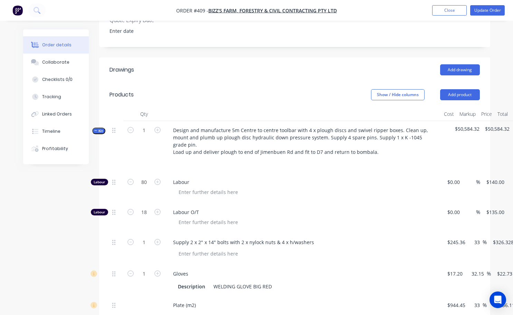
click at [260, 179] on div "Labour" at bounding box center [303, 188] width 276 height 30
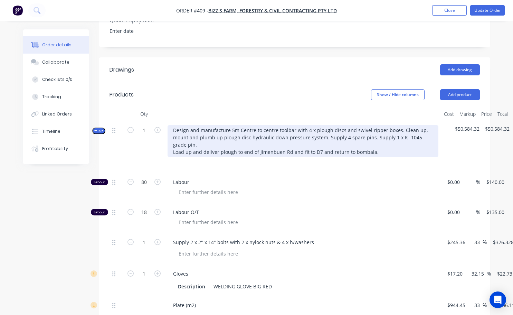
click at [293, 134] on div "Design and manufacture 5m Centre to centre toolbar with 4 x plough discs and sw…" at bounding box center [303, 141] width 271 height 32
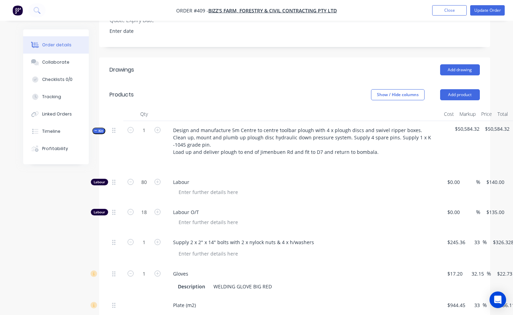
click at [395, 165] on div at bounding box center [303, 162] width 271 height 10
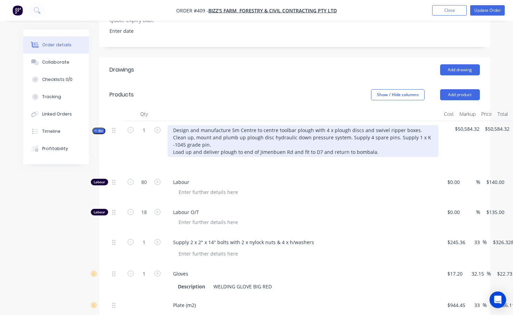
click at [378, 134] on div "Design and manufacture 5m Centre to centre toolbar plough with 4 x plough discs…" at bounding box center [303, 141] width 271 height 32
click at [382, 134] on div "Design and manufacture 5m Centre to centre toolbar plough with 4 x plough discs…" at bounding box center [303, 141] width 271 height 32
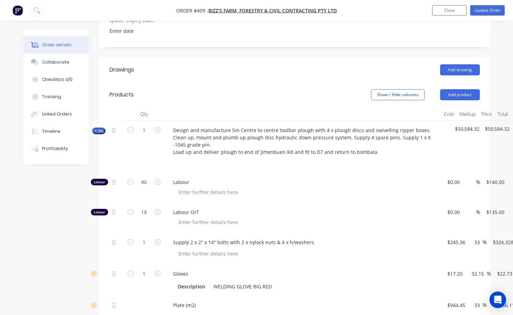
click at [394, 167] on div at bounding box center [303, 162] width 271 height 10
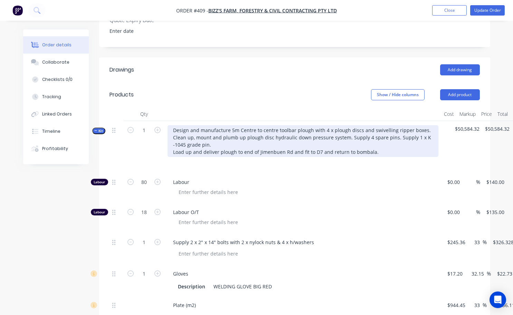
click at [423, 133] on div "Design and manufacture 5m Centre to centre toolbar plough with 4 x plough discs…" at bounding box center [303, 141] width 271 height 32
click at [221, 143] on div "Design and manufacture 5m Centre to centre toolbar plough with 4 x plough discs…" at bounding box center [303, 141] width 271 height 32
click at [314, 142] on div "Design and manufacture 5m Centre to centre toolbar plough with 4 x plough discs…" at bounding box center [303, 141] width 271 height 32
click at [326, 141] on div "Design and manufacture 5m Centre to centre toolbar plough with 4 x plough discs…" at bounding box center [303, 141] width 271 height 32
click at [343, 143] on div "Design and manufacture 5m Centre to centre toolbar plough with 4 x plough discs…" at bounding box center [303, 141] width 271 height 32
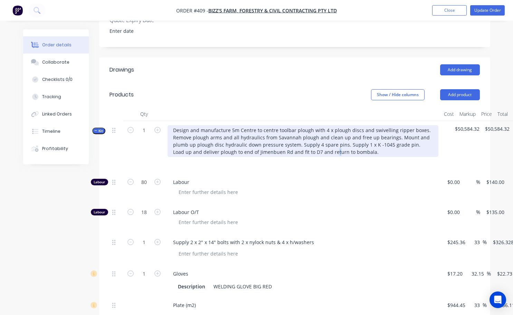
drag, startPoint x: 335, startPoint y: 157, endPoint x: 325, endPoint y: 153, distance: 11.0
click at [333, 157] on div "Design and manufacture 5m Centre to centre toolbar plough with 4 x plough discs…" at bounding box center [303, 141] width 271 height 32
click at [310, 135] on div "Design and manufacture 5m Centre to centre toolbar plough with 4 x plough discs…" at bounding box center [303, 141] width 271 height 32
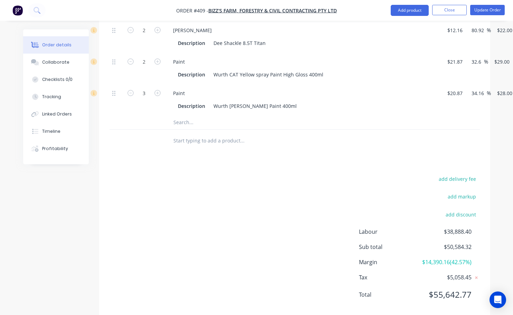
scroll to position [1984, 0]
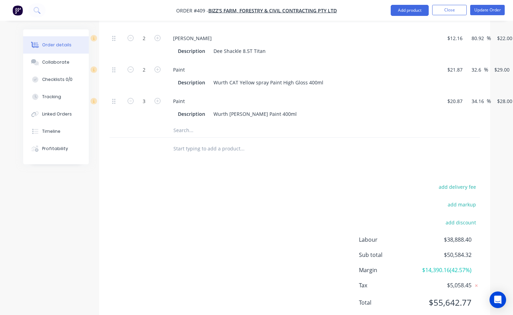
click at [453, 244] on span "$38,888.40" at bounding box center [445, 239] width 51 height 8
click at [282, 198] on div "add delivery fee add markup add discount Labour $38,888.40 Sub total $50,584.32…" at bounding box center [295, 248] width 370 height 133
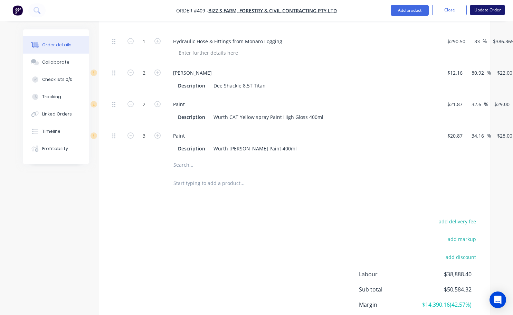
click at [490, 10] on button "Update Order" at bounding box center [487, 10] width 35 height 10
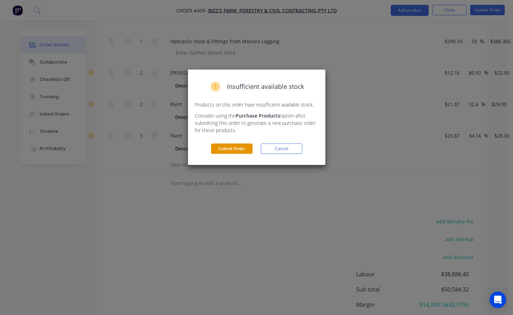
click at [226, 145] on button "Submit Order" at bounding box center [231, 148] width 41 height 10
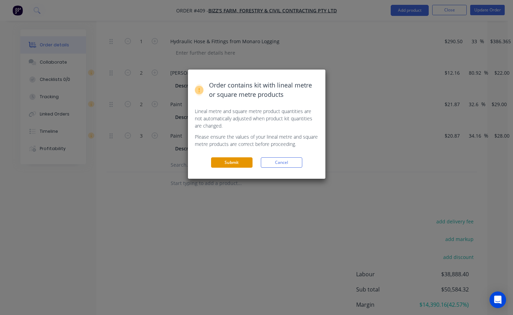
click at [249, 161] on button "Submit" at bounding box center [231, 162] width 41 height 10
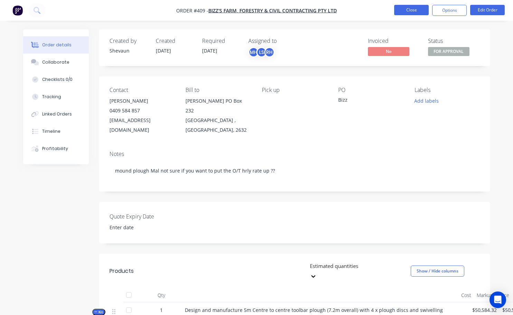
click at [414, 7] on button "Close" at bounding box center [411, 10] width 35 height 10
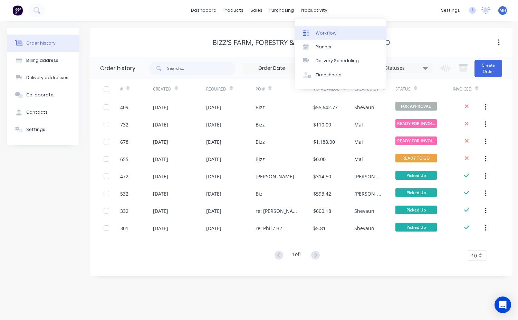
click at [333, 33] on div "Workflow" at bounding box center [326, 33] width 21 height 6
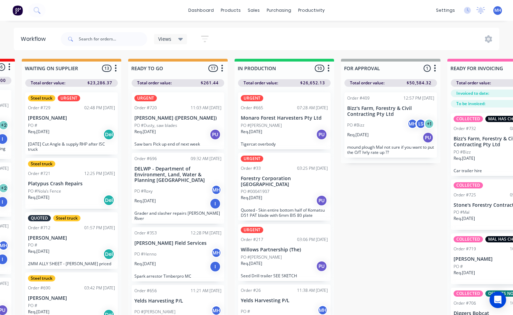
scroll to position [0, 195]
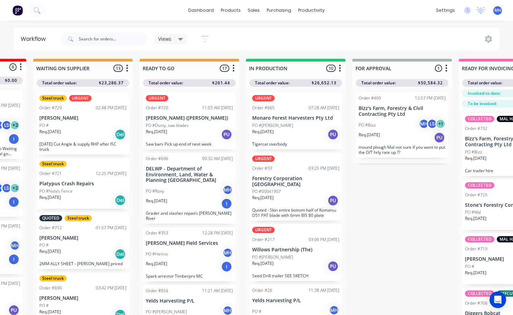
click at [180, 127] on p "PO #Dusty, saw blades" at bounding box center [167, 125] width 43 height 6
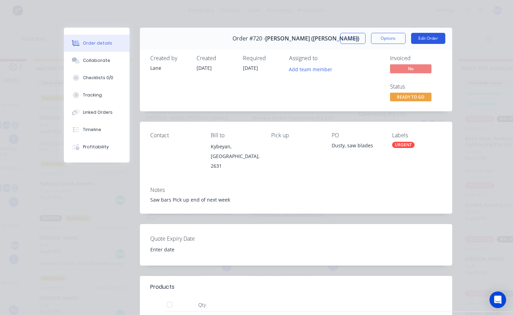
click at [414, 40] on button "Edit Order" at bounding box center [428, 38] width 34 height 11
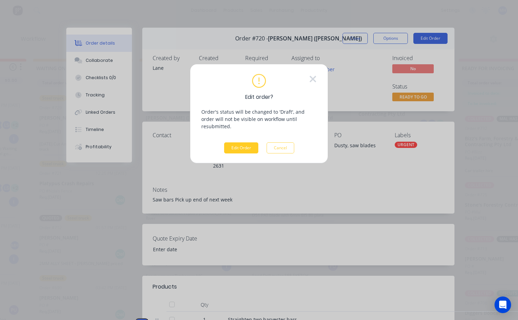
click at [237, 142] on button "Edit Order" at bounding box center [241, 147] width 34 height 11
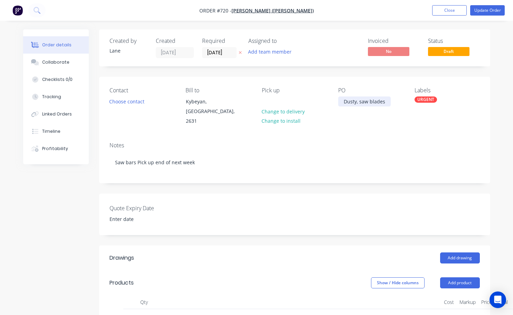
click at [385, 101] on div "Dusty, saw blades" at bounding box center [364, 101] width 53 height 10
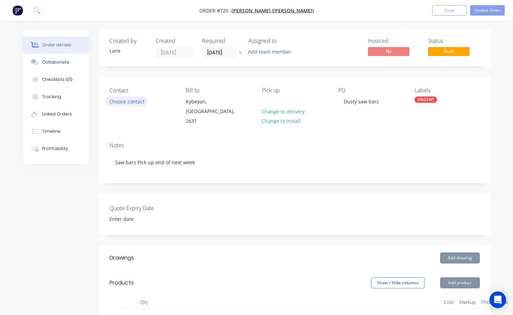
click at [126, 99] on button "Choose contact" at bounding box center [126, 100] width 42 height 9
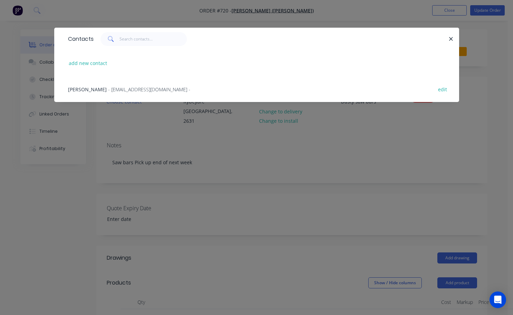
click at [84, 88] on span "[PERSON_NAME]" at bounding box center [87, 89] width 39 height 7
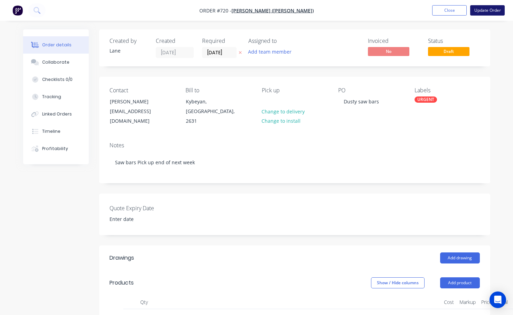
click at [490, 11] on button "Update Order" at bounding box center [487, 10] width 35 height 10
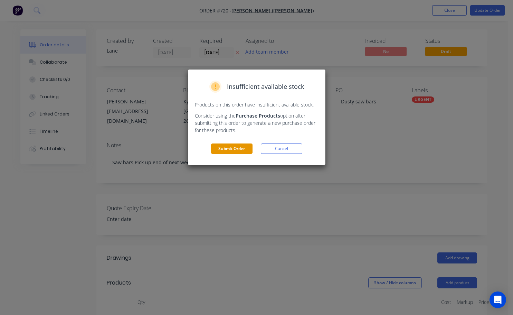
click at [243, 143] on button "Submit Order" at bounding box center [231, 148] width 41 height 10
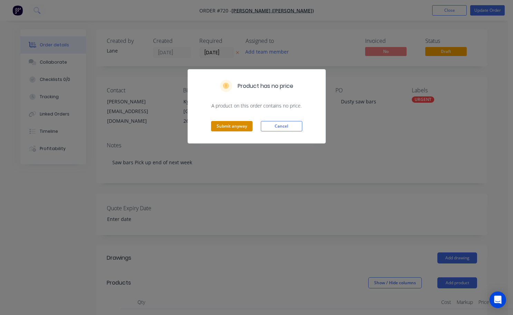
click at [243, 130] on button "Submit anyway" at bounding box center [231, 126] width 41 height 10
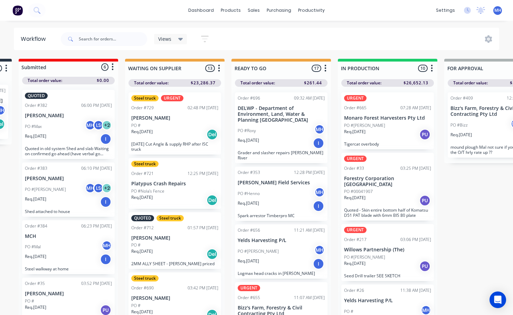
scroll to position [0, 103]
